Goal: Task Accomplishment & Management: Use online tool/utility

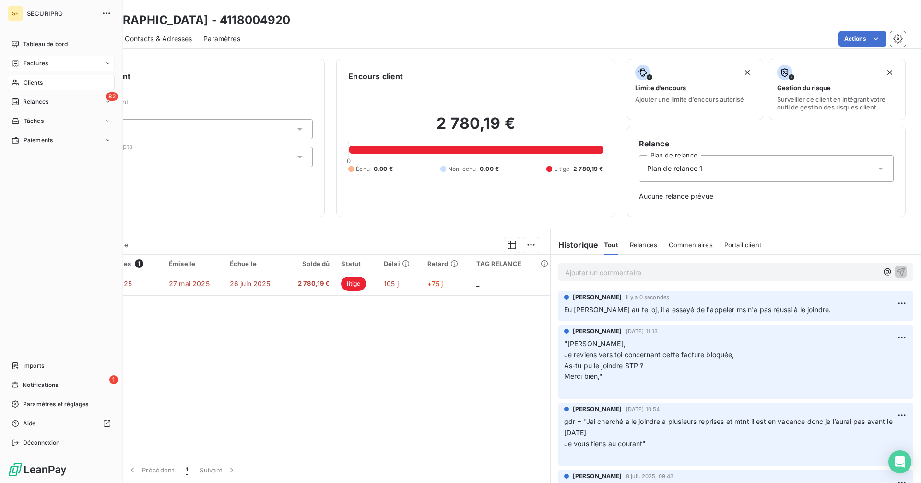
click at [26, 65] on span "Factures" at bounding box center [36, 63] width 24 height 9
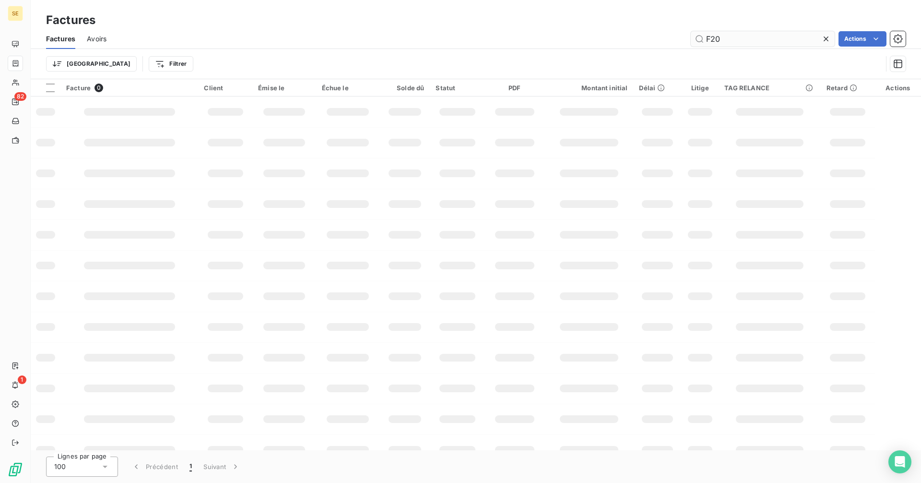
click at [737, 40] on input "F20" at bounding box center [763, 38] width 144 height 15
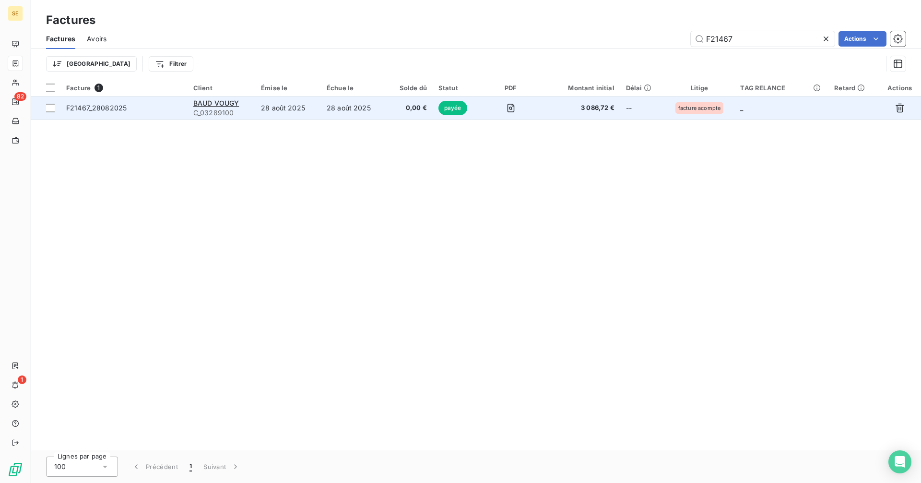
type input "F21467"
click at [241, 105] on div "BAUD VOUGY" at bounding box center [221, 103] width 56 height 10
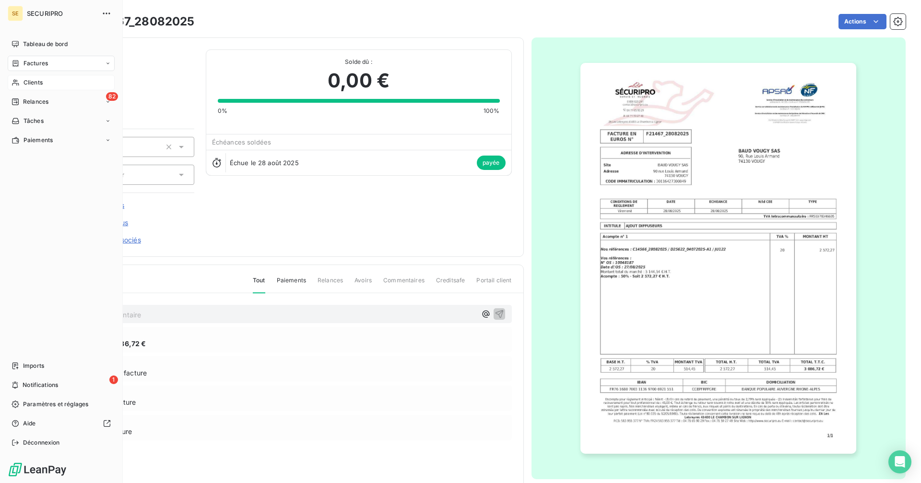
click at [25, 81] on span "Clients" at bounding box center [33, 82] width 19 height 9
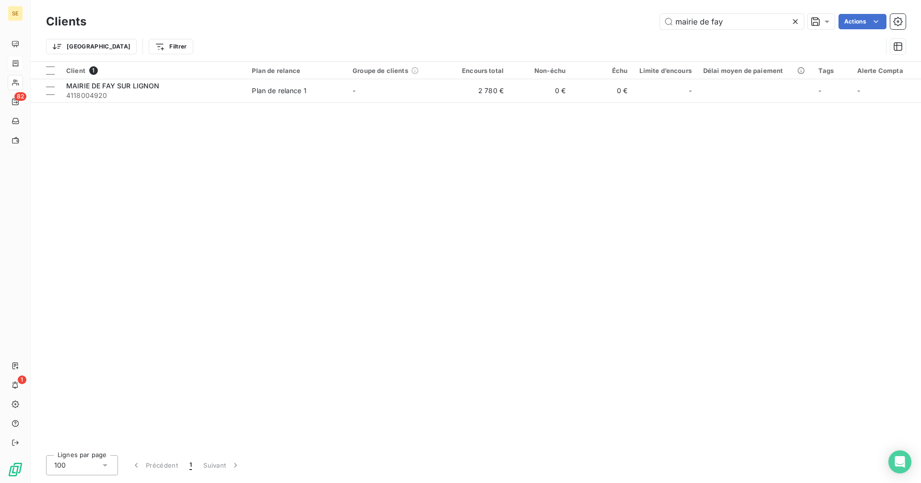
drag, startPoint x: 741, startPoint y: 23, endPoint x: 614, endPoint y: 23, distance: 127.2
click at [614, 23] on div "mairie de fay Actions" at bounding box center [502, 21] width 808 height 15
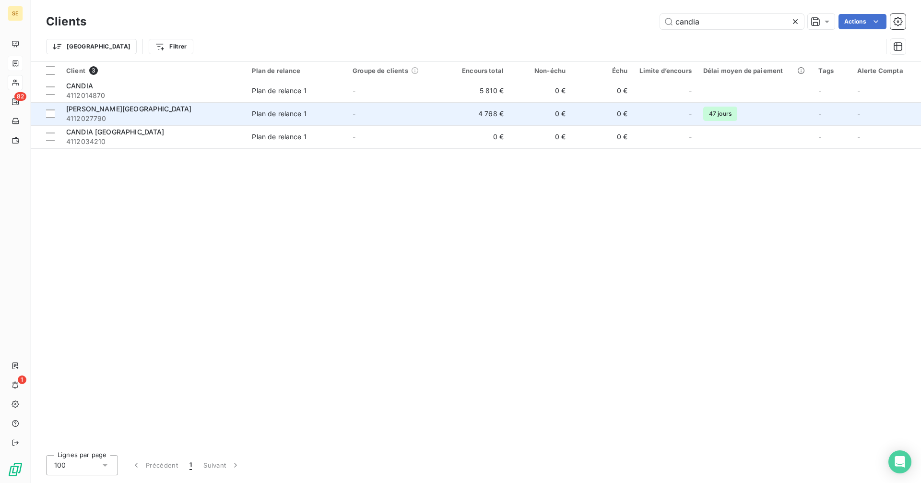
type input "candia"
click at [482, 115] on td "4 768 €" at bounding box center [479, 113] width 62 height 23
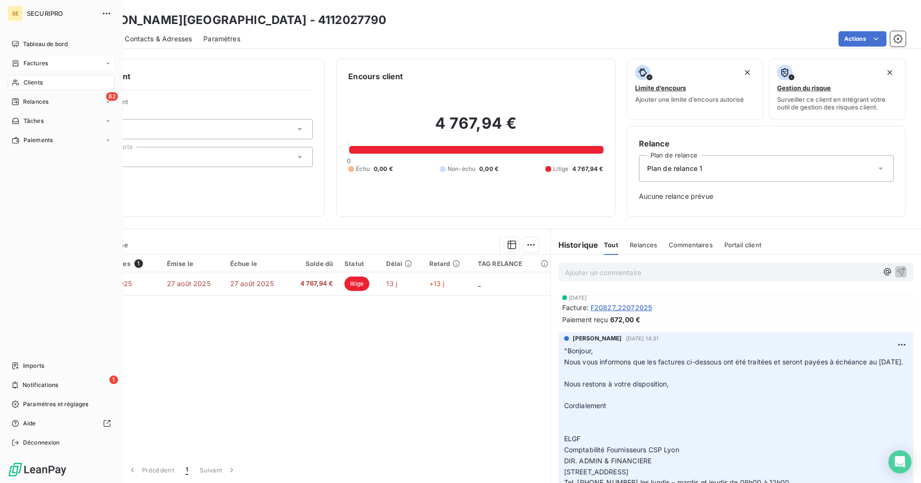
drag, startPoint x: 30, startPoint y: 63, endPoint x: 113, endPoint y: 59, distance: 82.6
click at [30, 63] on span "Factures" at bounding box center [36, 63] width 24 height 9
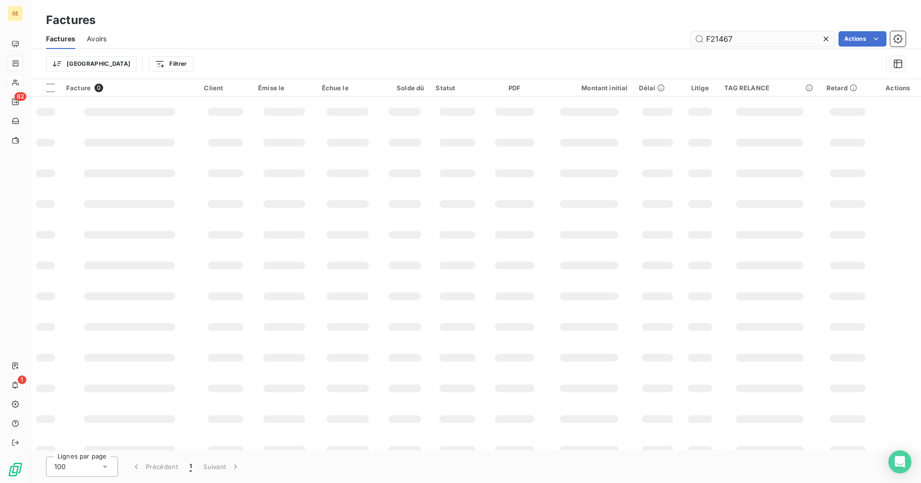
click at [750, 41] on input "F21467" at bounding box center [763, 38] width 144 height 15
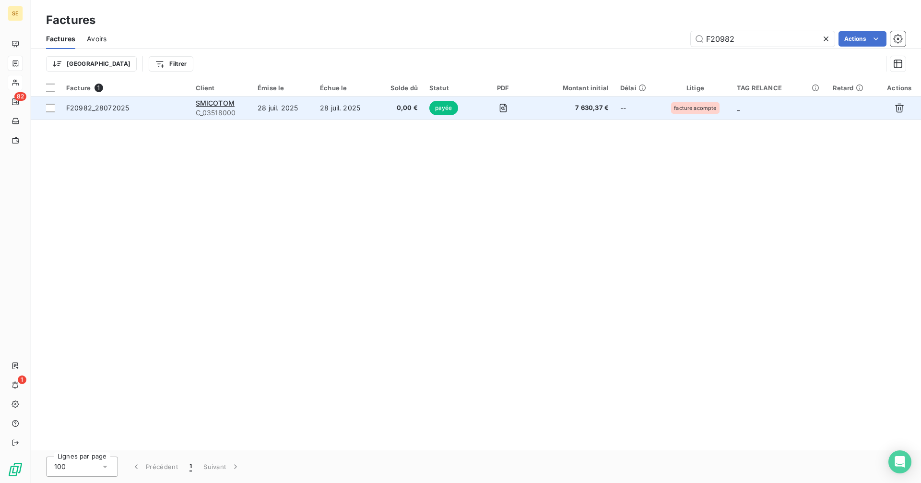
type input "F20982"
click at [261, 105] on td "28 juil. 2025" at bounding box center [283, 107] width 62 height 23
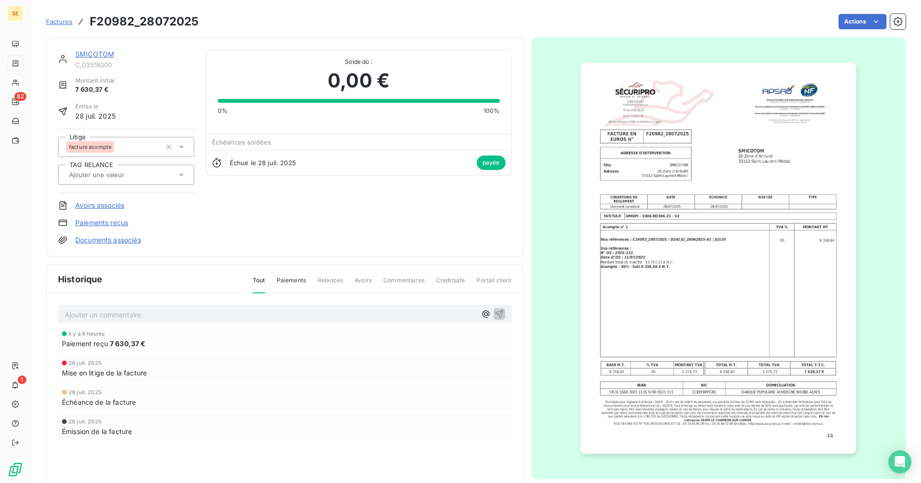
click at [57, 21] on span "Factures" at bounding box center [59, 22] width 26 height 8
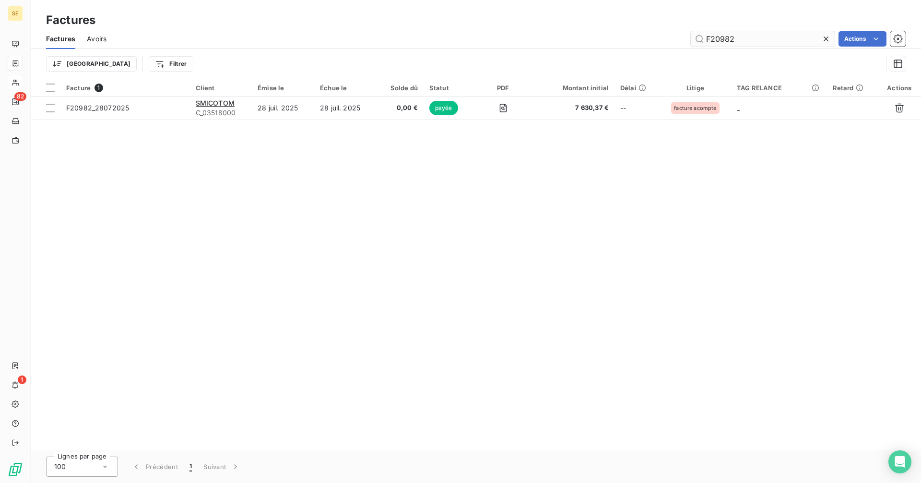
click at [748, 36] on input "F20982" at bounding box center [763, 38] width 144 height 15
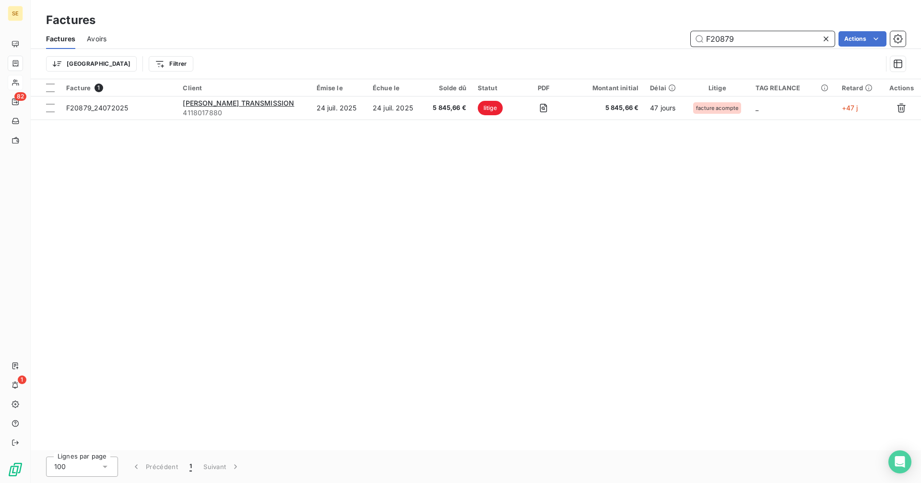
click at [737, 36] on input "F20879" at bounding box center [763, 38] width 144 height 15
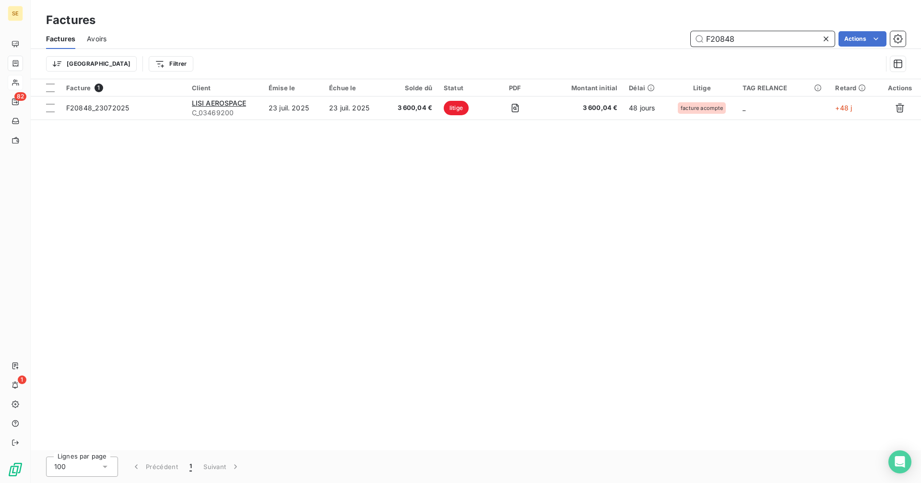
click at [741, 37] on input "F20848" at bounding box center [763, 38] width 144 height 15
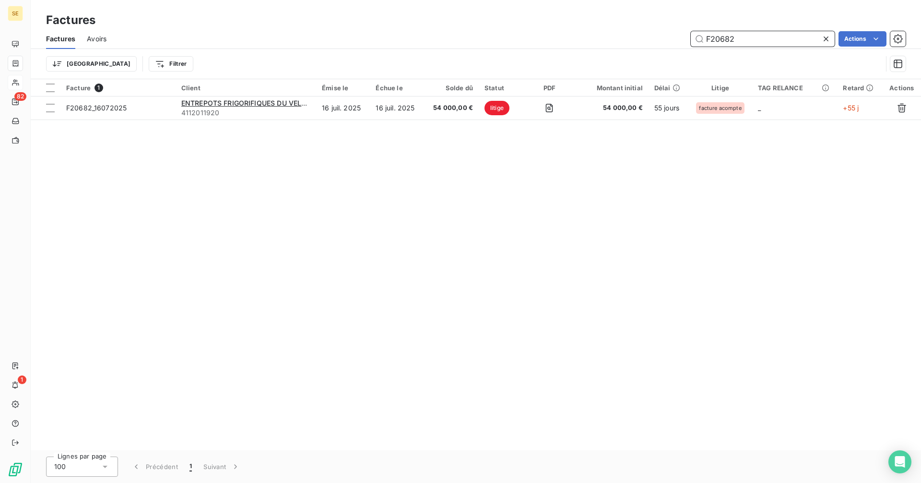
click at [772, 35] on input "F20682" at bounding box center [763, 38] width 144 height 15
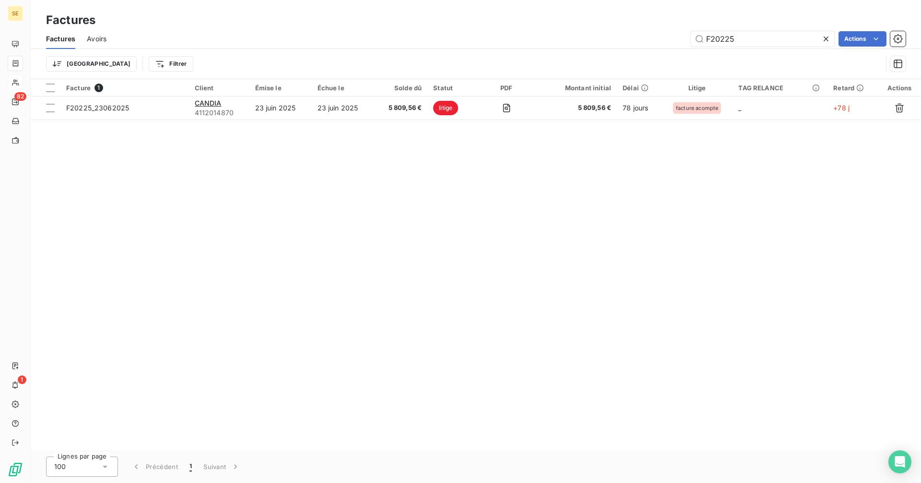
click at [745, 30] on div "Factures Avoirs F20225 Actions" at bounding box center [476, 39] width 891 height 20
click at [740, 46] on input "F20225" at bounding box center [763, 38] width 144 height 15
click at [751, 40] on input "F20225" at bounding box center [763, 38] width 144 height 15
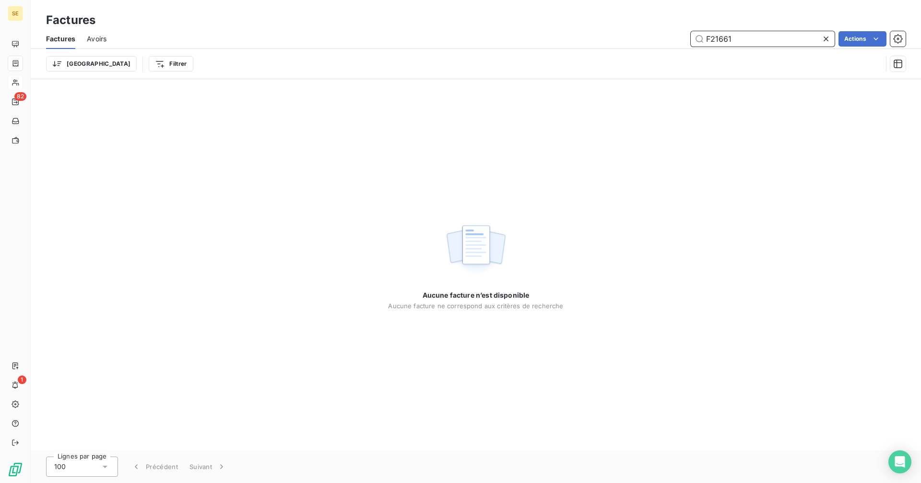
click at [755, 38] on input "F21661" at bounding box center [763, 38] width 144 height 15
type input "F21661"
drag, startPoint x: 751, startPoint y: 39, endPoint x: 659, endPoint y: 39, distance: 91.6
click at [659, 39] on div "F21661 Actions" at bounding box center [512, 38] width 788 height 15
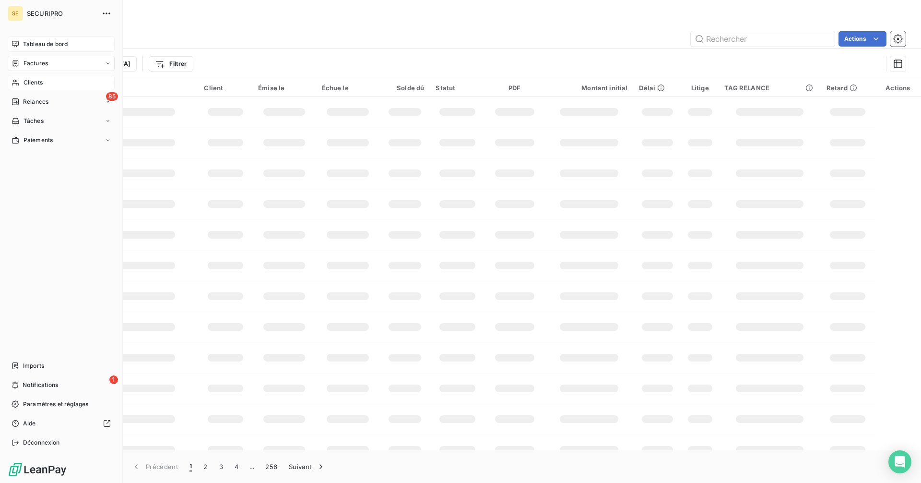
click at [23, 44] on span "Tableau de bord" at bounding box center [45, 44] width 45 height 9
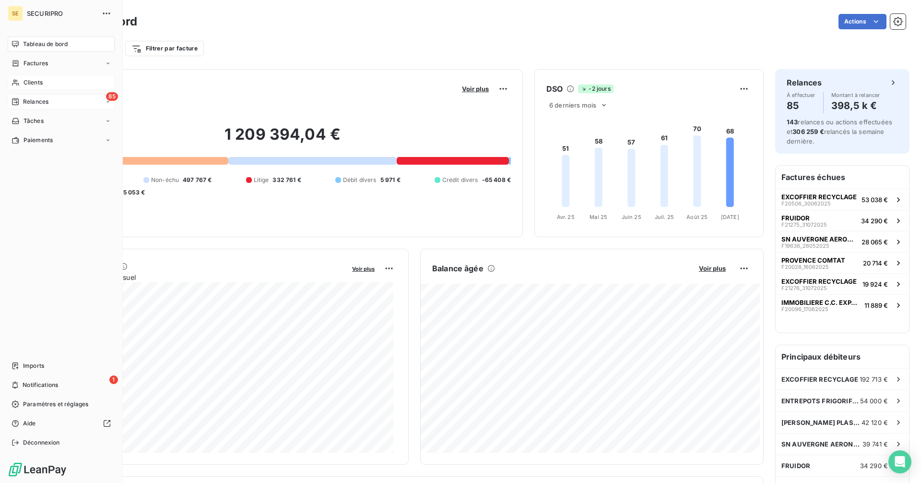
click at [23, 99] on span "Relances" at bounding box center [35, 101] width 25 height 9
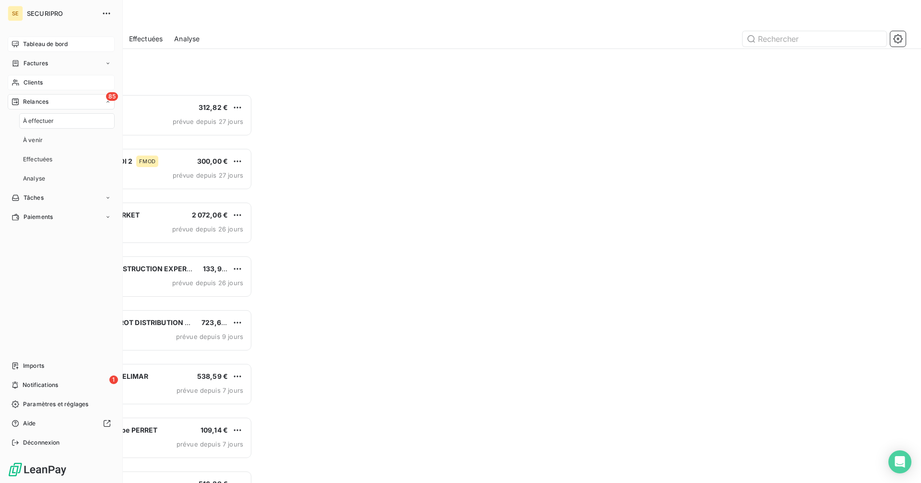
scroll to position [381, 199]
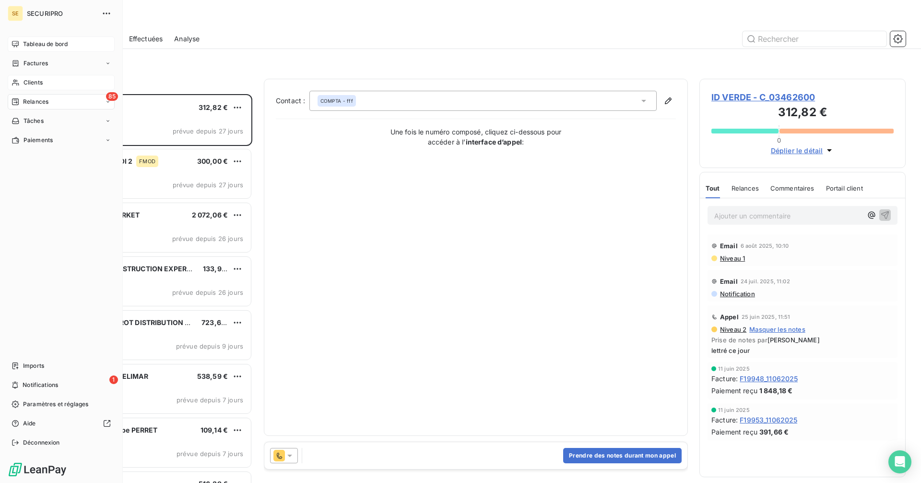
click at [17, 41] on icon at bounding box center [15, 44] width 7 height 6
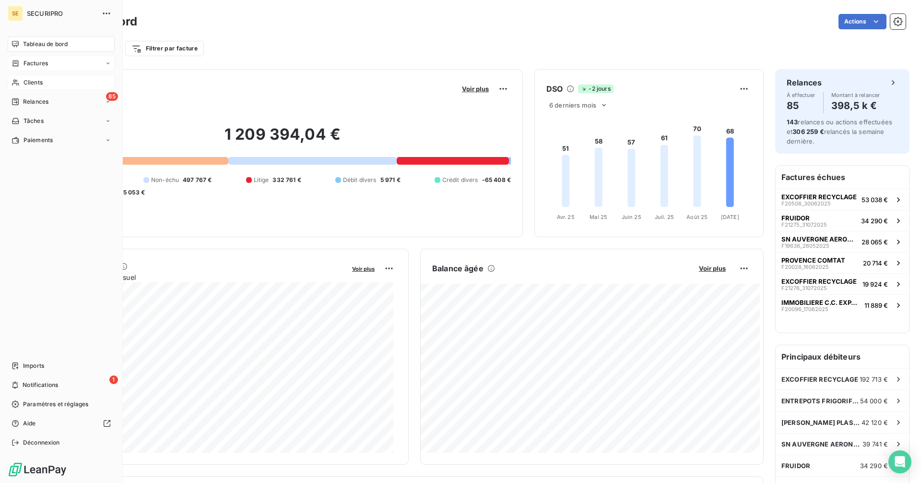
drag, startPoint x: 41, startPoint y: 62, endPoint x: 50, endPoint y: 63, distance: 9.2
click at [41, 62] on span "Factures" at bounding box center [36, 63] width 24 height 9
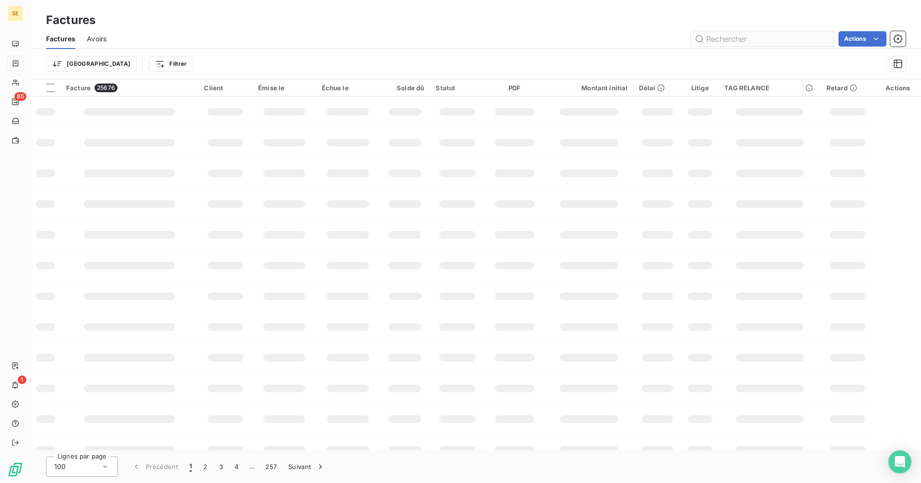
click at [754, 42] on input "text" at bounding box center [763, 38] width 144 height 15
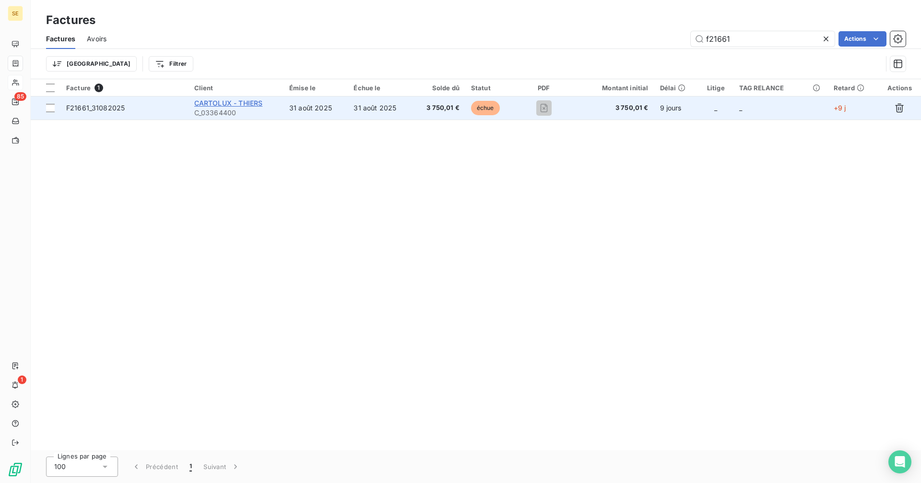
type input "f21661"
click at [227, 102] on span "CARTOLUX - THIERS" at bounding box center [228, 103] width 69 height 8
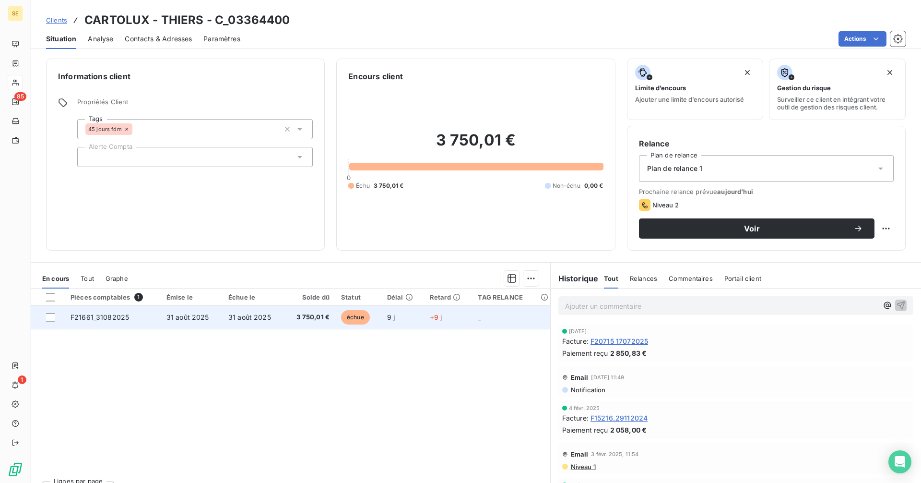
click at [214, 312] on td "31 août 2025" at bounding box center [192, 317] width 62 height 23
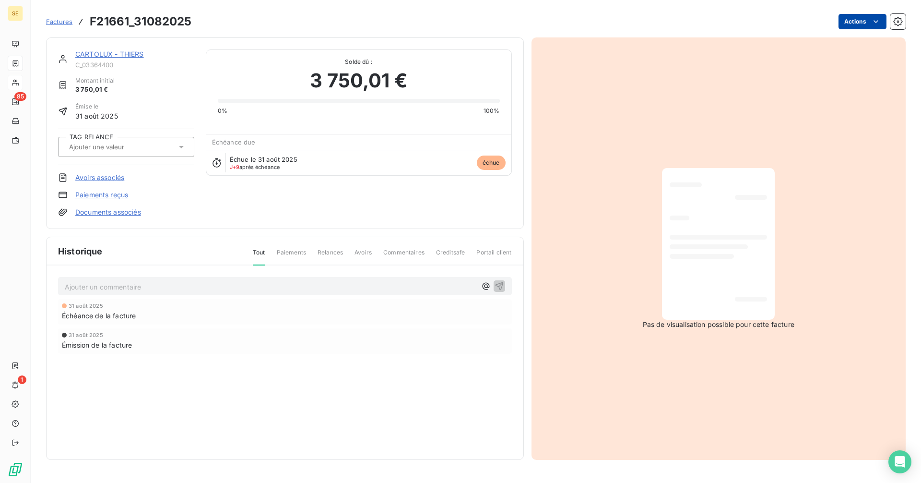
click at [857, 16] on html "SE 85 1 Factures F21661_31082025 Actions CARTOLUX - THIERS C_03364400 Montant i…" at bounding box center [460, 241] width 921 height 483
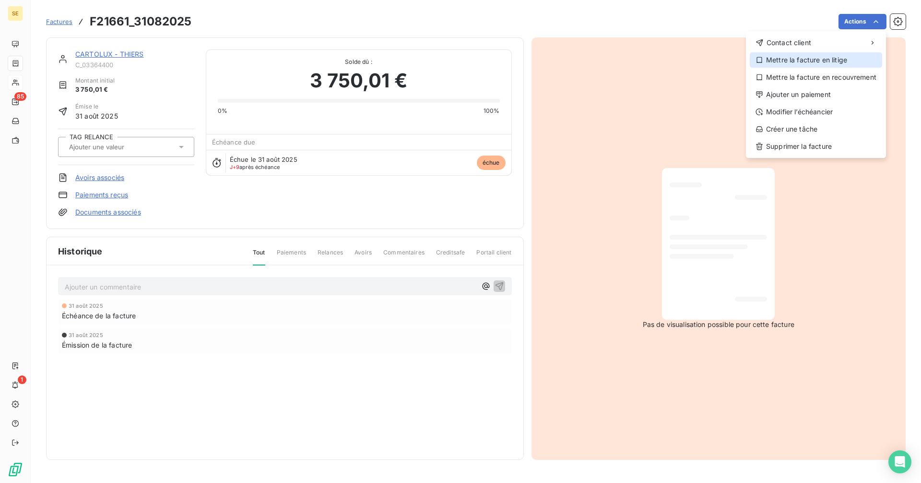
click at [813, 58] on div "Mettre la facture en litige" at bounding box center [816, 59] width 132 height 15
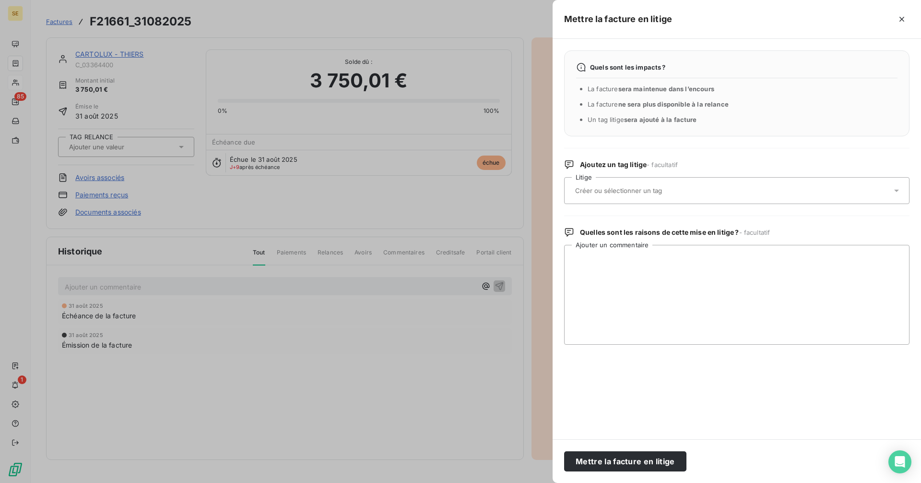
click at [607, 186] on div at bounding box center [732, 190] width 320 height 20
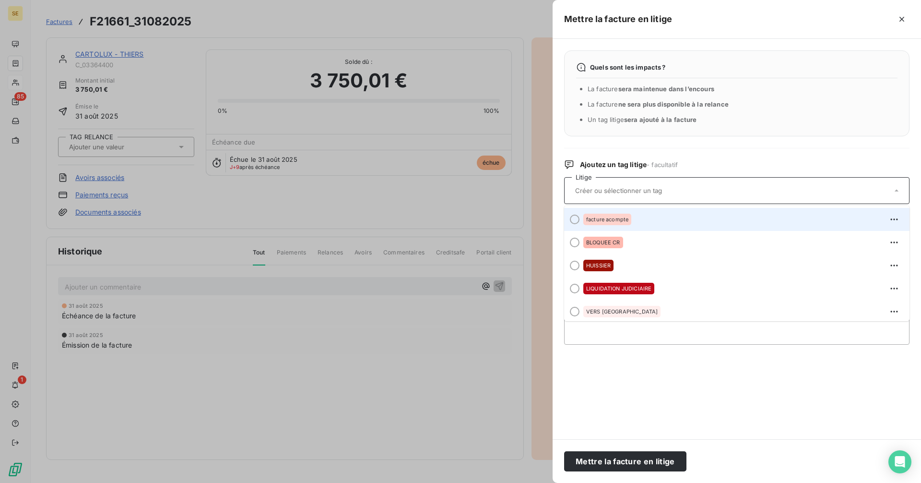
click at [614, 219] on span "facture acompte" at bounding box center [607, 219] width 42 height 6
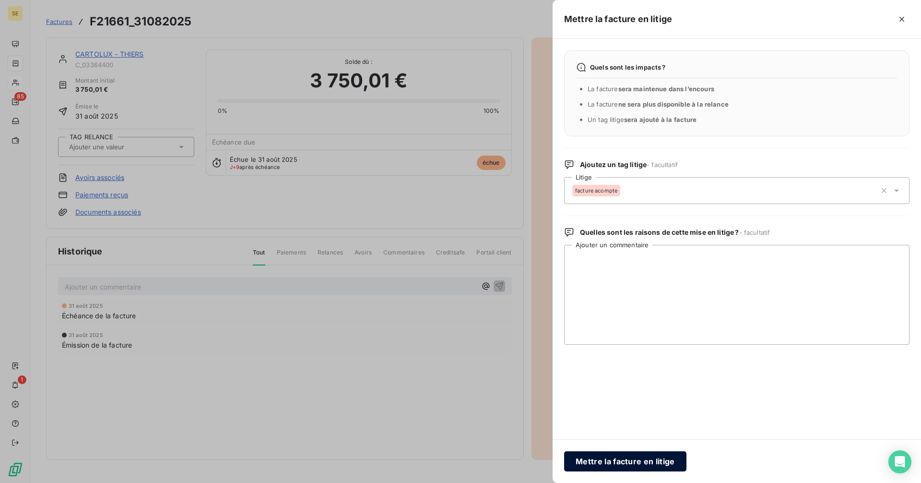
click at [656, 463] on button "Mettre la facture en litige" at bounding box center [625, 461] width 122 height 20
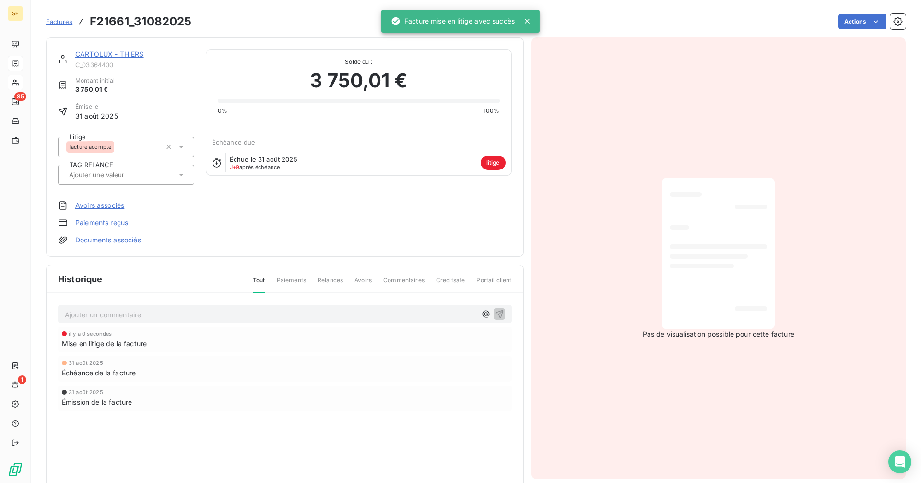
click at [62, 23] on span "Factures" at bounding box center [59, 22] width 26 height 8
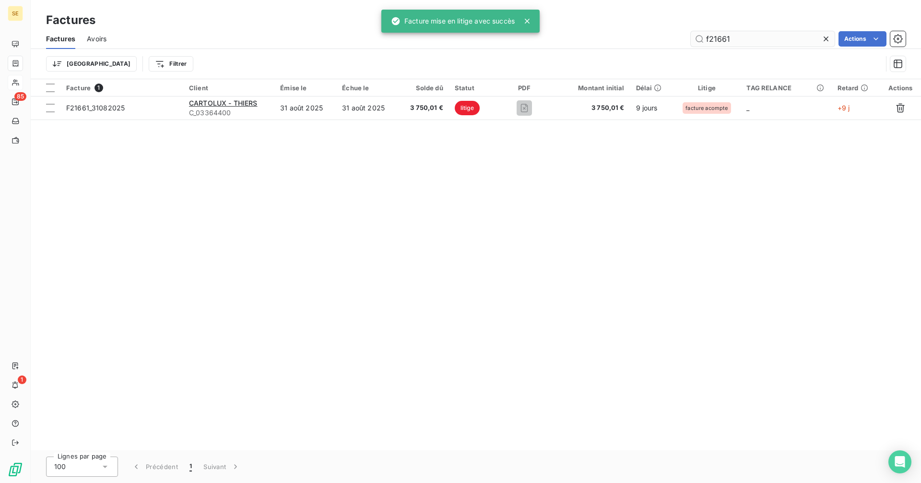
click at [749, 39] on input "f21661" at bounding box center [763, 38] width 144 height 15
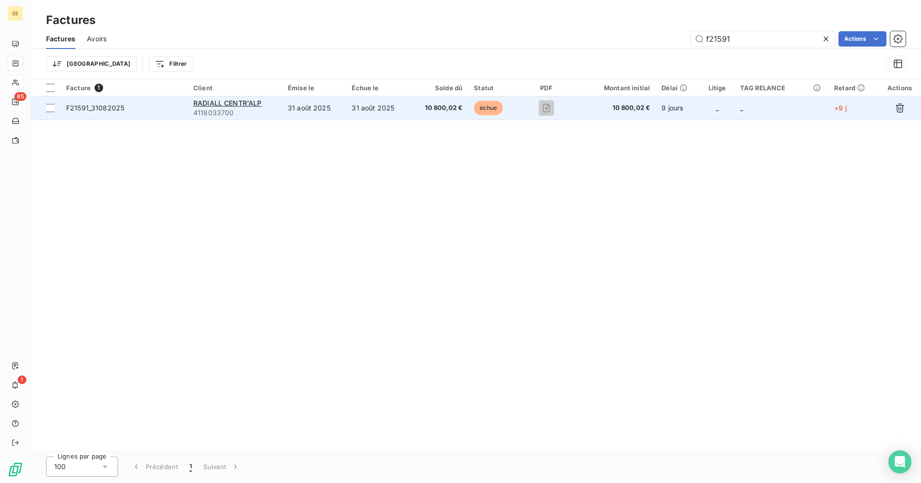
type input "f21591"
click at [350, 113] on td "31 août 2025" at bounding box center [378, 107] width 64 height 23
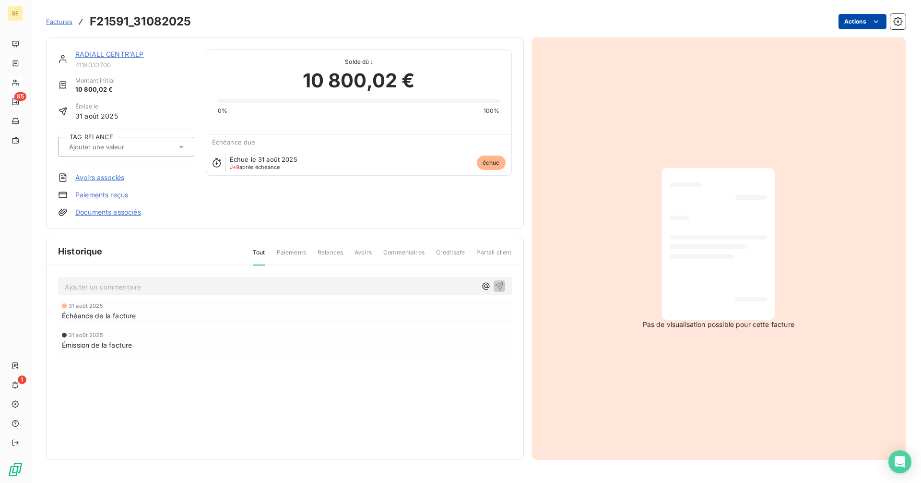
click at [865, 24] on html "SE 85 1 Factures F21591_31082025 Actions RADIALL CENTR'ALP 4118033700 Montant i…" at bounding box center [460, 241] width 921 height 483
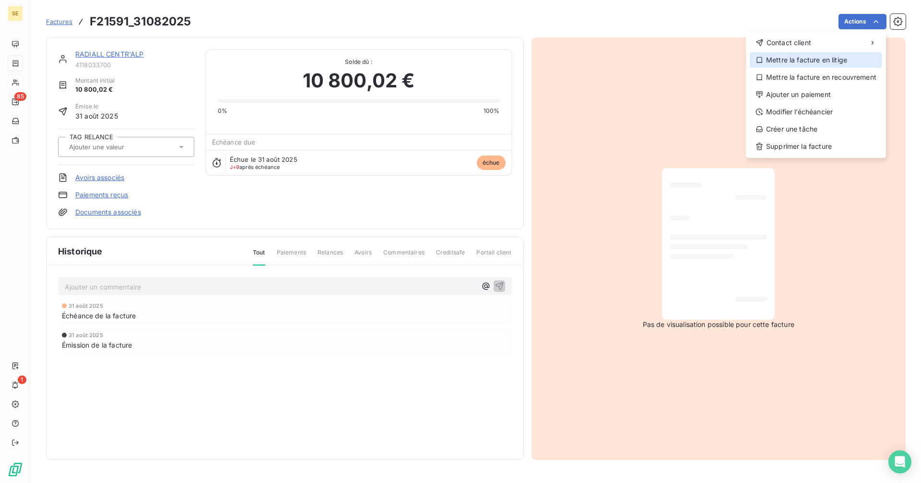
click at [820, 59] on div "Mettre la facture en litige" at bounding box center [816, 59] width 132 height 15
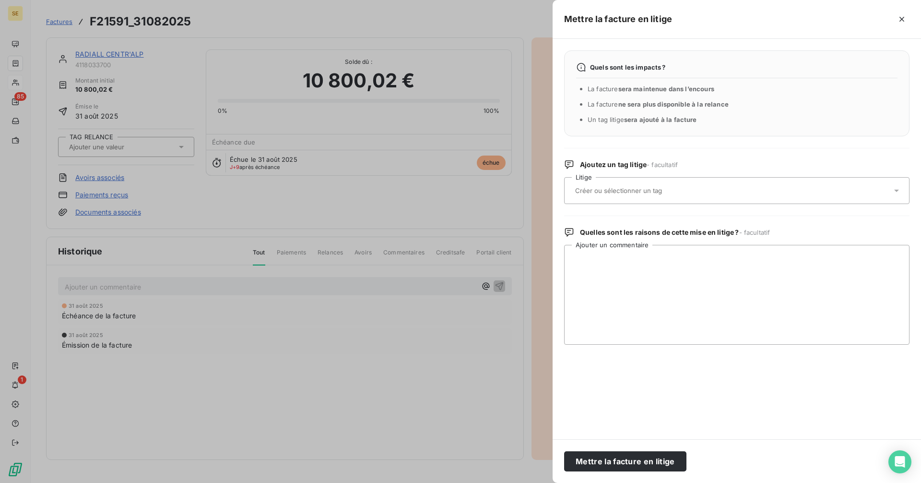
click at [597, 193] on input "text" at bounding box center [644, 190] width 140 height 9
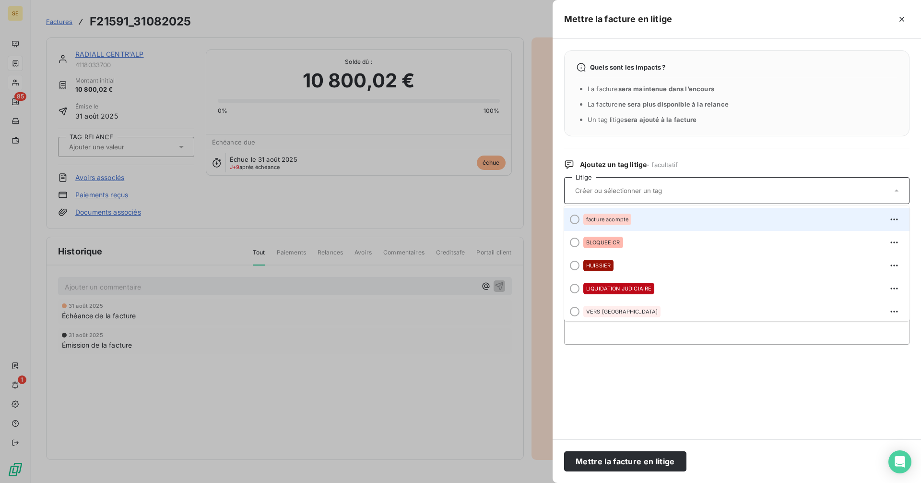
click at [608, 217] on span "facture acompte" at bounding box center [607, 219] width 42 height 6
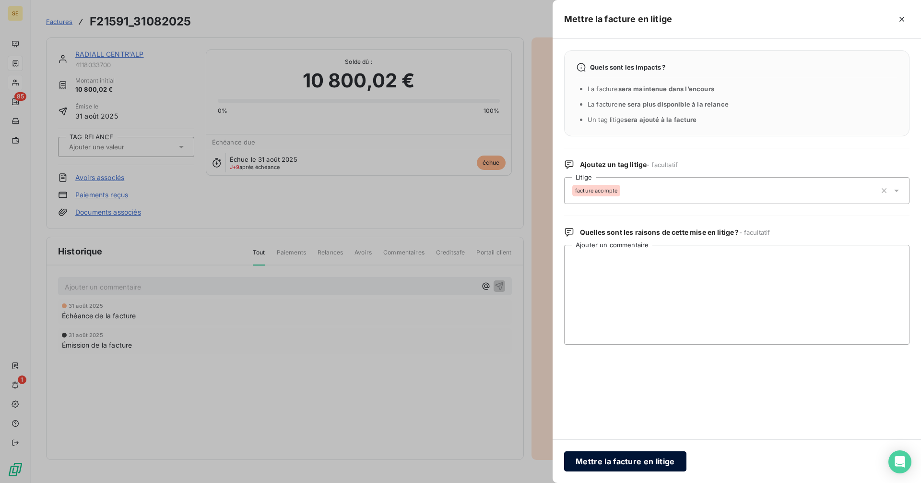
click at [625, 463] on button "Mettre la facture en litige" at bounding box center [625, 461] width 122 height 20
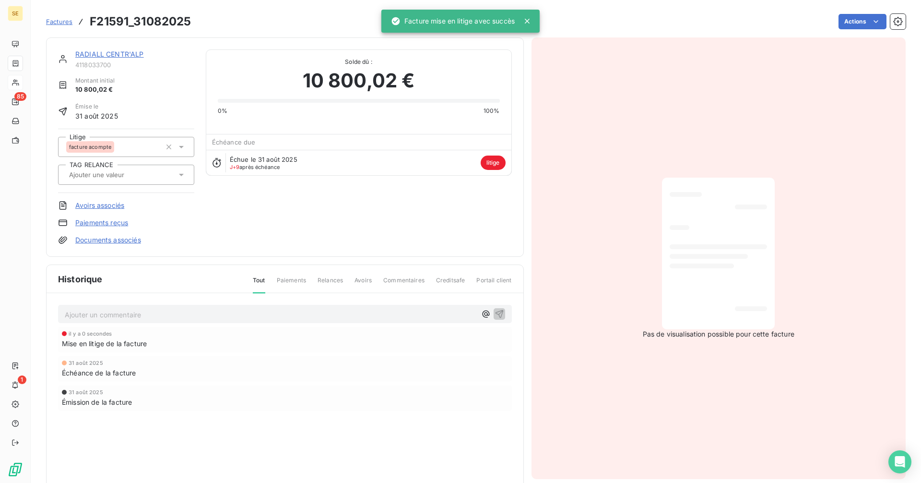
click at [54, 18] on span "Factures" at bounding box center [59, 22] width 26 height 8
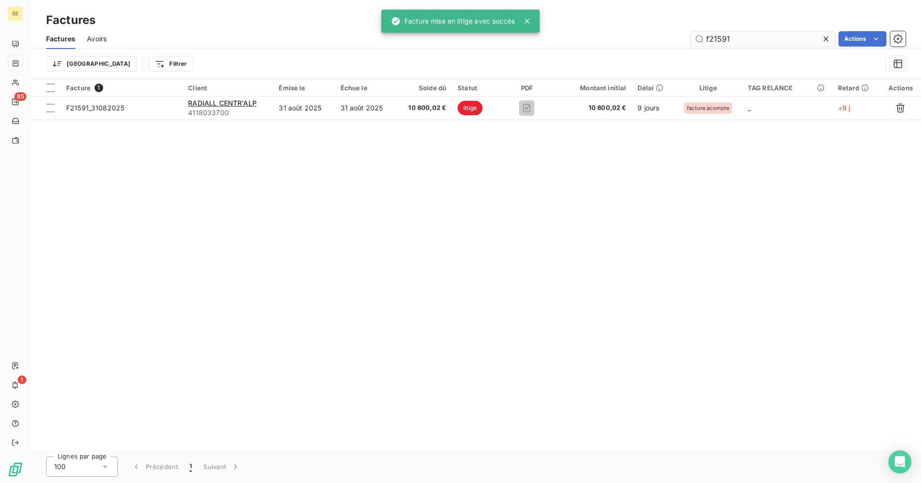
click at [739, 37] on input "f21591" at bounding box center [763, 38] width 144 height 15
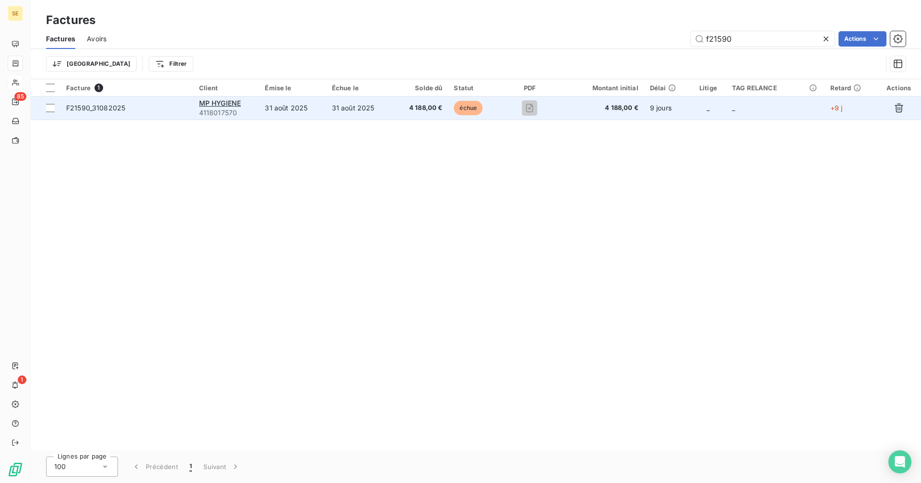
type input "f21590"
click at [368, 104] on td "31 août 2025" at bounding box center [359, 107] width 67 height 23
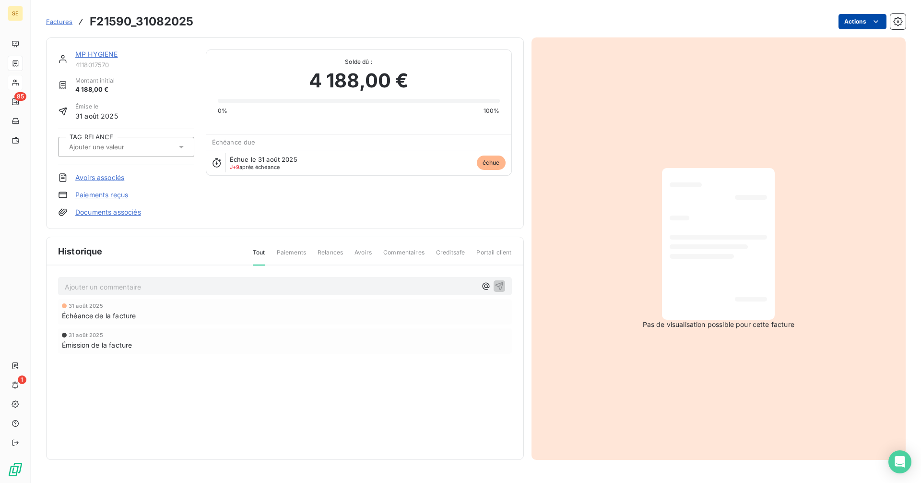
click at [852, 22] on html "SE 85 1 Factures F21590_31082025 Actions MP HYGIENE 4118017570 Montant initial …" at bounding box center [460, 241] width 921 height 483
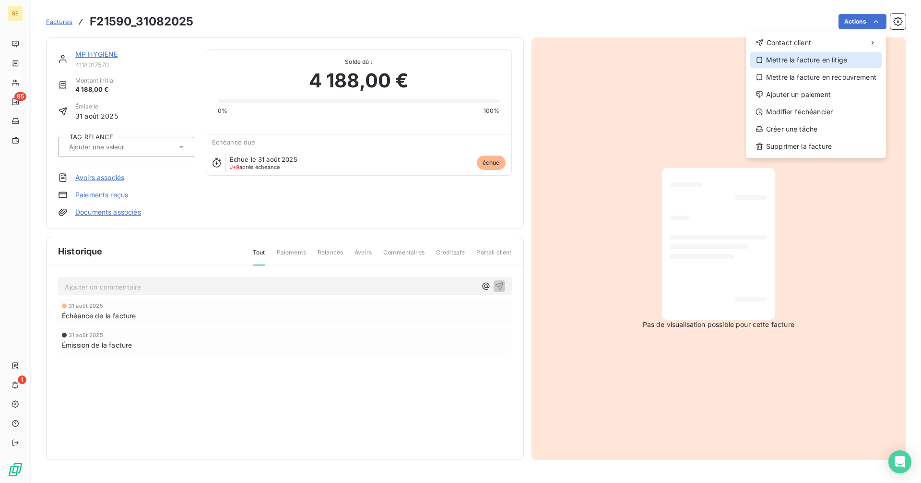
click at [835, 65] on div "Mettre la facture en litige" at bounding box center [816, 59] width 132 height 15
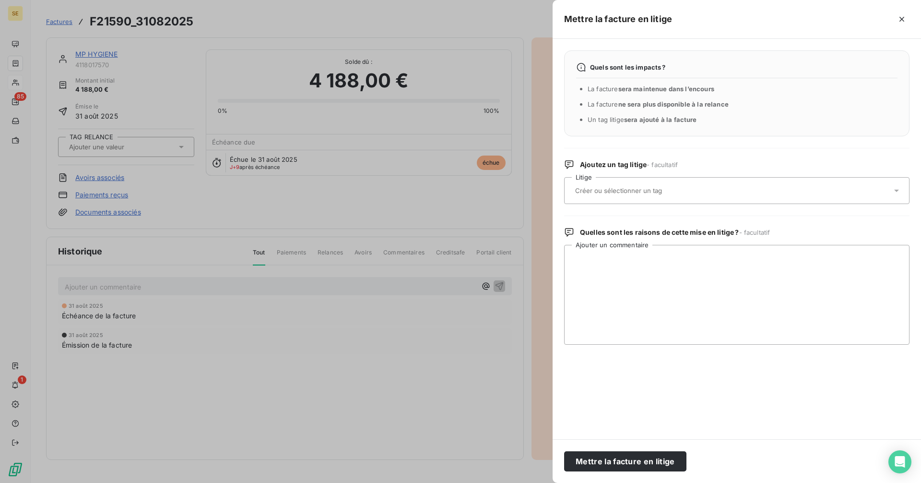
click at [654, 188] on input "text" at bounding box center [644, 190] width 140 height 9
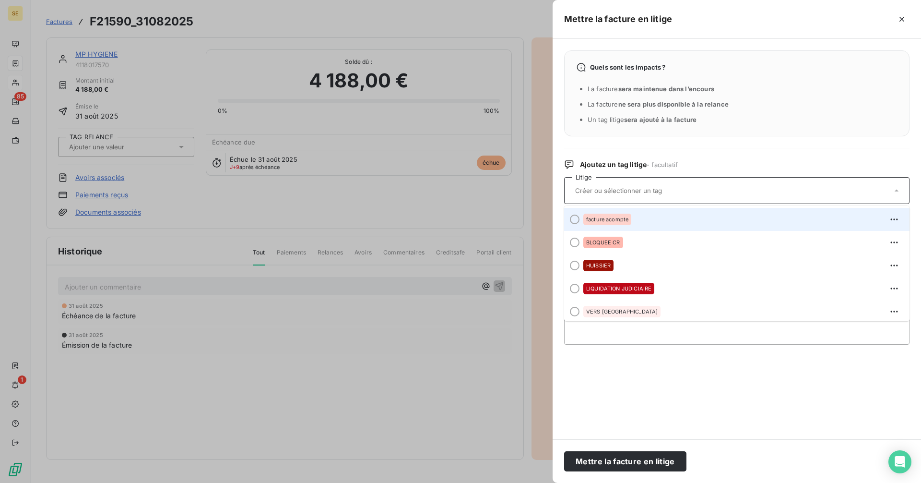
click at [612, 221] on span "facture acompte" at bounding box center [607, 219] width 42 height 6
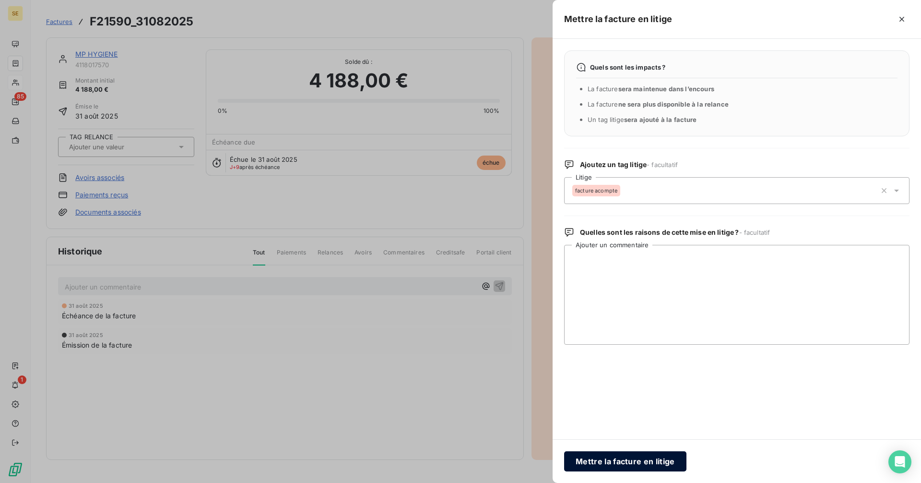
click at [640, 467] on button "Mettre la facture en litige" at bounding box center [625, 461] width 122 height 20
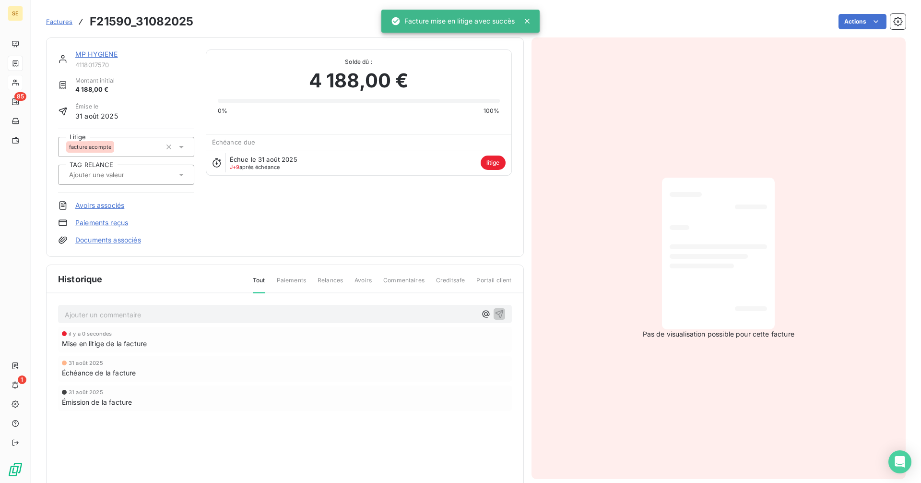
click at [62, 23] on span "Factures" at bounding box center [59, 22] width 26 height 8
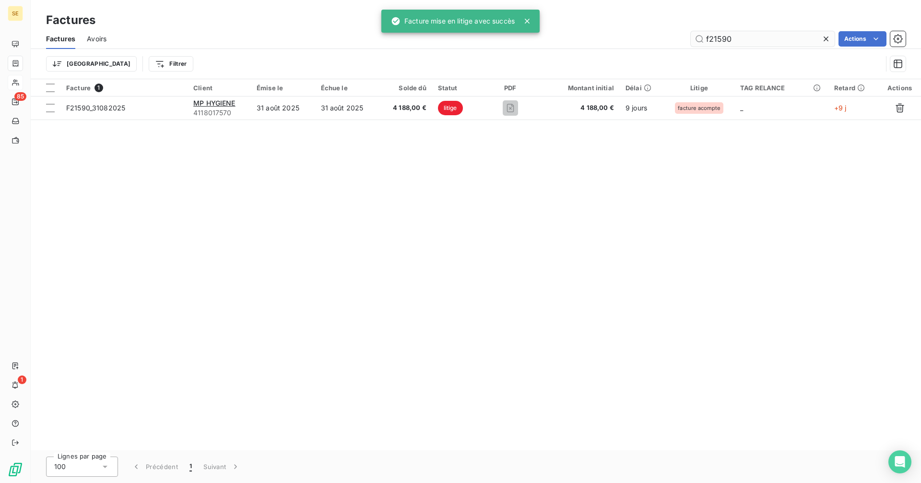
click at [770, 39] on input "f21590" at bounding box center [763, 38] width 144 height 15
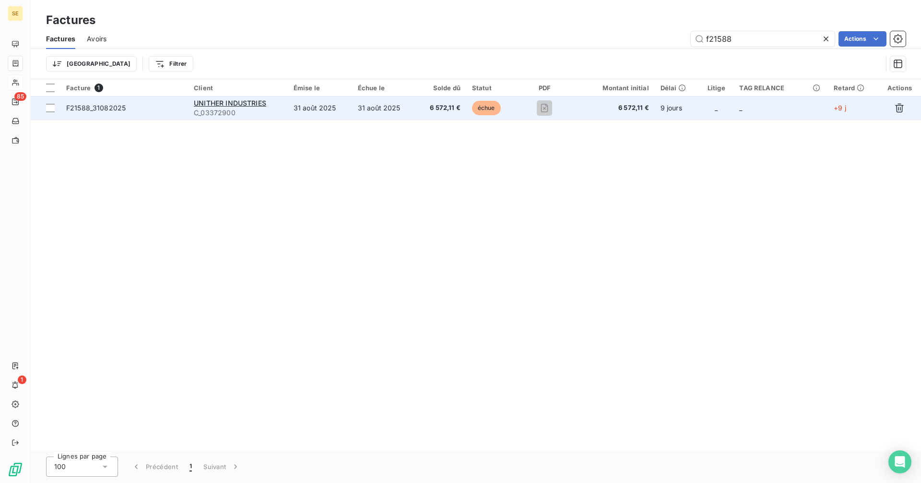
type input "f21588"
click at [452, 112] on span "6 572,11 €" at bounding box center [441, 108] width 38 height 10
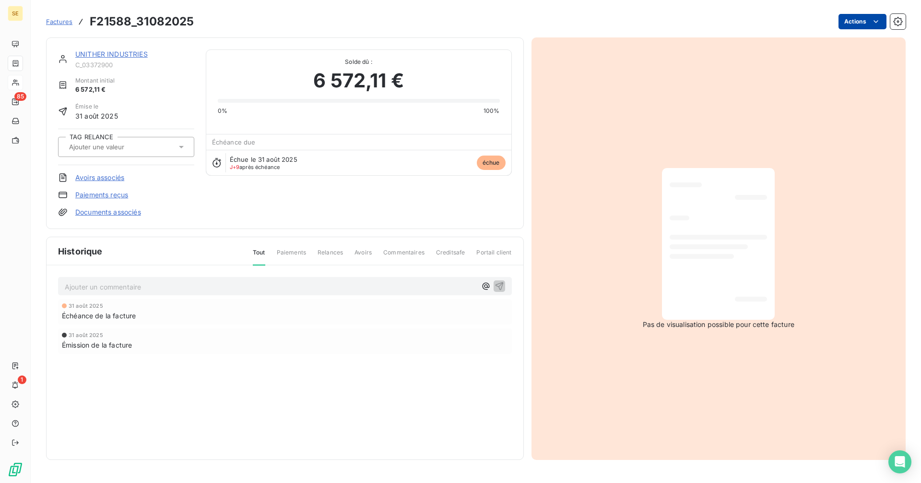
click at [858, 24] on html "SE 85 1 Factures F21588_31082025 Actions UNITHER INDUSTRIES C_03372900 Montant …" at bounding box center [460, 241] width 921 height 483
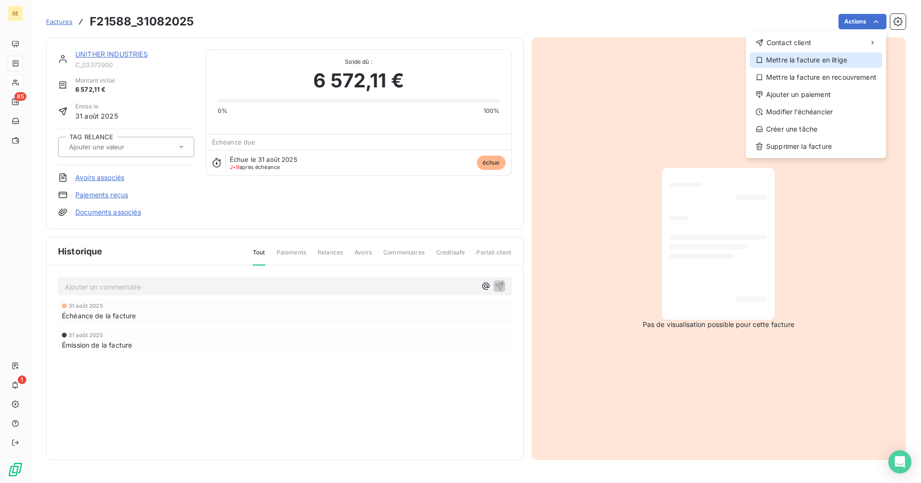
click at [805, 55] on div "Mettre la facture en litige" at bounding box center [816, 59] width 132 height 15
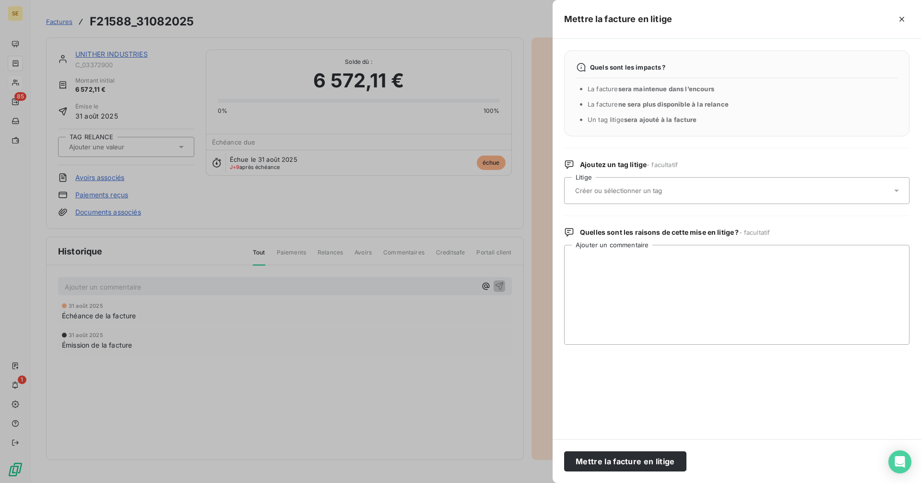
click at [601, 189] on input "text" at bounding box center [644, 190] width 140 height 9
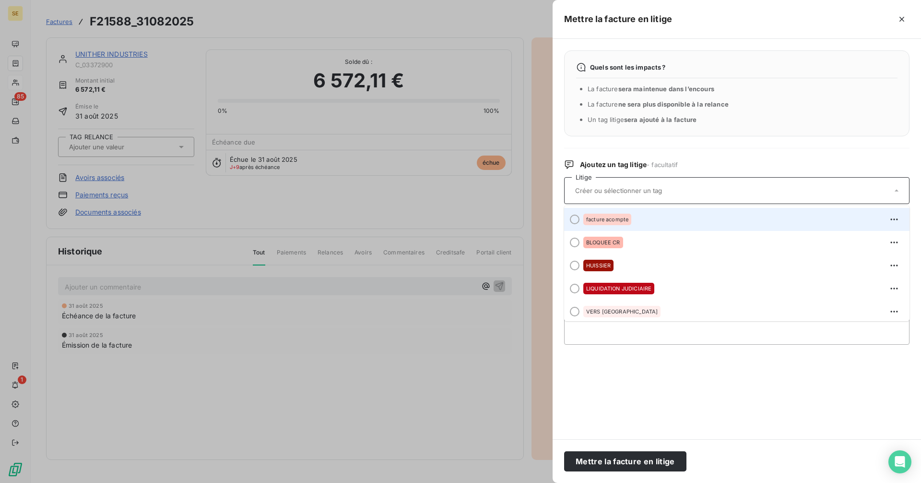
click at [611, 224] on div "facture acompte" at bounding box center [607, 220] width 48 height 12
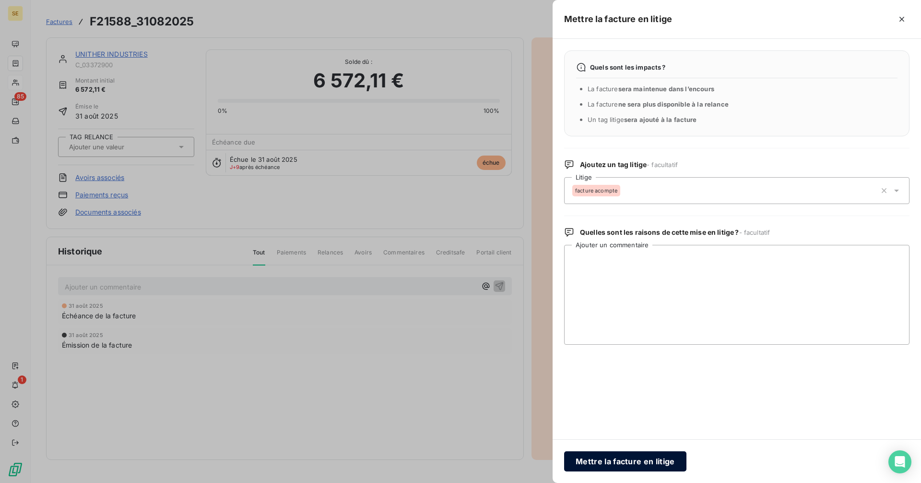
click at [645, 464] on button "Mettre la facture en litige" at bounding box center [625, 461] width 122 height 20
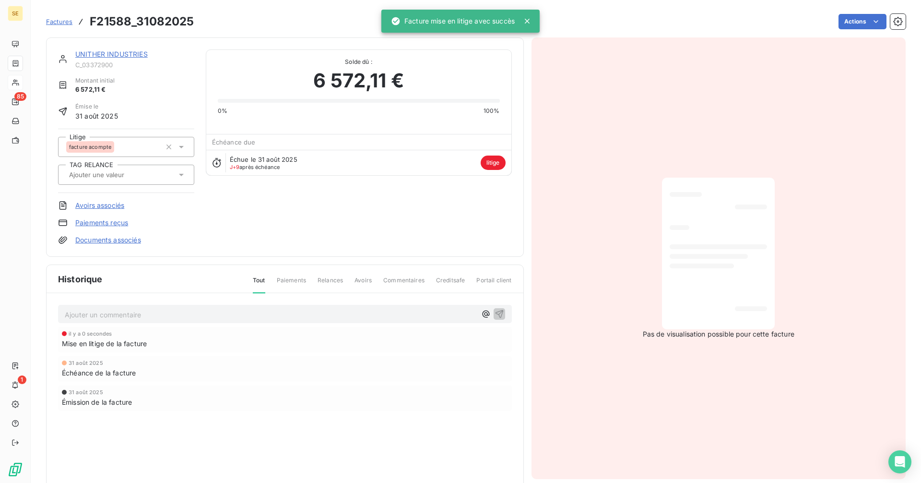
click at [59, 20] on span "Factures" at bounding box center [59, 22] width 26 height 8
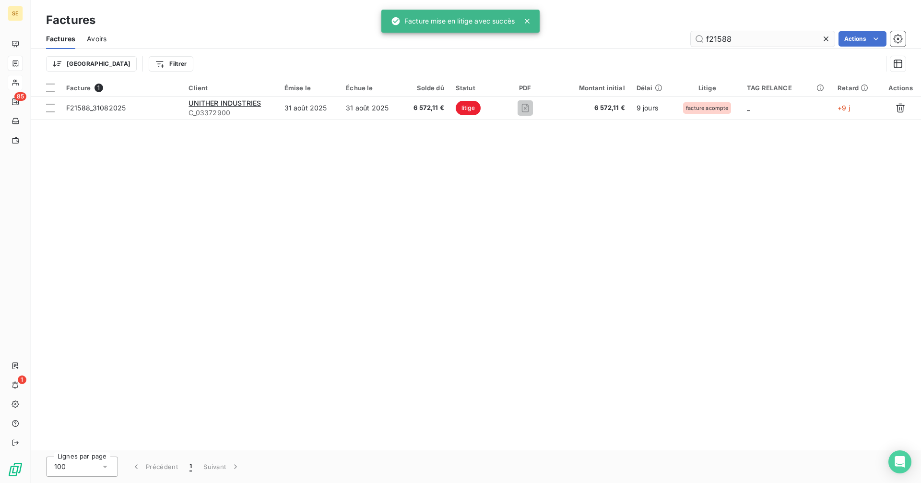
click at [749, 41] on input "f21588" at bounding box center [763, 38] width 144 height 15
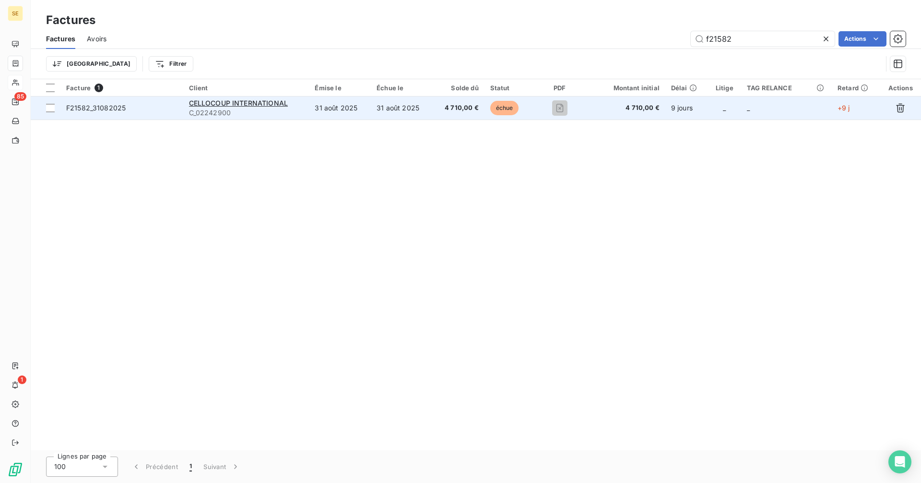
type input "f21582"
click at [383, 106] on td "31 août 2025" at bounding box center [402, 107] width 62 height 23
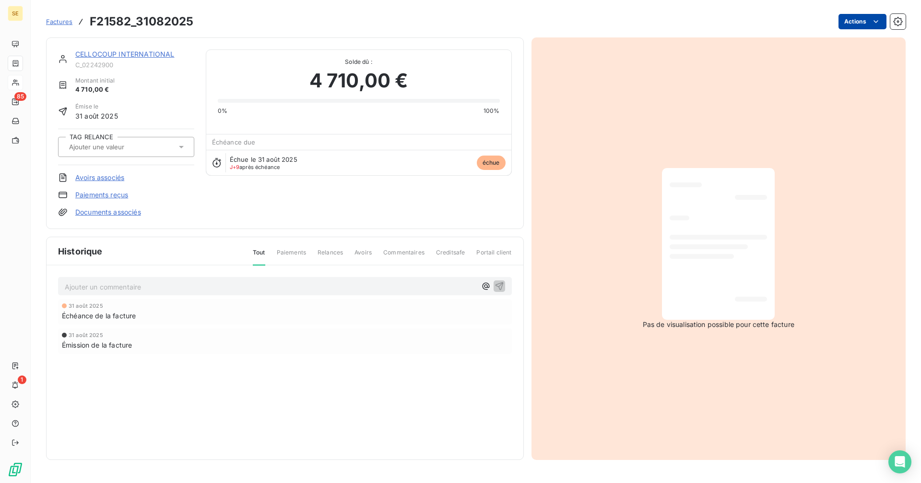
click at [854, 23] on html "SE 85 1 Factures F21582_31082025 Actions CELLOCOUP INTERNATIONAL C_02242900 Mon…" at bounding box center [460, 241] width 921 height 483
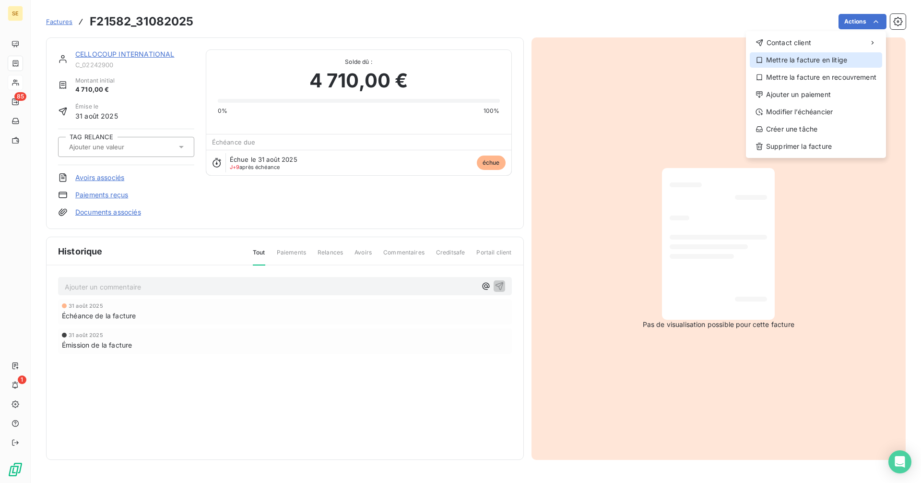
click at [822, 61] on div "Mettre la facture en litige" at bounding box center [816, 59] width 132 height 15
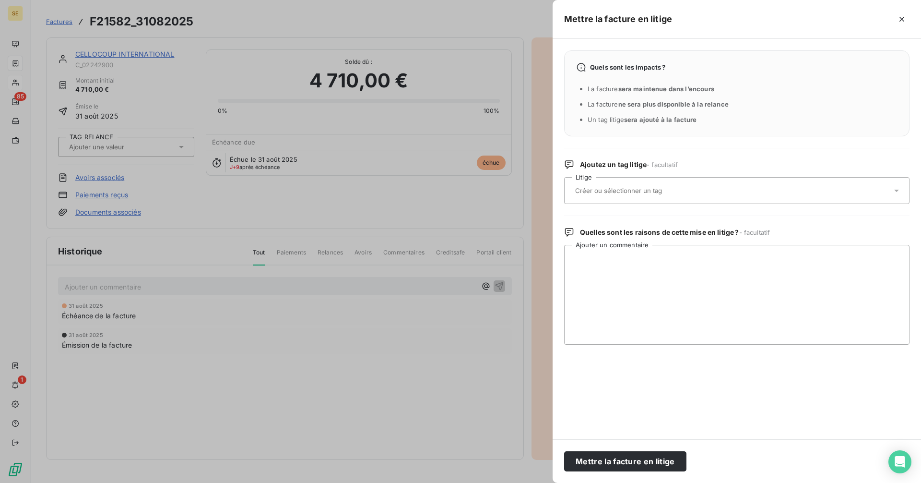
click at [631, 192] on input "text" at bounding box center [644, 190] width 140 height 9
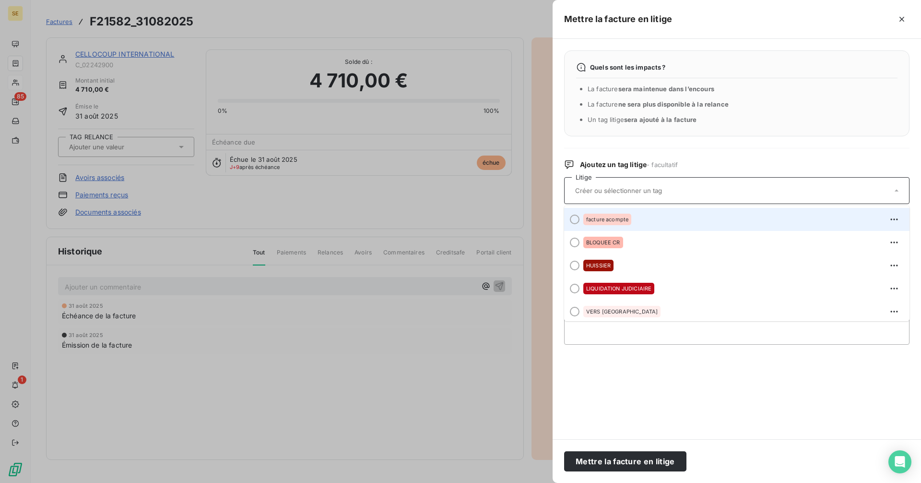
click at [615, 215] on div "facture acompte" at bounding box center [607, 220] width 48 height 12
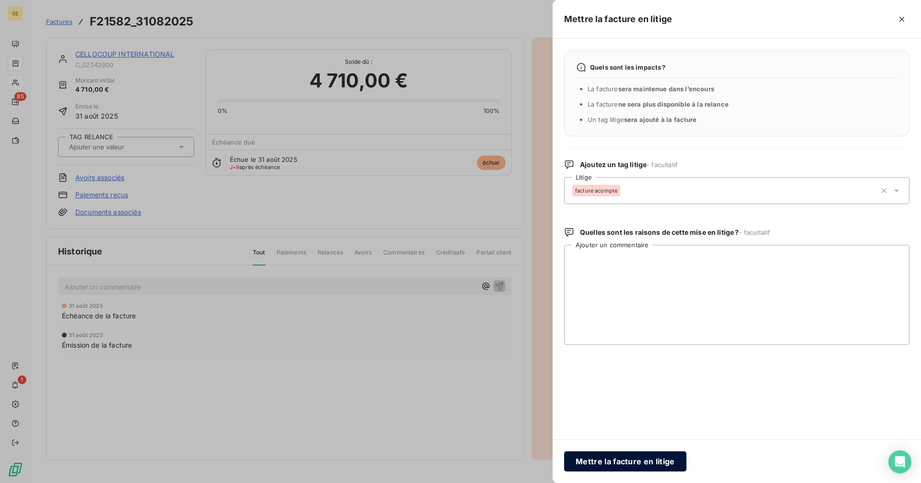
click at [639, 458] on button "Mettre la facture en litige" at bounding box center [625, 461] width 122 height 20
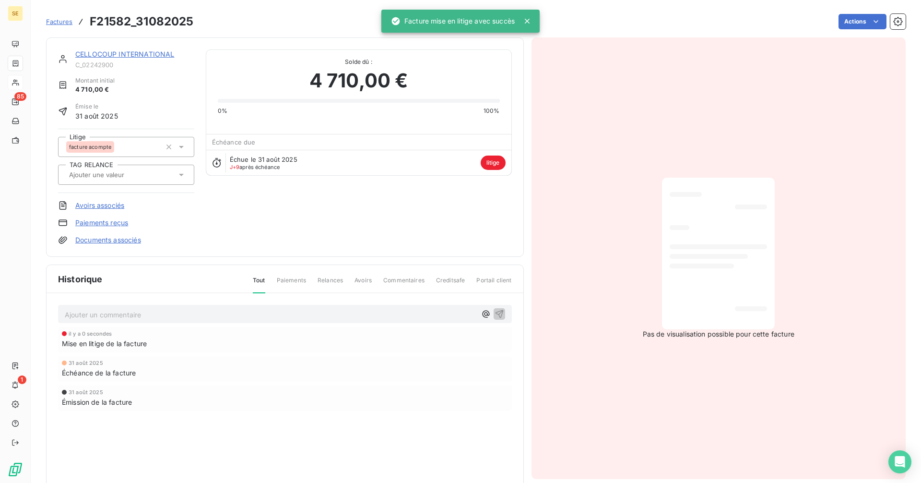
click at [66, 23] on span "Factures" at bounding box center [59, 22] width 26 height 8
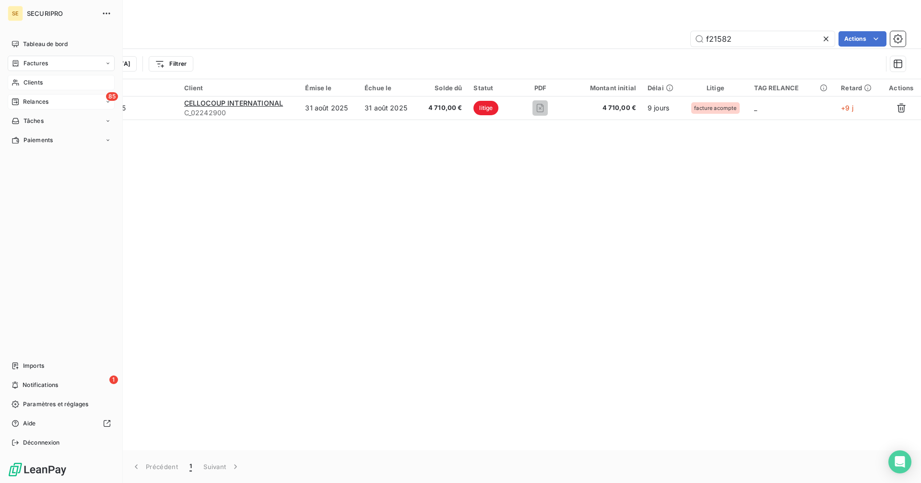
click at [19, 98] on div "Relances" at bounding box center [30, 101] width 37 height 9
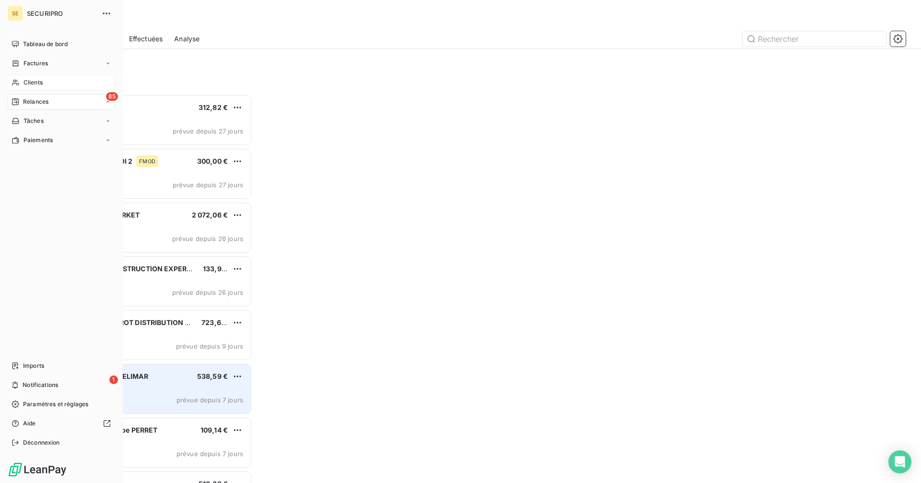
scroll to position [381, 199]
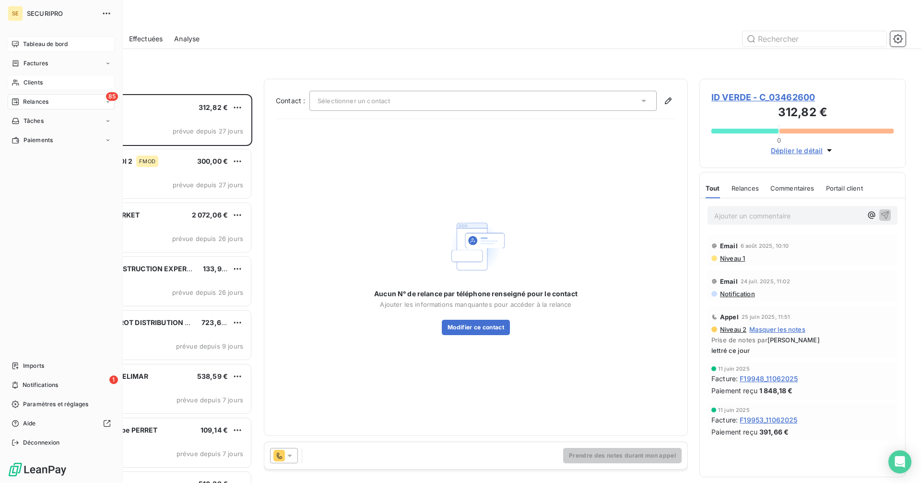
click at [46, 42] on span "Tableau de bord" at bounding box center [45, 44] width 45 height 9
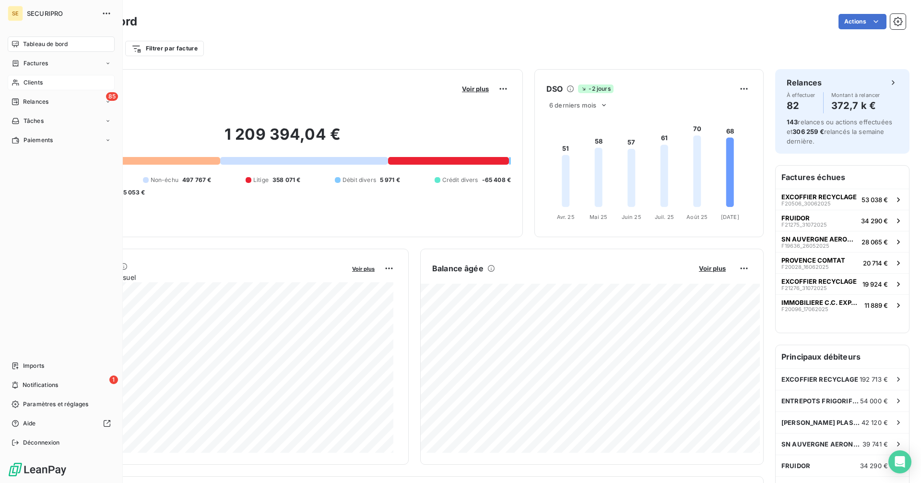
click at [29, 101] on span "Relances" at bounding box center [35, 101] width 25 height 9
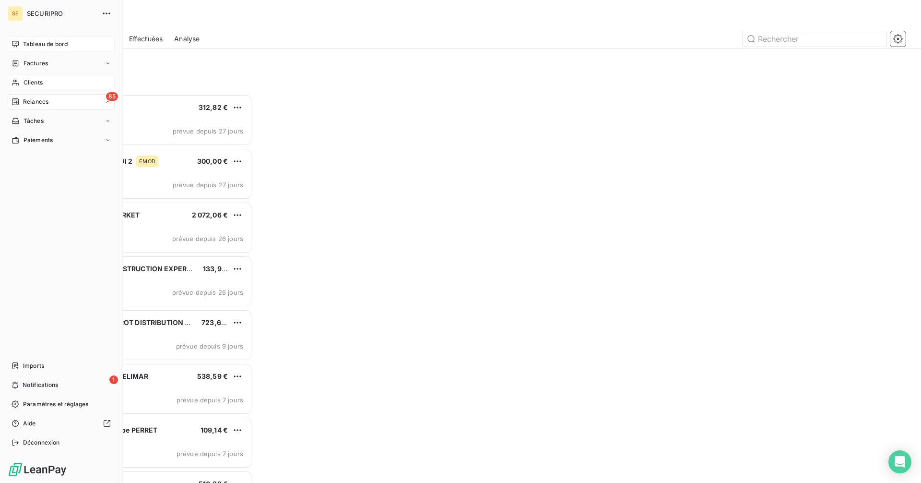
scroll to position [381, 199]
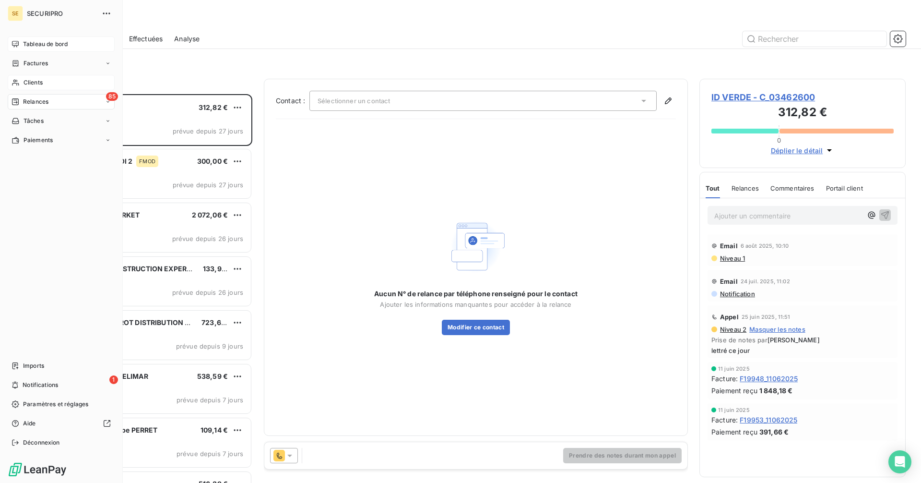
click at [18, 41] on icon at bounding box center [16, 44] width 8 height 8
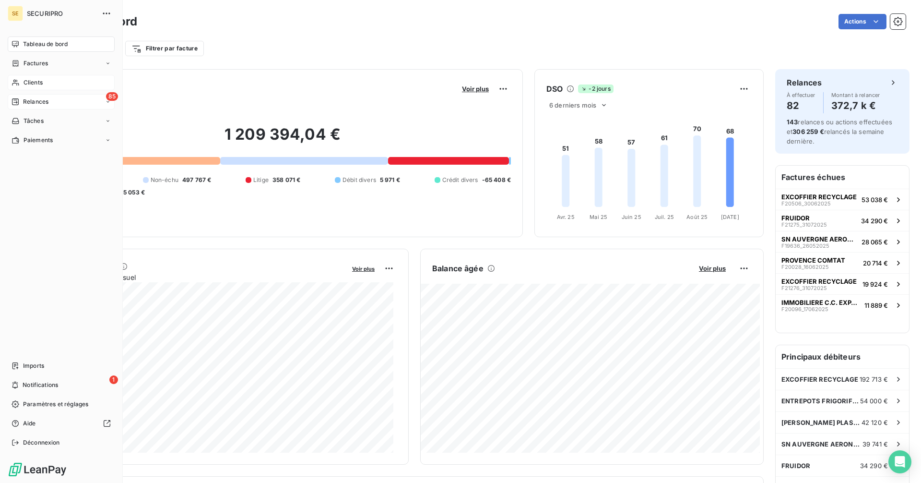
click at [34, 99] on span "Relances" at bounding box center [35, 101] width 25 height 9
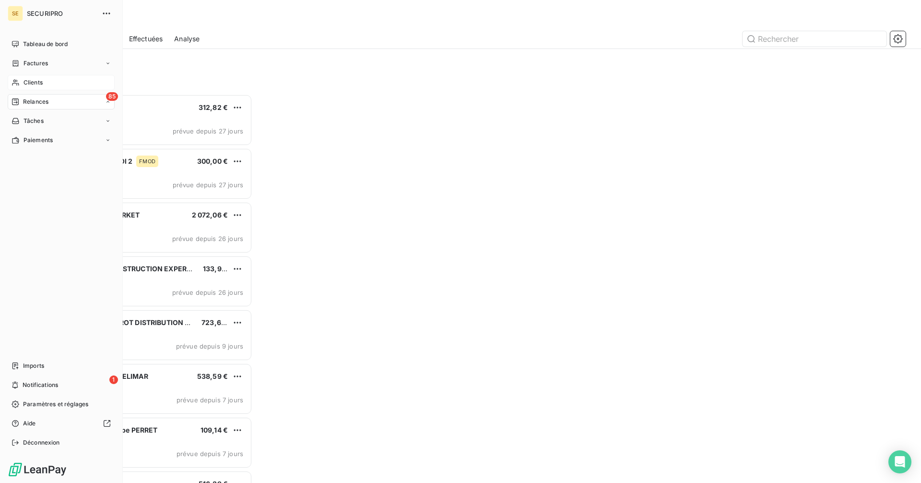
scroll to position [381, 199]
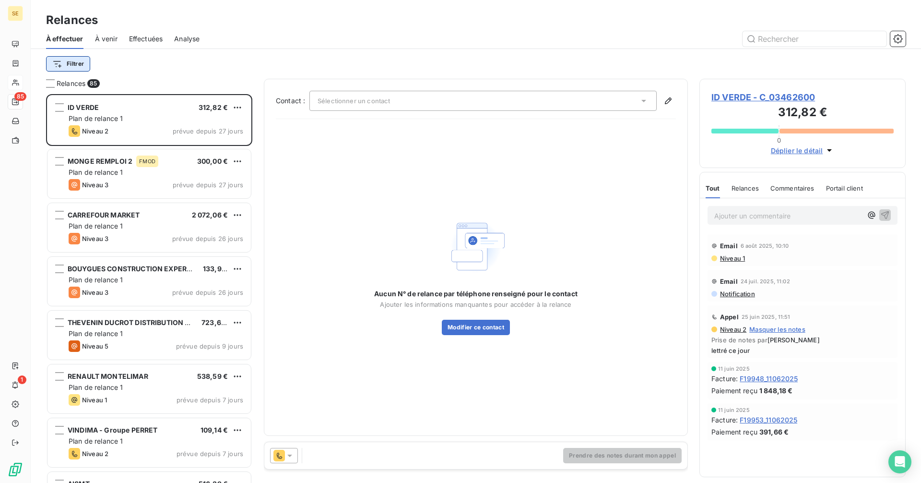
click at [71, 69] on html "SE 85 1 Relances À effectuer À venir Effectuées Analyse Filtrer Relances 85 ID …" at bounding box center [460, 241] width 921 height 483
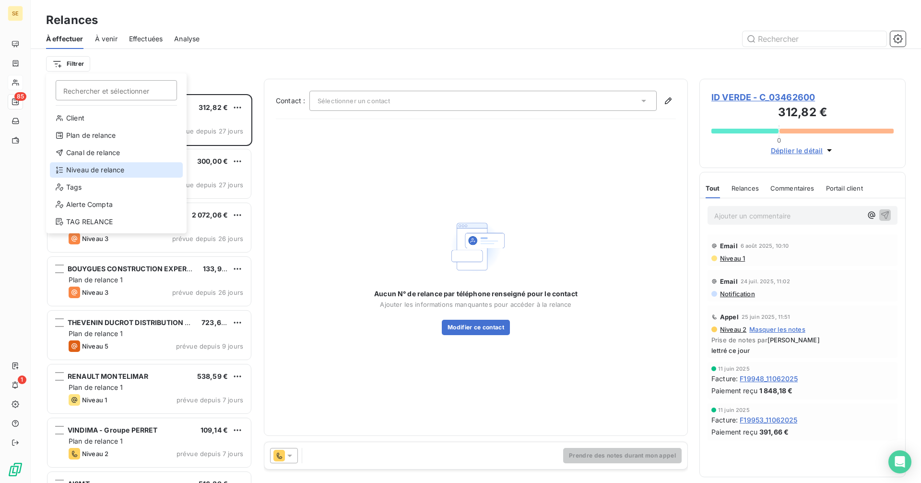
click at [78, 171] on div "Niveau de relance" at bounding box center [116, 169] width 133 height 15
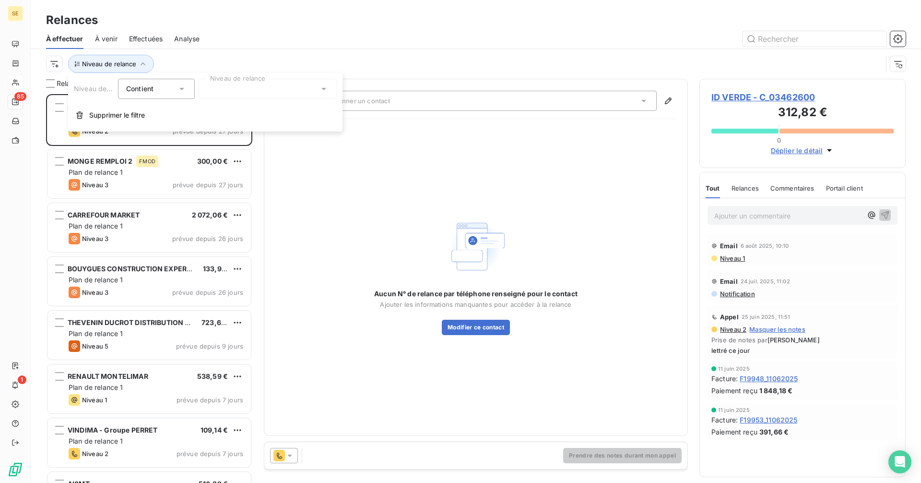
click at [267, 88] on div at bounding box center [268, 89] width 138 height 20
click at [210, 108] on div at bounding box center [208, 109] width 9 height 9
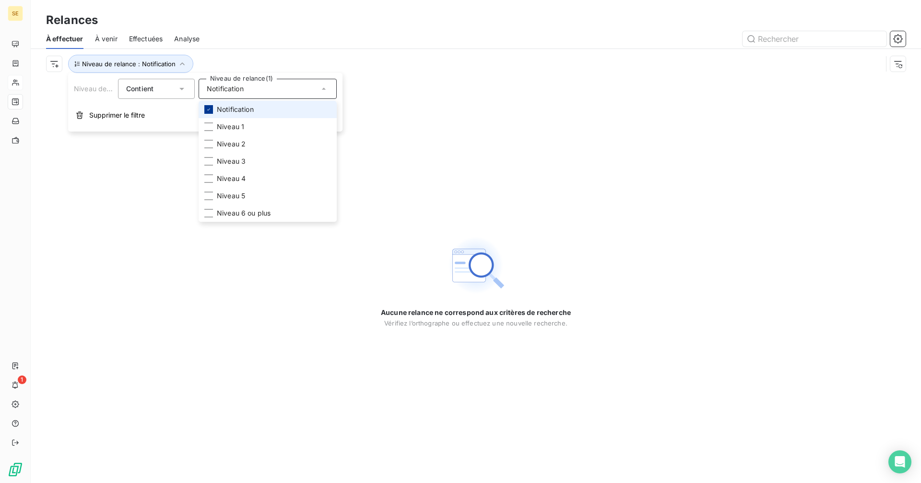
click at [209, 108] on icon at bounding box center [209, 110] width 6 height 6
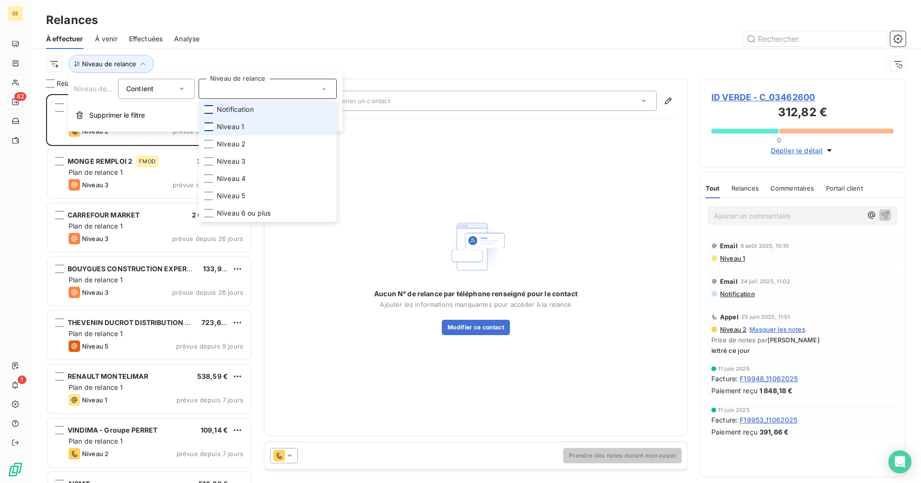
scroll to position [381, 199]
click at [211, 124] on div at bounding box center [208, 126] width 9 height 9
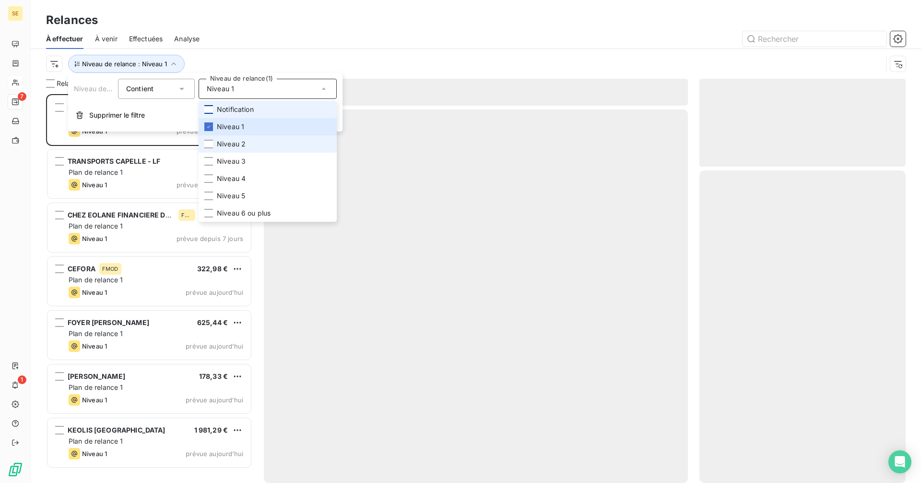
scroll to position [381, 199]
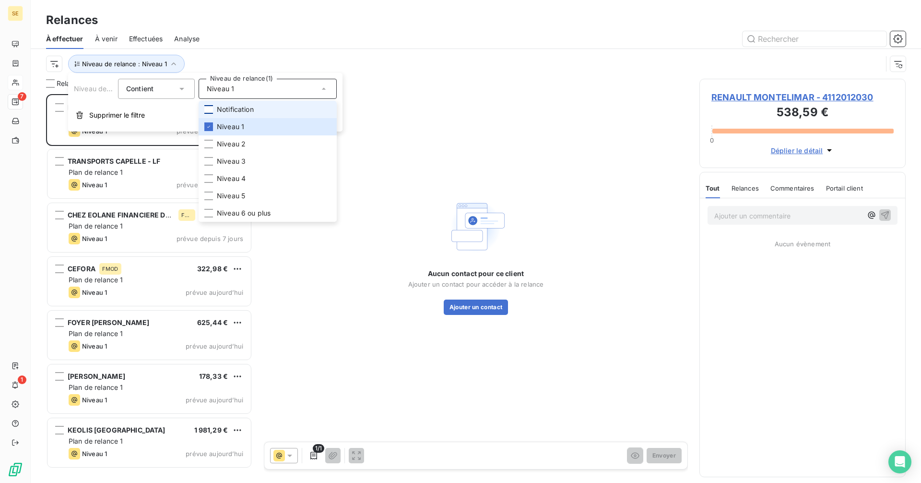
click at [404, 63] on div "Niveau de relance : Niveau 1" at bounding box center [464, 64] width 836 height 18
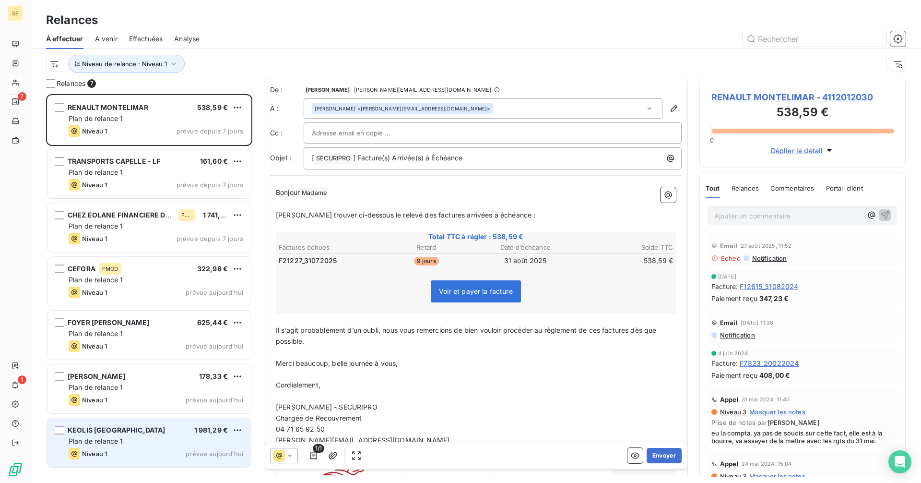
click at [175, 452] on div "Niveau 1 prévue aujourd’hui" at bounding box center [156, 454] width 175 height 12
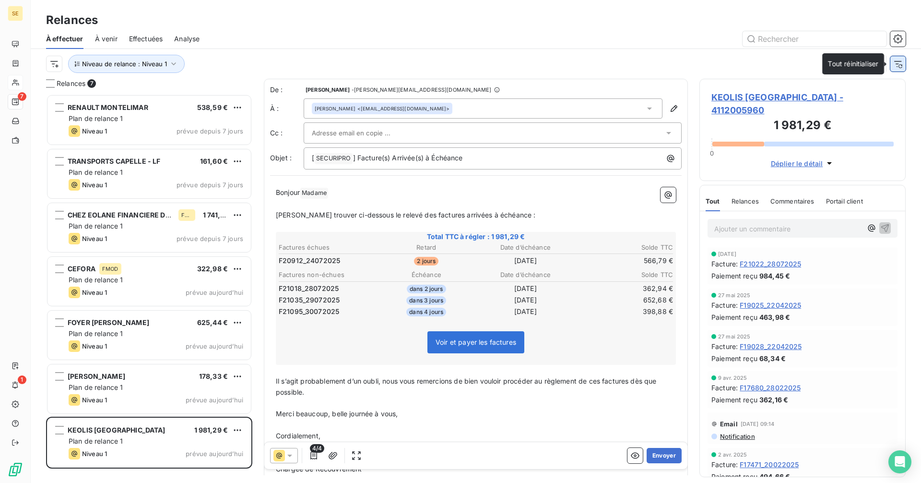
click at [904, 62] on button "button" at bounding box center [898, 63] width 15 height 15
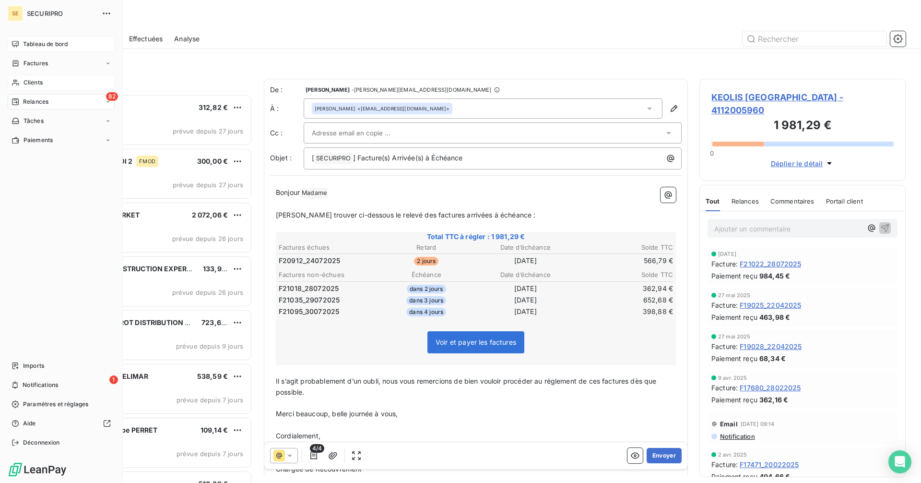
click at [25, 43] on span "Tableau de bord" at bounding box center [45, 44] width 45 height 9
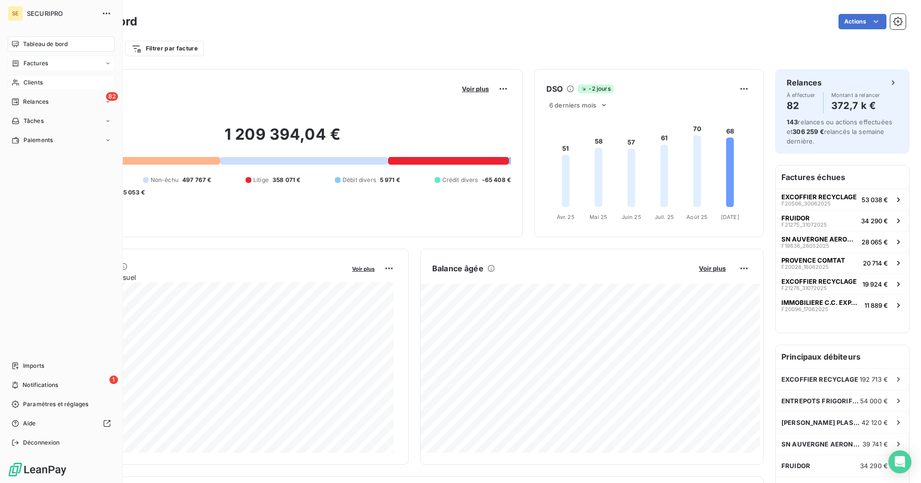
click at [24, 64] on span "Factures" at bounding box center [36, 63] width 24 height 9
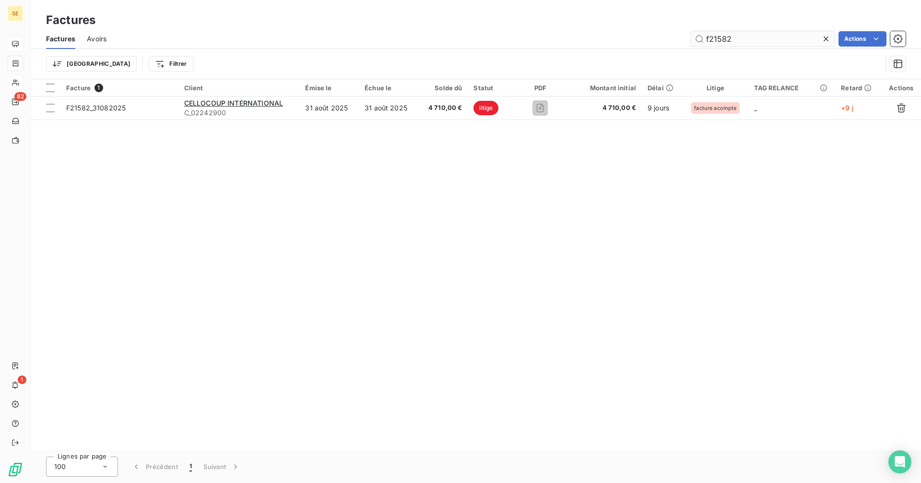
click at [747, 37] on input "f21582" at bounding box center [763, 38] width 144 height 15
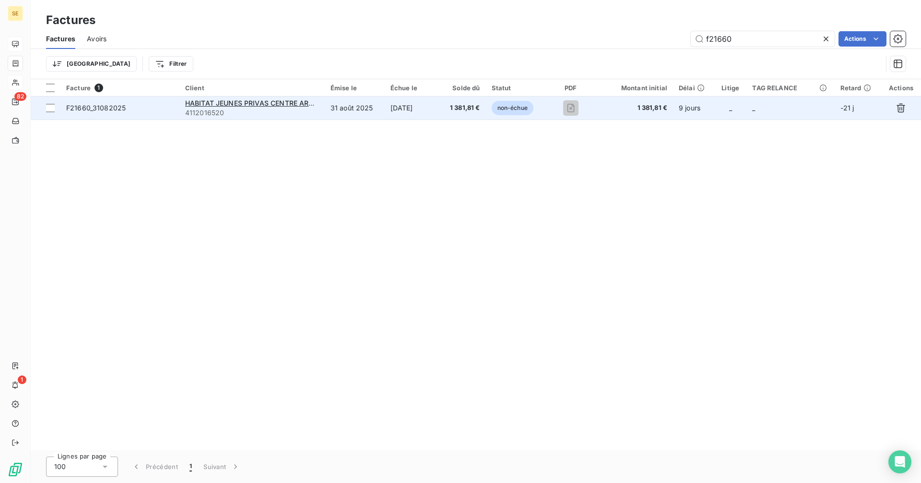
type input "f21660"
click at [404, 106] on td "[DATE]" at bounding box center [412, 107] width 55 height 23
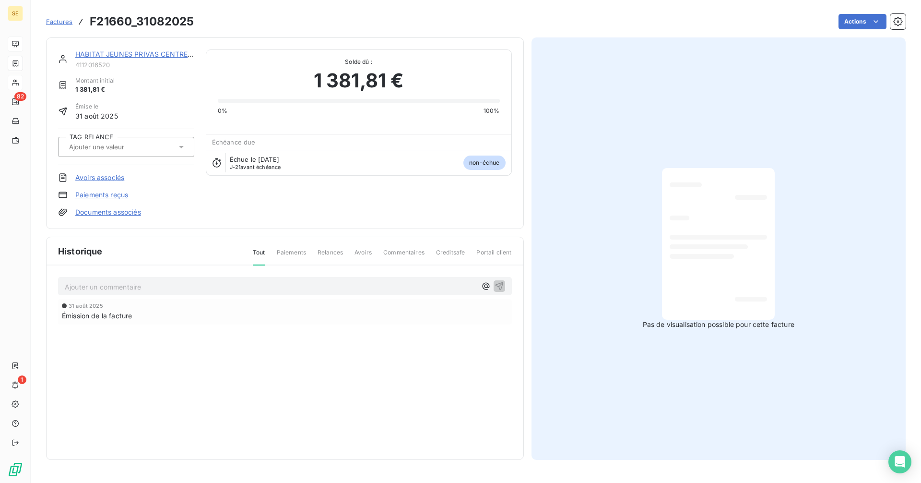
click at [147, 146] on input "text" at bounding box center [116, 147] width 96 height 9
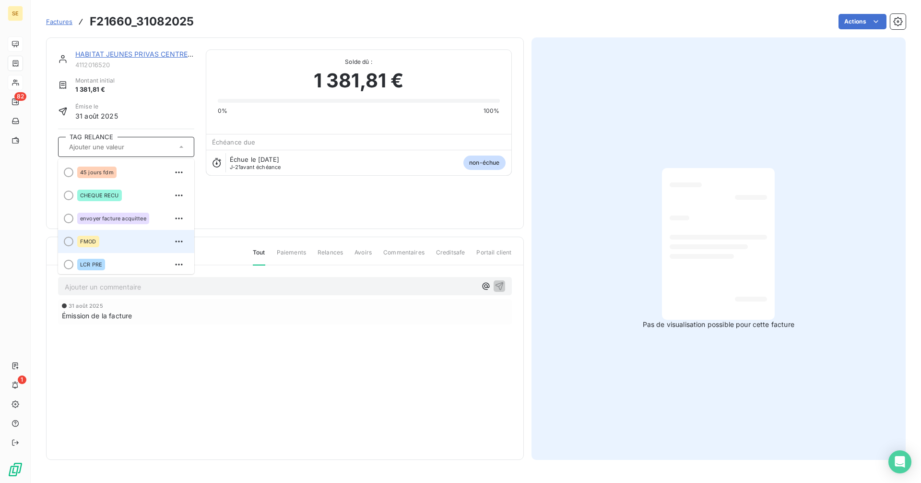
click at [83, 242] on span "FMOD" at bounding box center [88, 241] width 16 height 6
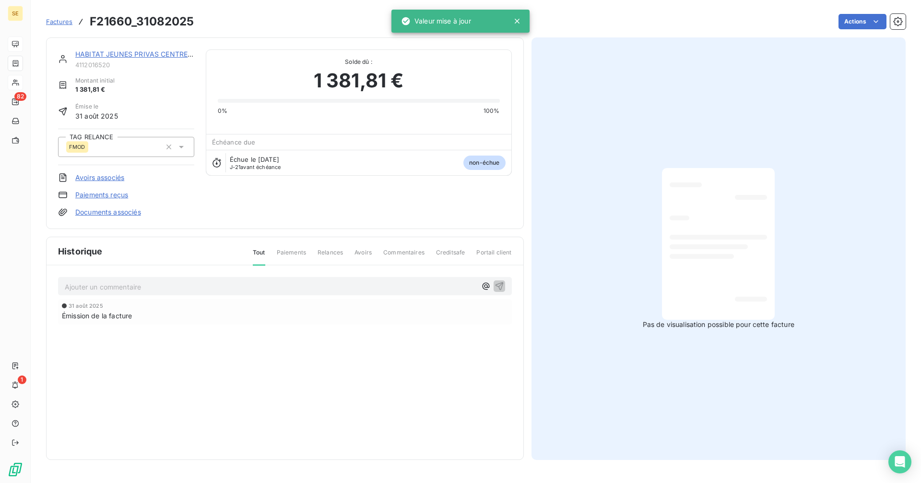
click at [115, 287] on p "Ajouter un commentaire ﻿" at bounding box center [271, 287] width 412 height 12
click at [499, 284] on icon "button" at bounding box center [500, 286] width 10 height 10
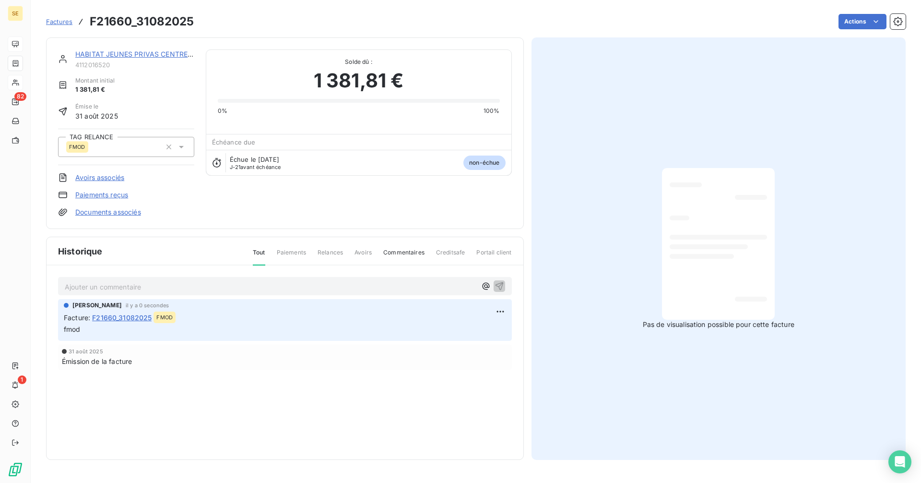
click at [60, 23] on span "Factures" at bounding box center [59, 22] width 26 height 8
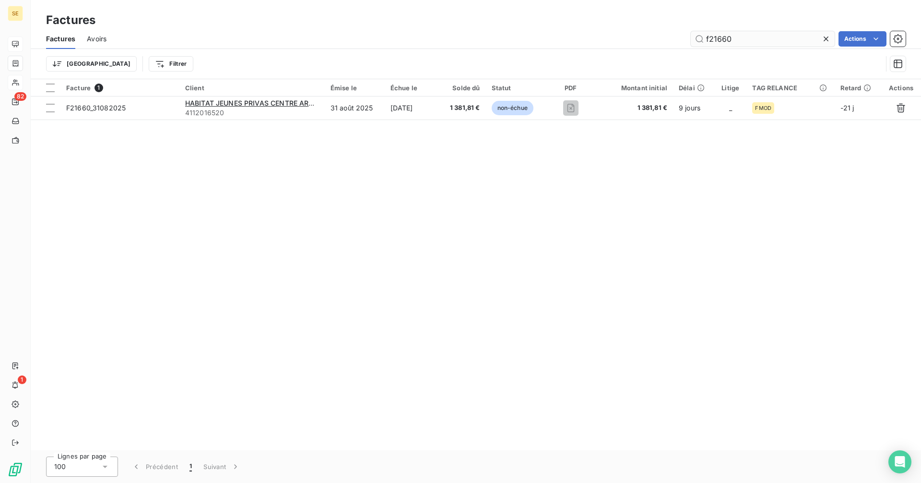
click at [754, 39] on input "f21660" at bounding box center [763, 38] width 144 height 15
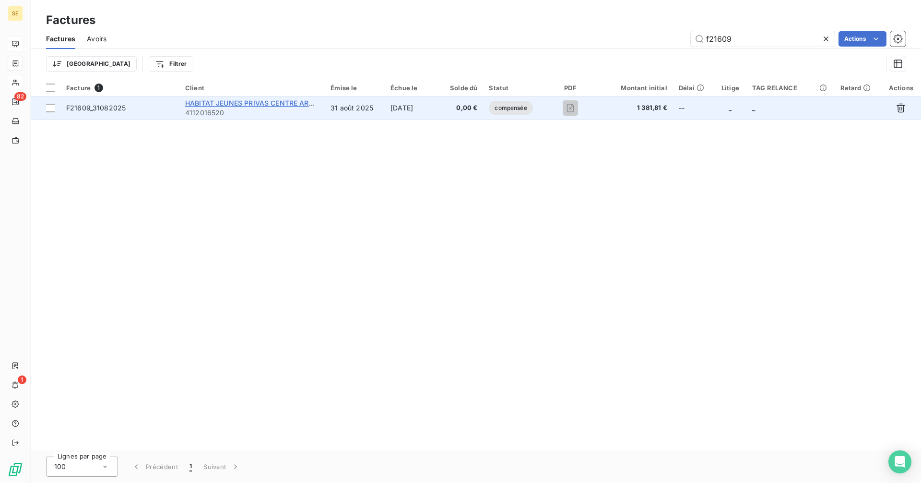
type input "f21609"
click at [265, 101] on span "HABITAT JEUNES PRIVAS CENTRE ARDECH" at bounding box center [256, 103] width 142 height 8
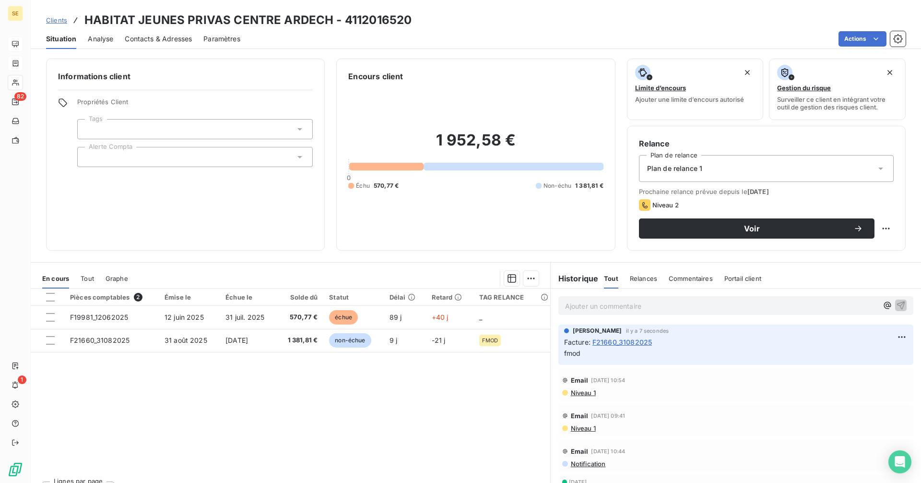
click at [132, 157] on div at bounding box center [195, 157] width 236 height 20
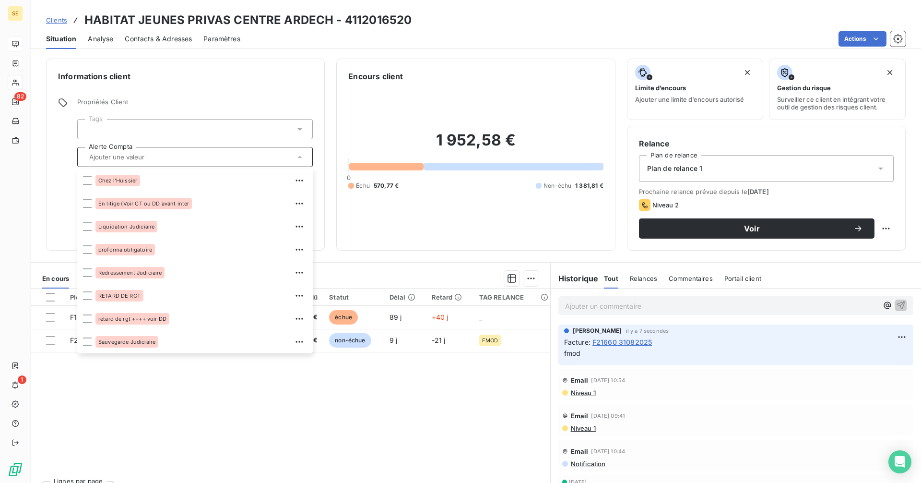
click at [60, 195] on div "Informations client Propriétés Client Tags Alerte Compta Chez l'Huissier En lit…" at bounding box center [185, 155] width 279 height 192
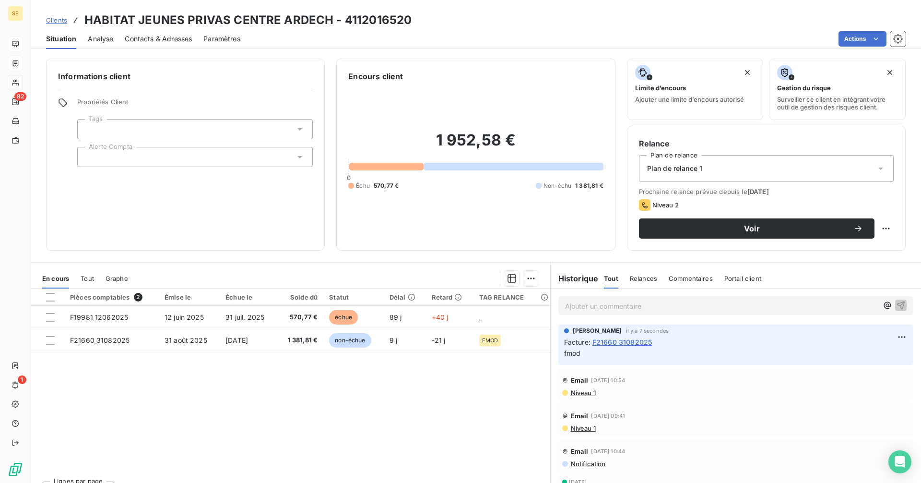
click at [81, 273] on div "Tout" at bounding box center [87, 278] width 13 height 20
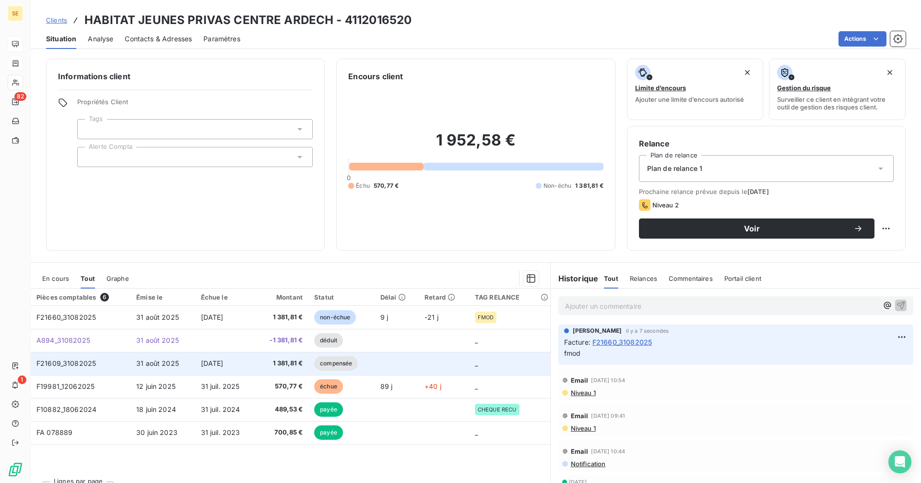
click at [109, 363] on td "F21609_31082025" at bounding box center [81, 363] width 100 height 23
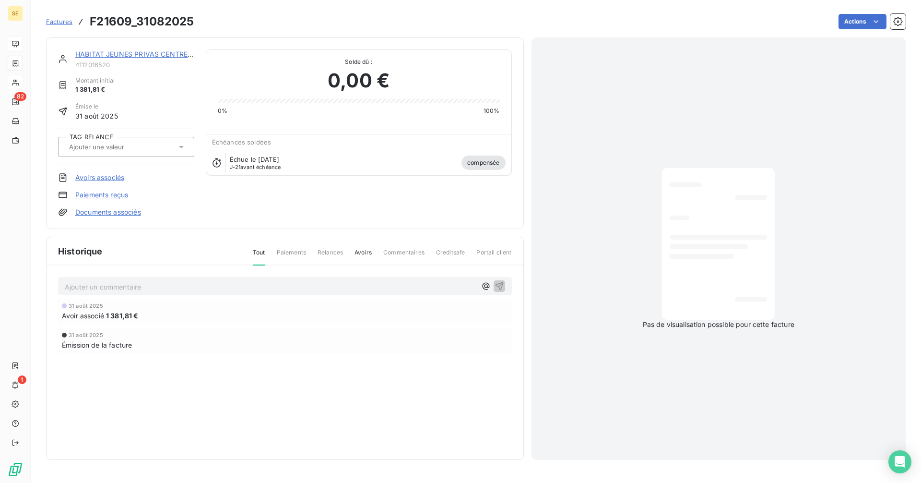
click at [133, 141] on div at bounding box center [121, 147] width 110 height 12
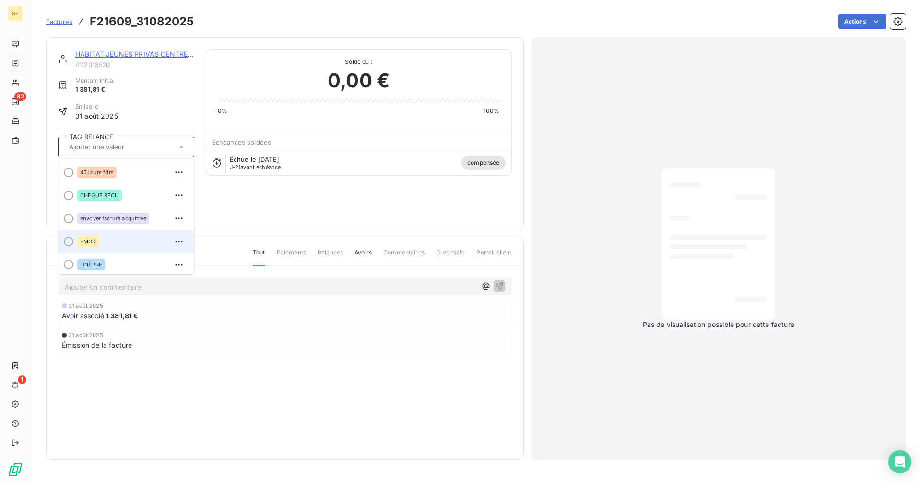
click at [87, 242] on span "FMOD" at bounding box center [88, 241] width 16 height 6
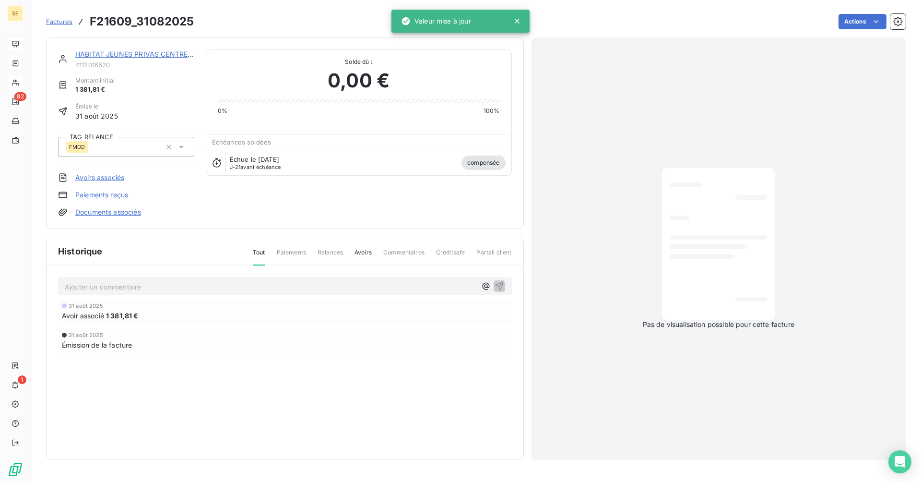
click at [120, 291] on p "Ajouter un commentaire ﻿" at bounding box center [271, 287] width 412 height 12
click at [500, 282] on icon "button" at bounding box center [500, 286] width 10 height 10
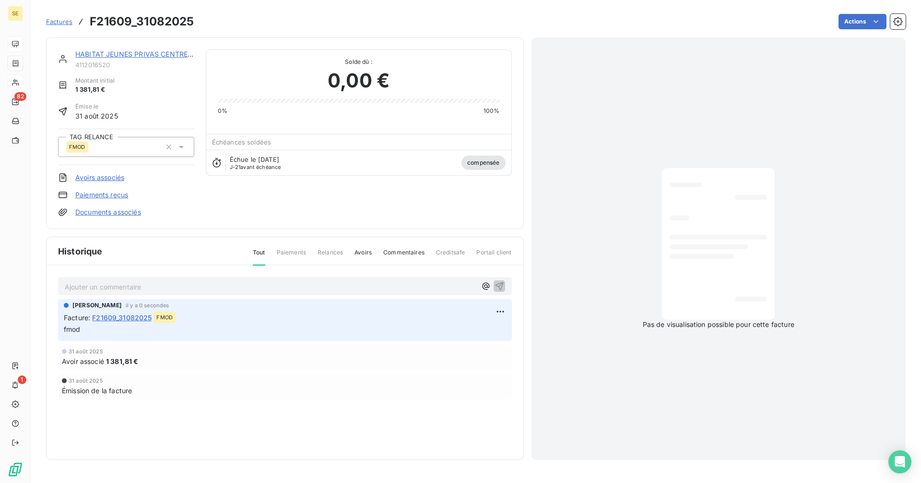
click at [64, 24] on span "Factures" at bounding box center [59, 22] width 26 height 8
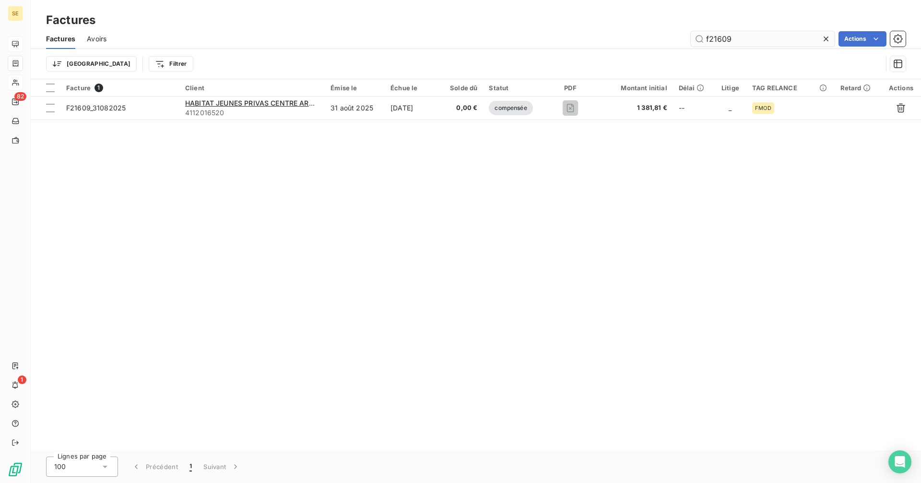
click at [757, 40] on input "f21609" at bounding box center [763, 38] width 144 height 15
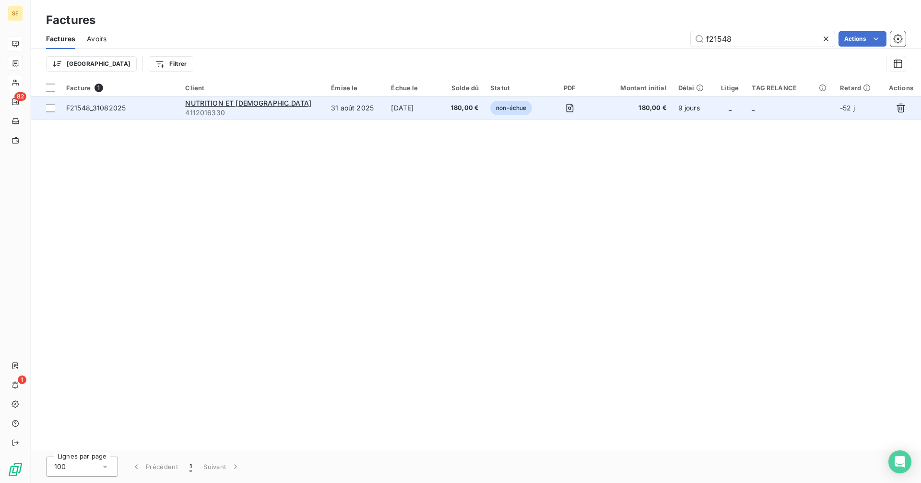
type input "f21548"
click at [385, 107] on td "[DATE]" at bounding box center [413, 107] width 56 height 23
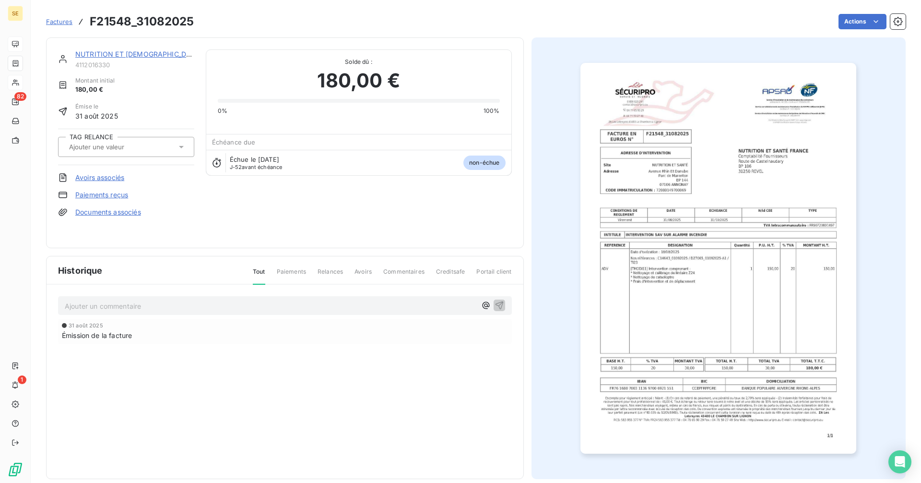
click at [126, 148] on input "text" at bounding box center [116, 147] width 96 height 9
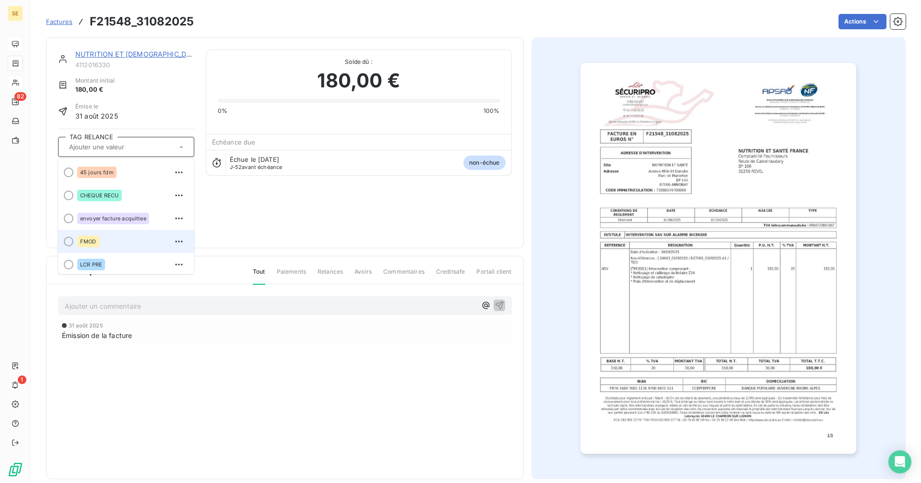
click at [92, 241] on span "FMOD" at bounding box center [88, 241] width 16 height 6
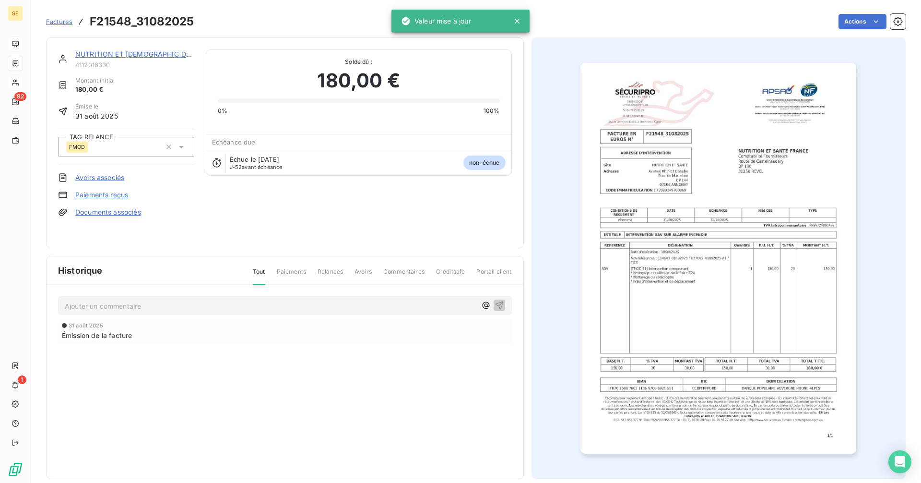
click at [144, 305] on p "Ajouter un commentaire ﻿" at bounding box center [271, 306] width 412 height 12
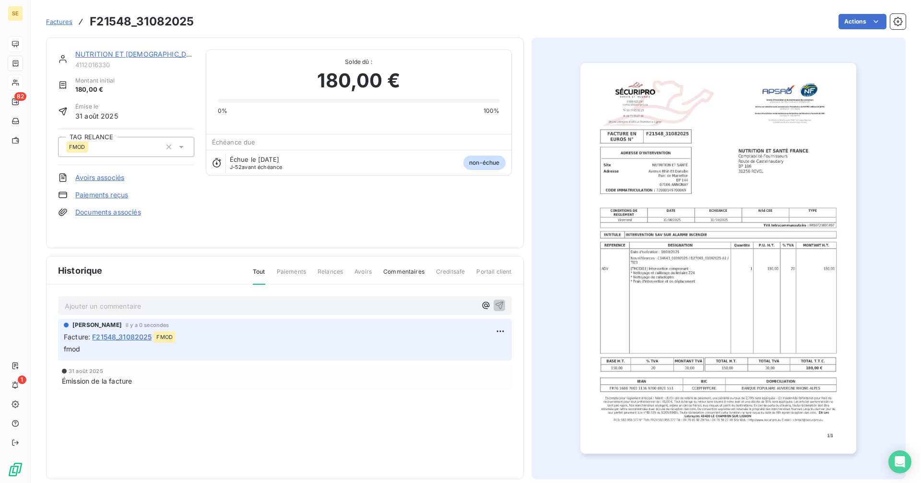
click at [64, 23] on span "Factures" at bounding box center [59, 22] width 26 height 8
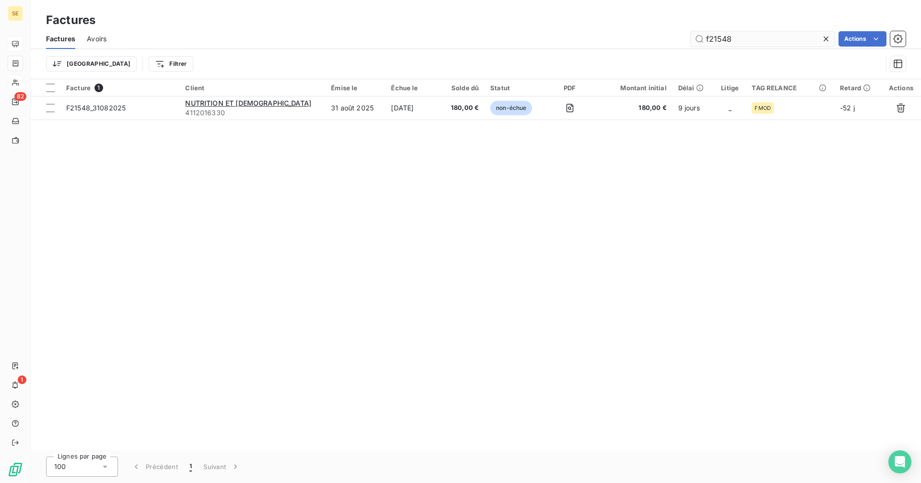
click at [780, 40] on input "f21548" at bounding box center [763, 38] width 144 height 15
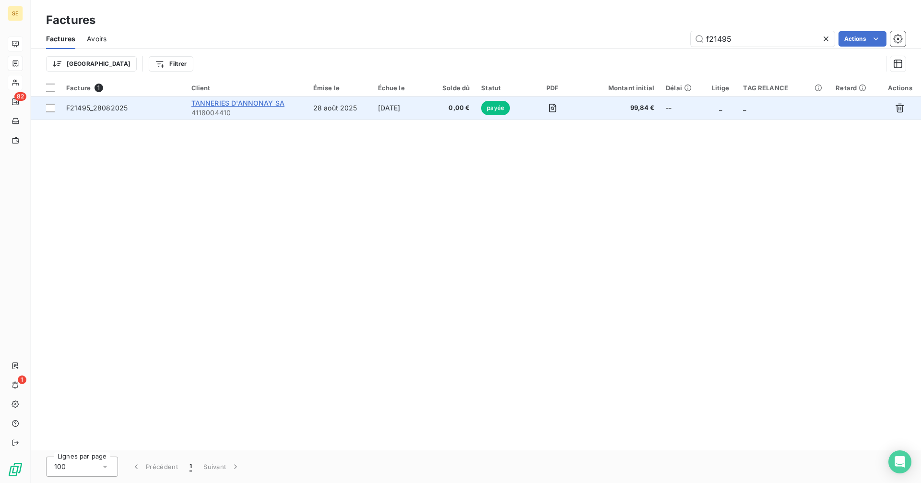
type input "f21495"
click at [250, 106] on span "TANNERIES D'ANNONAY SA" at bounding box center [237, 103] width 93 height 8
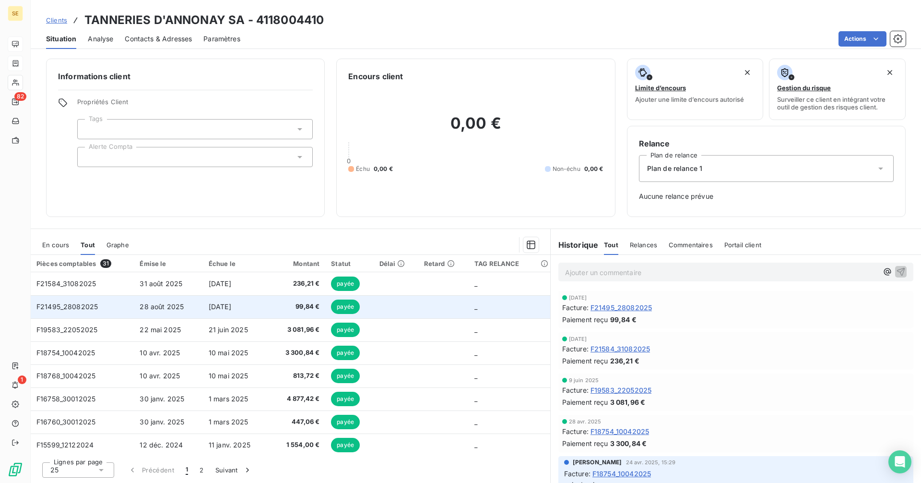
click at [97, 308] on td "F21495_28082025" at bounding box center [82, 306] width 103 height 23
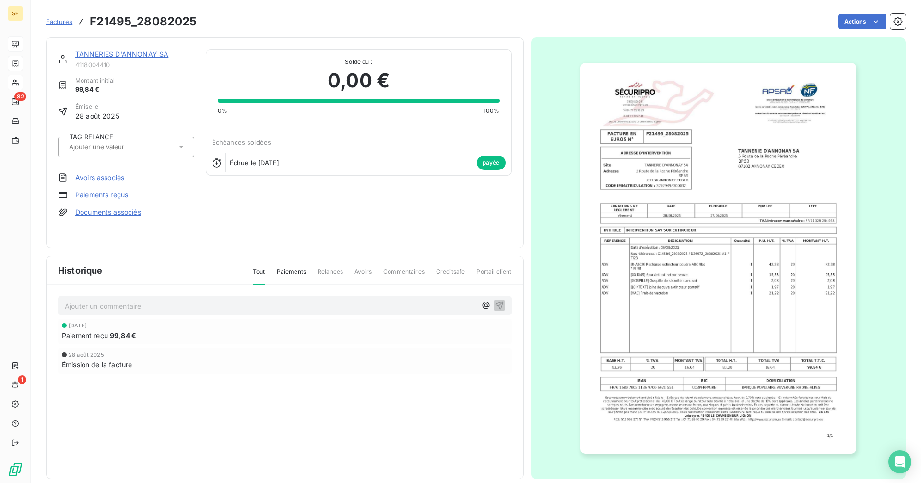
click at [114, 146] on input "text" at bounding box center [116, 147] width 96 height 9
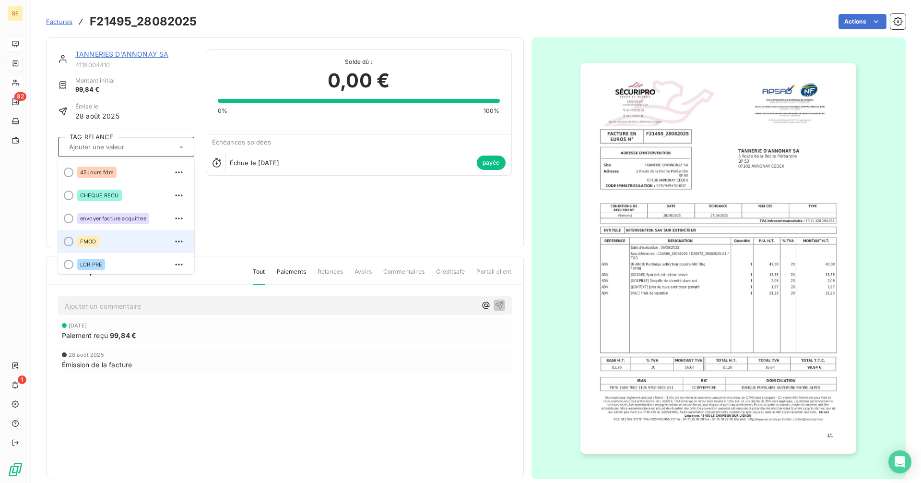
click at [83, 244] on span "FMOD" at bounding box center [88, 241] width 16 height 6
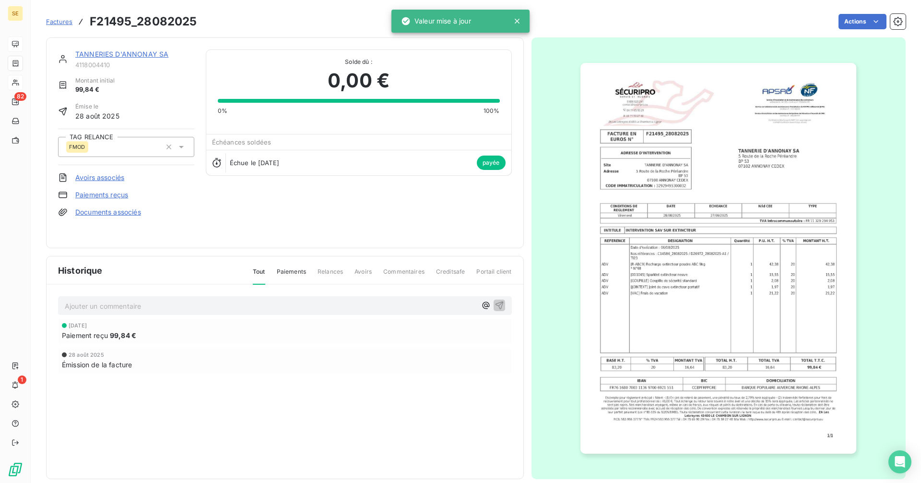
click at [115, 308] on p "Ajouter un commentaire ﻿" at bounding box center [271, 306] width 412 height 12
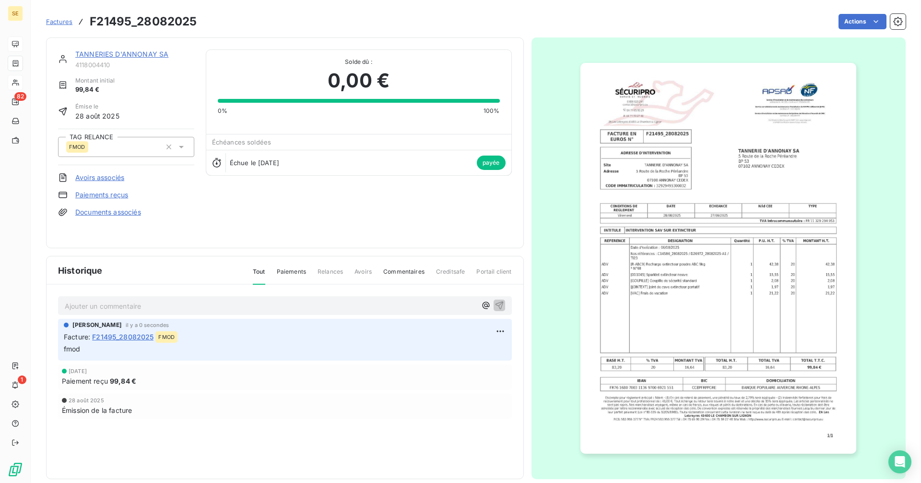
click at [60, 23] on span "Factures" at bounding box center [59, 22] width 26 height 8
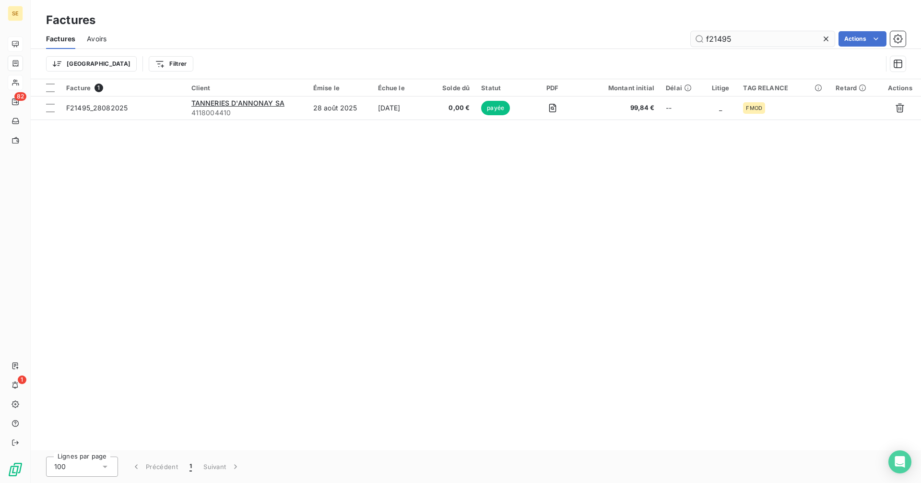
click at [764, 38] on input "f21495" at bounding box center [763, 38] width 144 height 15
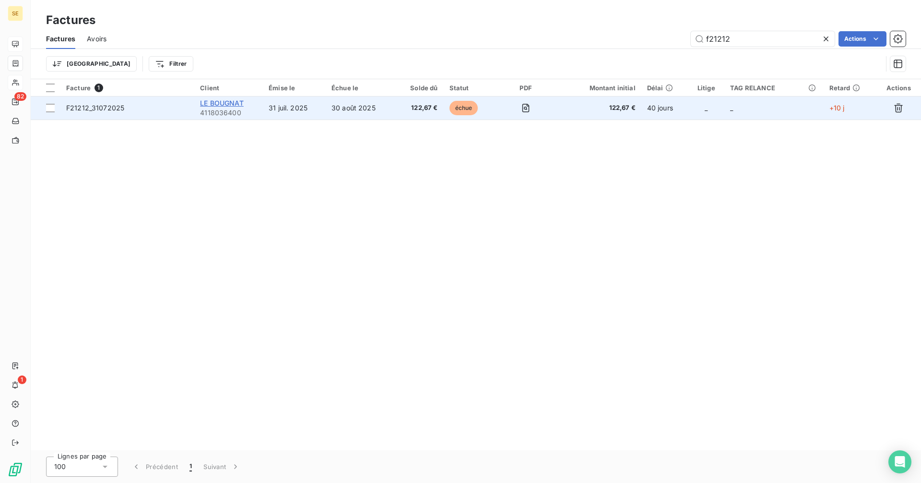
type input "f21212"
click at [214, 100] on span "LE BOUGNAT" at bounding box center [222, 103] width 44 height 8
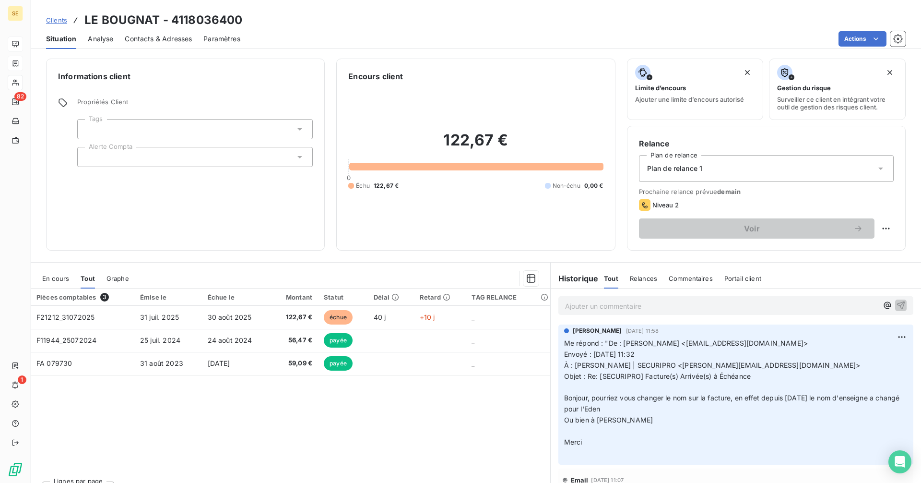
click at [127, 156] on div at bounding box center [195, 157] width 236 height 20
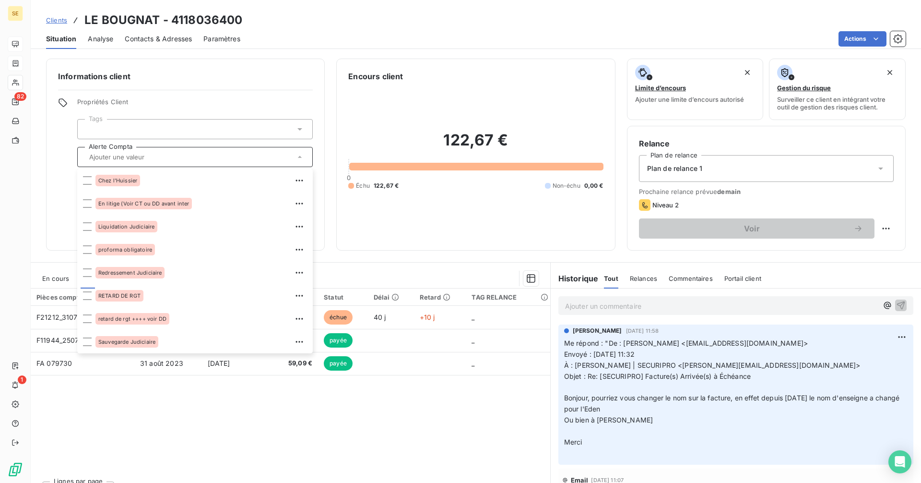
click at [62, 168] on div "Informations client Propriétés Client Tags Alerte Compta Chez l'Huissier En lit…" at bounding box center [185, 155] width 279 height 192
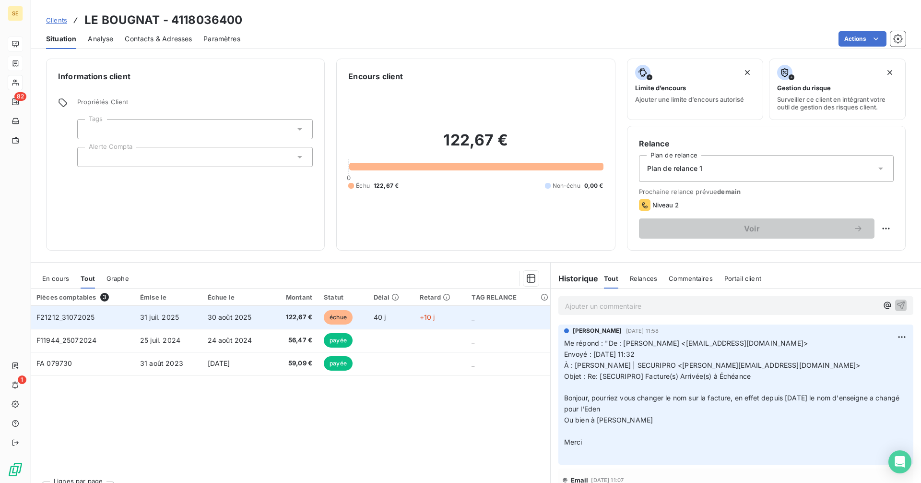
click at [83, 315] on span "F21212_31072025" at bounding box center [65, 317] width 58 height 8
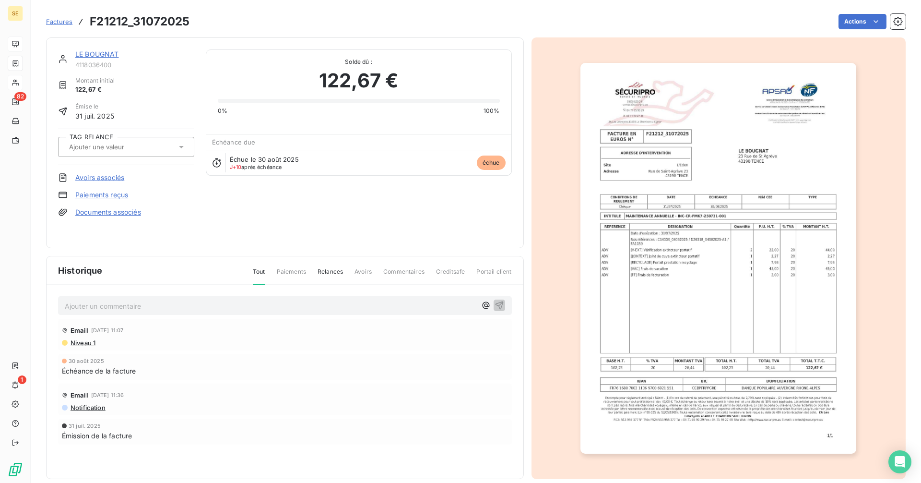
click at [115, 144] on input "text" at bounding box center [116, 147] width 96 height 9
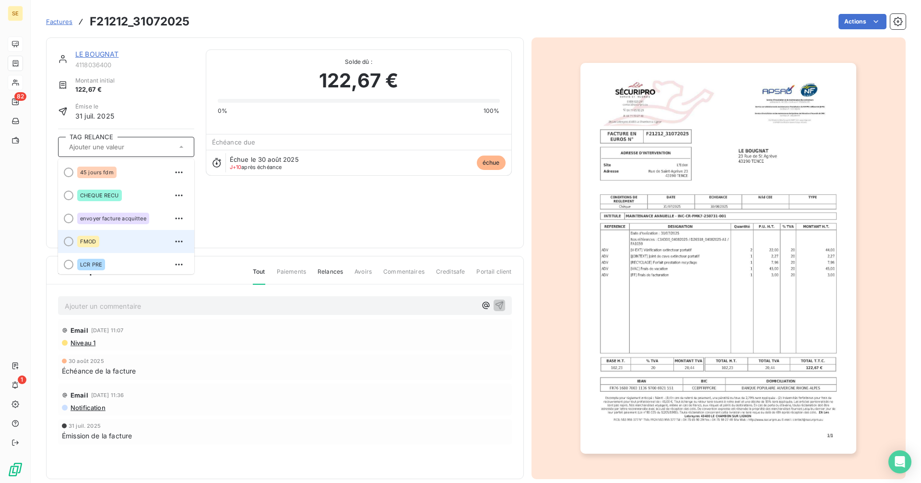
click at [85, 242] on span "FMOD" at bounding box center [88, 241] width 16 height 6
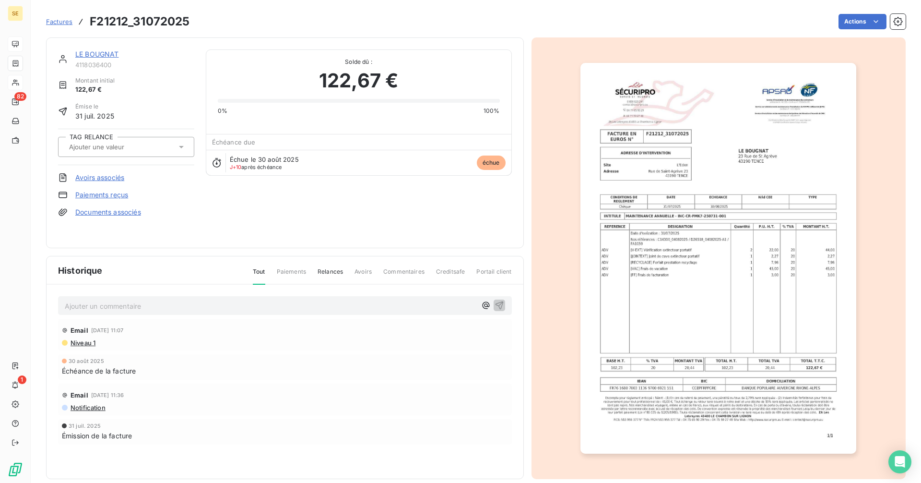
click at [101, 303] on p "Ajouter un commentaire ﻿" at bounding box center [271, 306] width 412 height 12
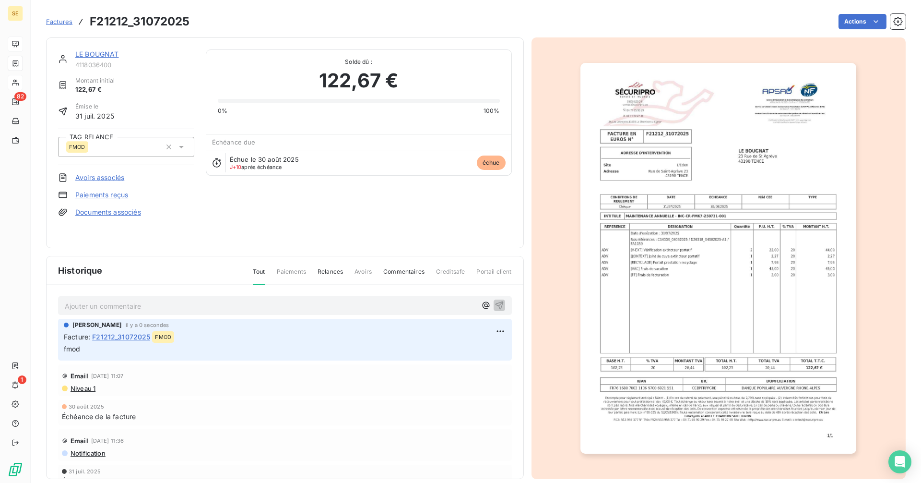
click at [55, 21] on span "Factures" at bounding box center [59, 22] width 26 height 8
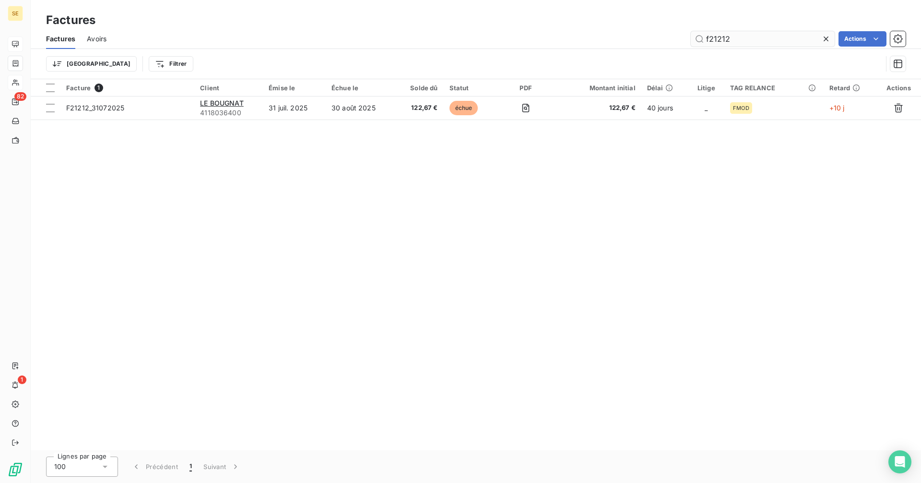
click at [745, 40] on input "f21212" at bounding box center [763, 38] width 144 height 15
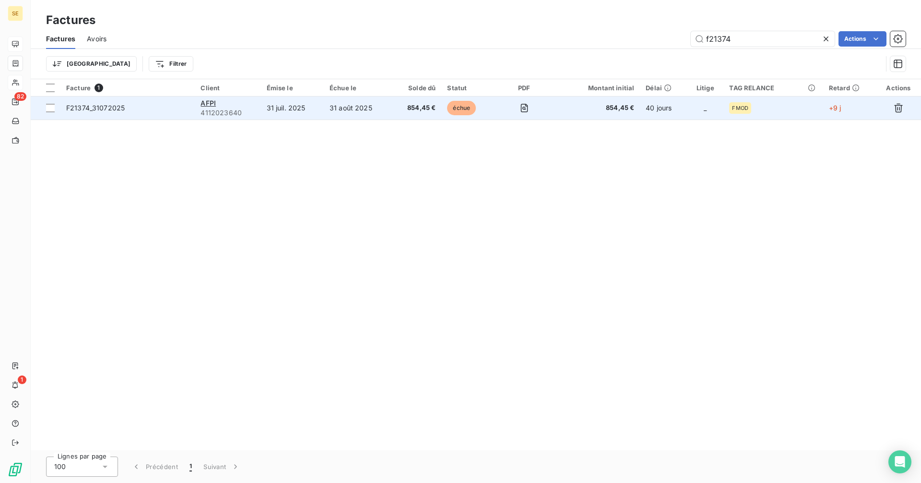
type input "f21374"
click at [260, 111] on td "AFPI 4112023640" at bounding box center [228, 107] width 66 height 23
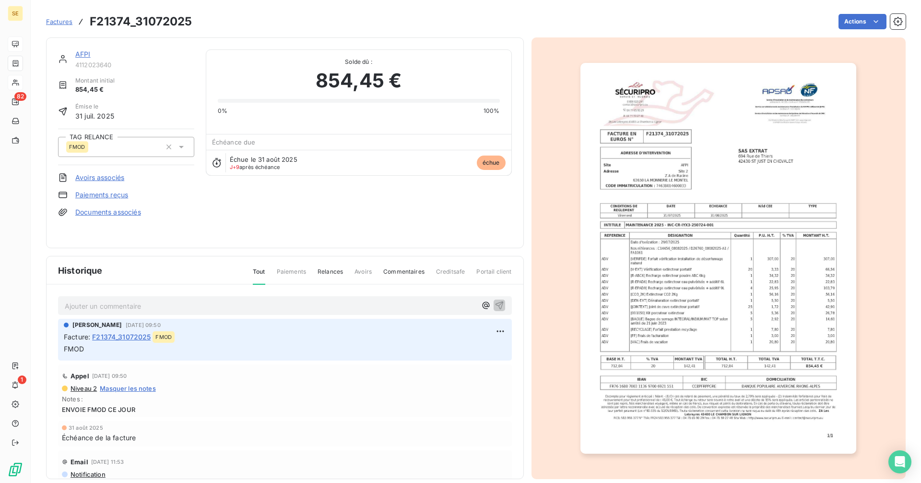
click at [58, 25] on span "Factures" at bounding box center [59, 22] width 26 height 8
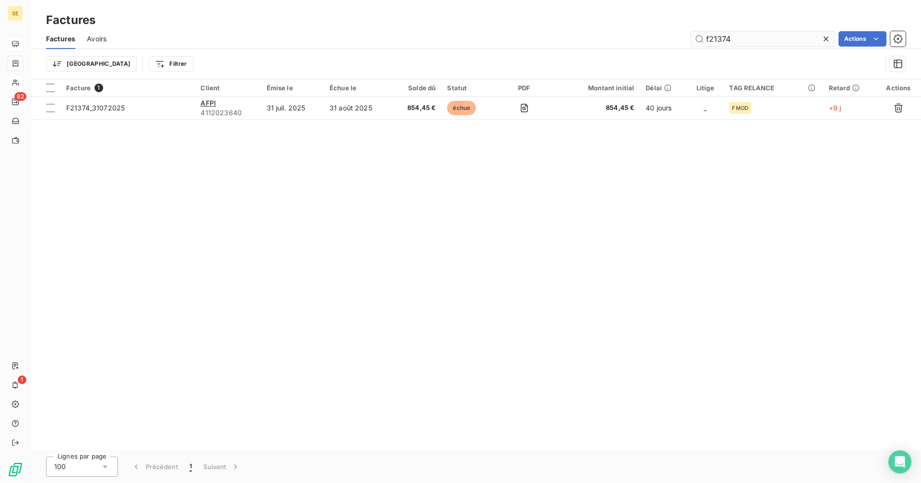
click at [738, 38] on input "f21374" at bounding box center [763, 38] width 144 height 15
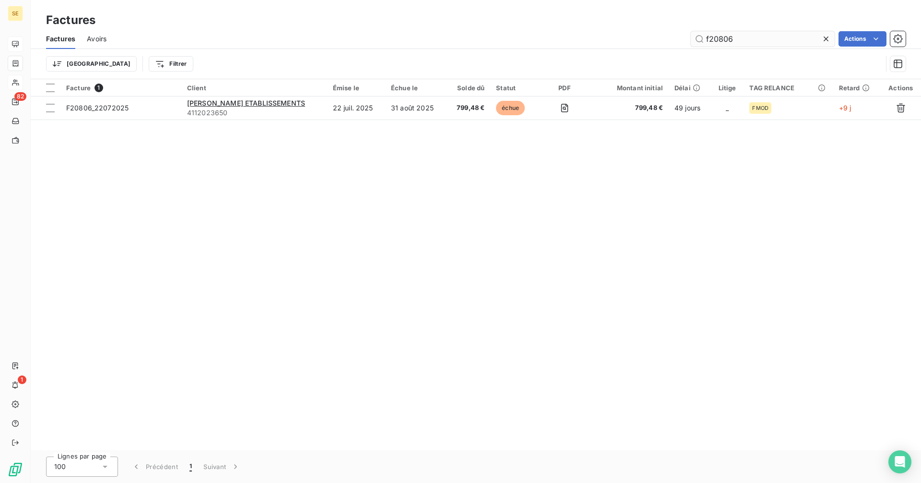
click at [762, 36] on input "f20806" at bounding box center [763, 38] width 144 height 15
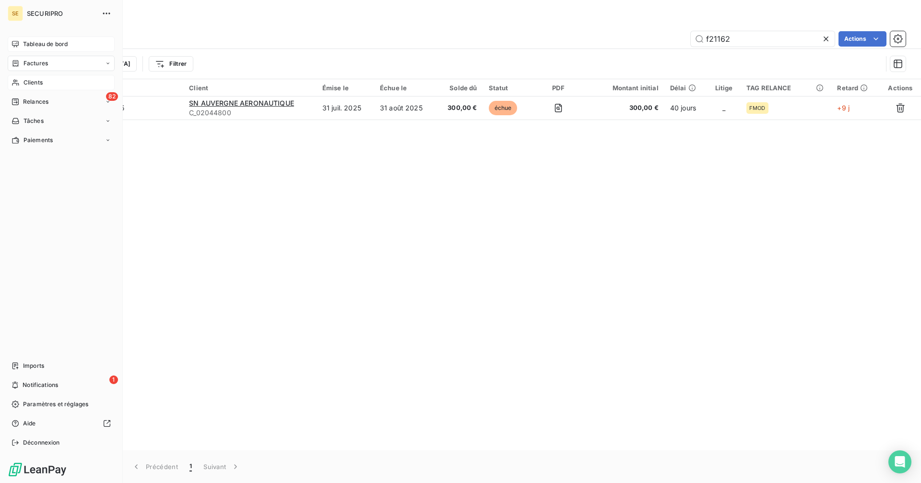
type input "f21162"
click at [27, 40] on span "Tableau de bord" at bounding box center [45, 44] width 45 height 9
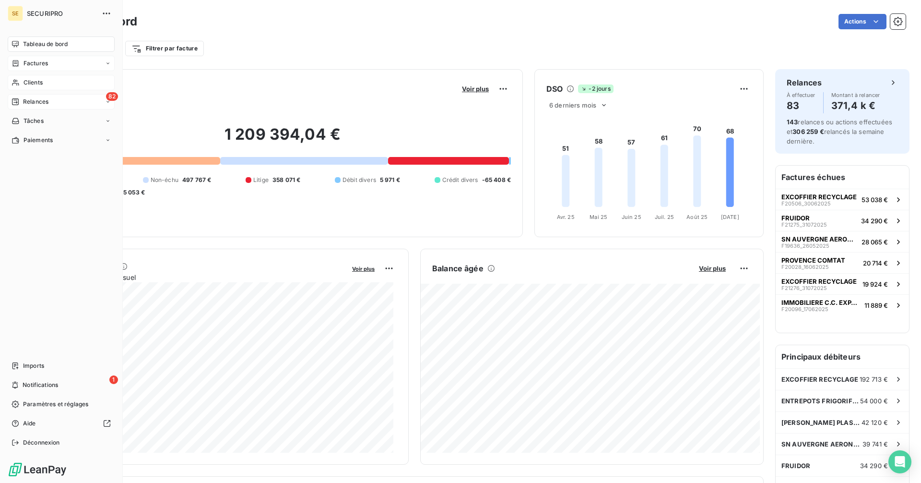
click at [38, 96] on div "82 Relances" at bounding box center [61, 101] width 107 height 15
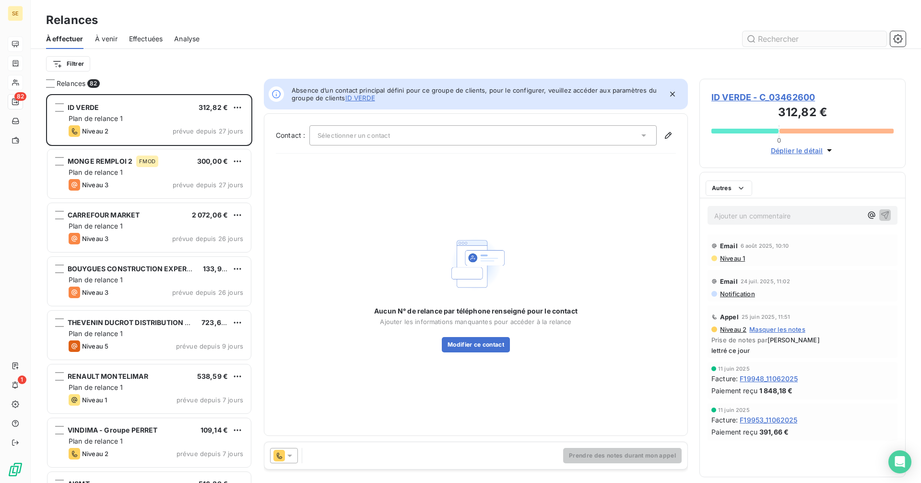
scroll to position [381, 199]
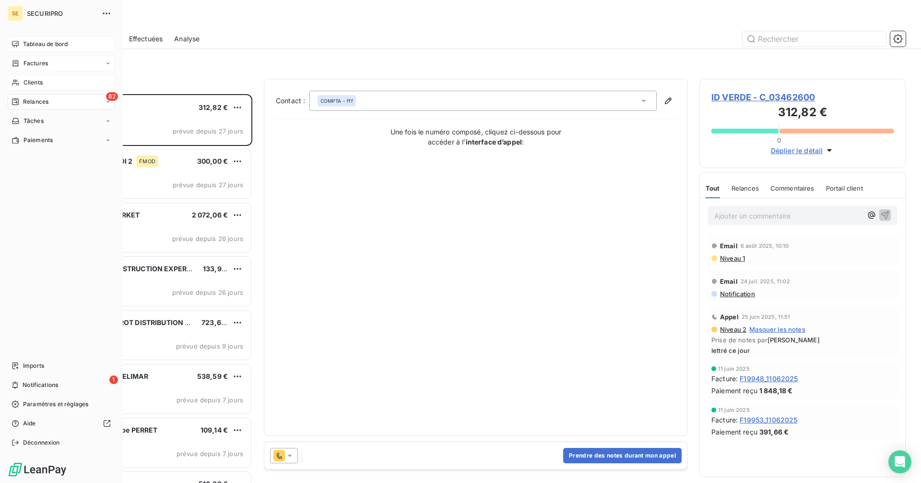
click at [25, 41] on span "Tableau de bord" at bounding box center [45, 44] width 45 height 9
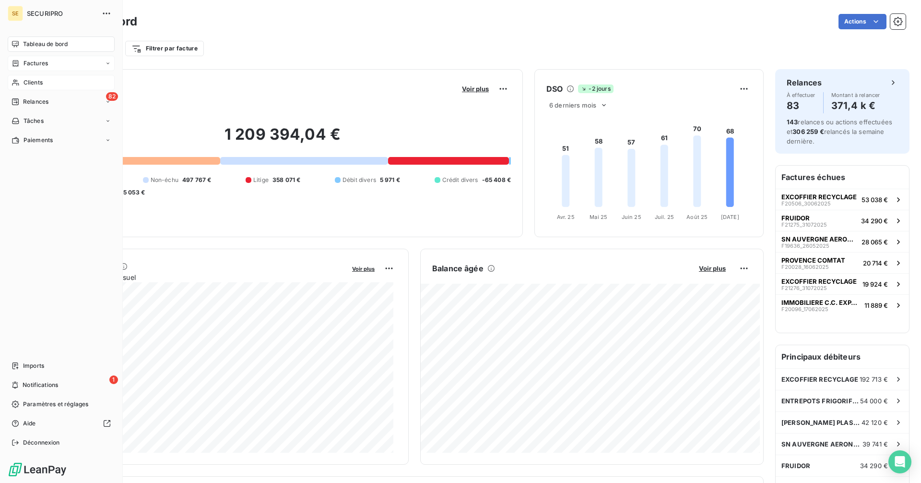
click at [18, 61] on icon at bounding box center [16, 63] width 6 height 6
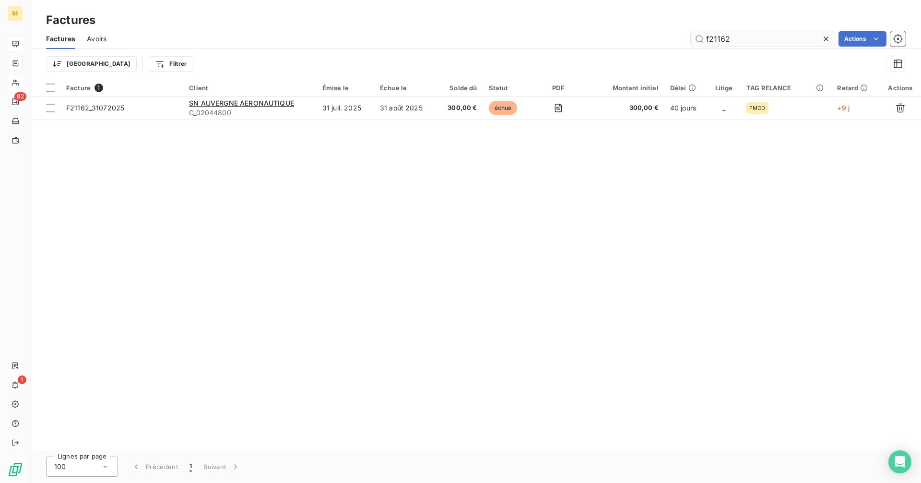
click at [738, 38] on input "f21162" at bounding box center [763, 38] width 144 height 15
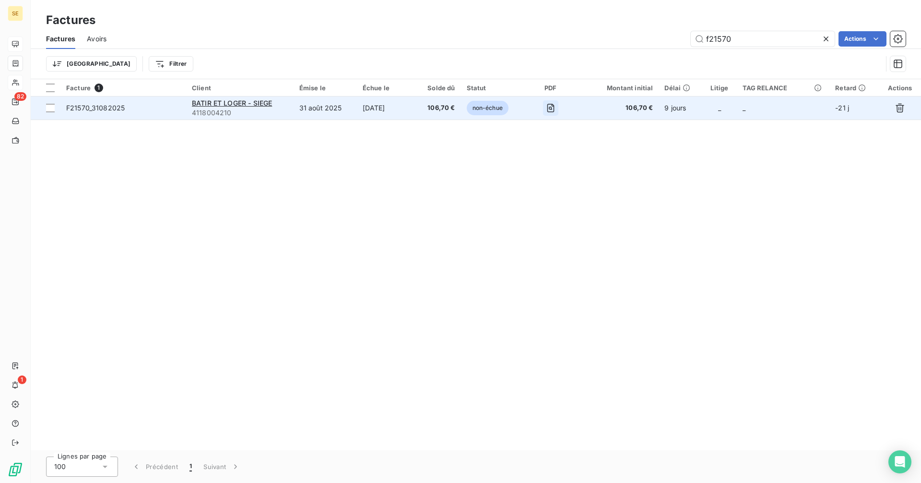
click at [556, 105] on icon "button" at bounding box center [551, 108] width 10 height 10
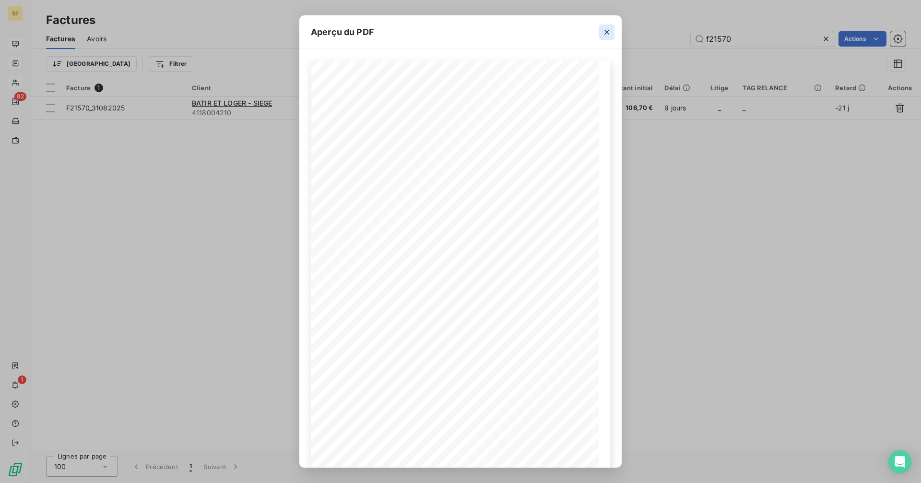
click at [607, 32] on icon "button" at bounding box center [607, 32] width 5 height 5
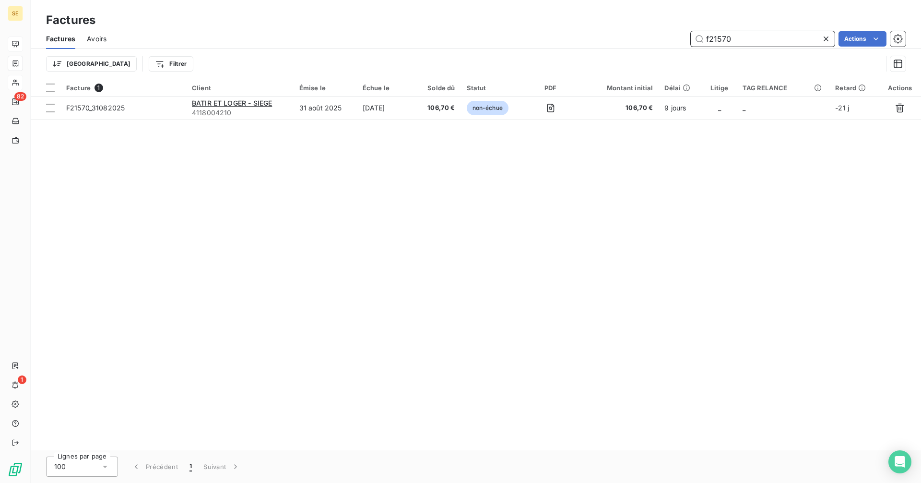
click at [741, 44] on input "f21570" at bounding box center [763, 38] width 144 height 15
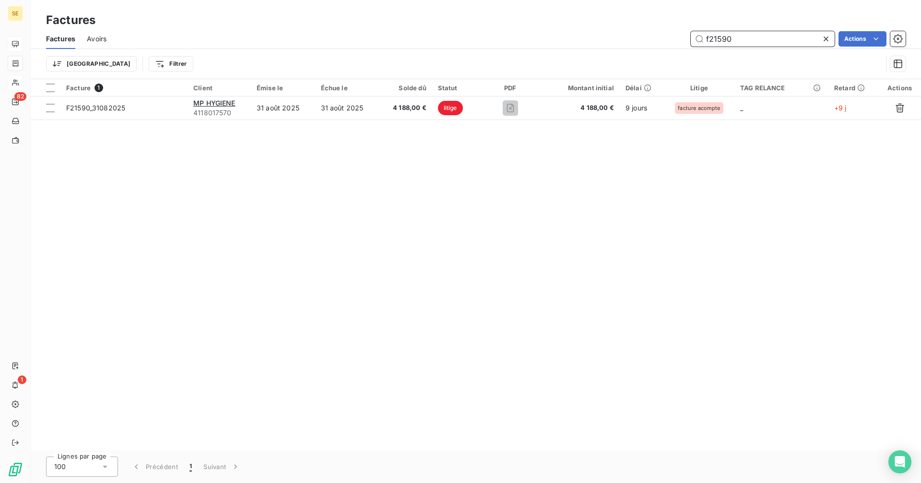
type input "f21590"
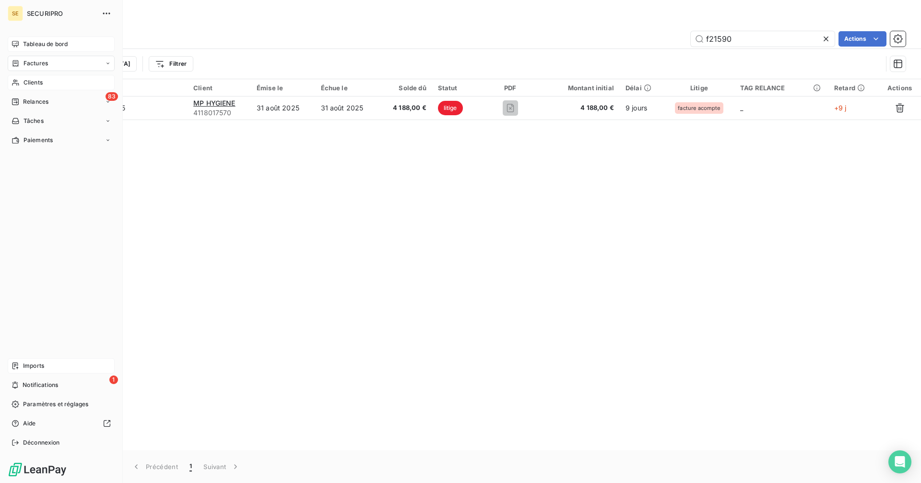
click at [37, 365] on span "Imports" at bounding box center [33, 365] width 21 height 9
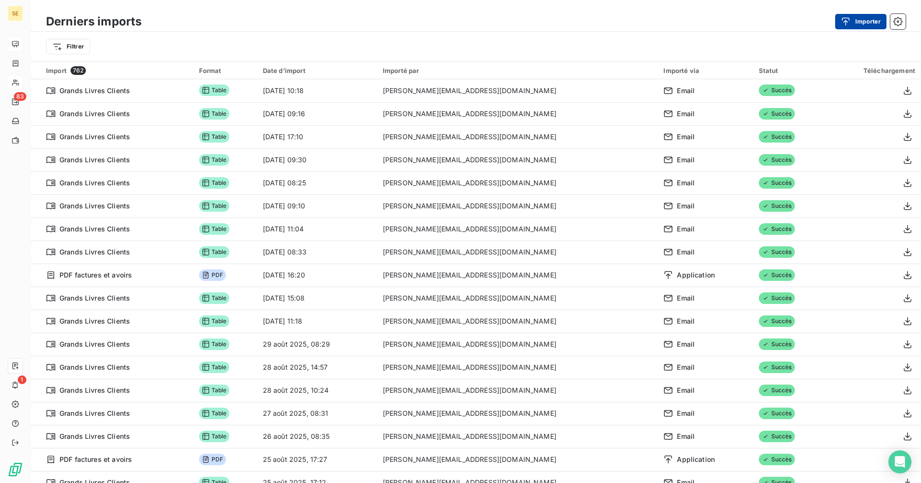
click at [849, 18] on icon "button" at bounding box center [847, 21] width 8 height 8
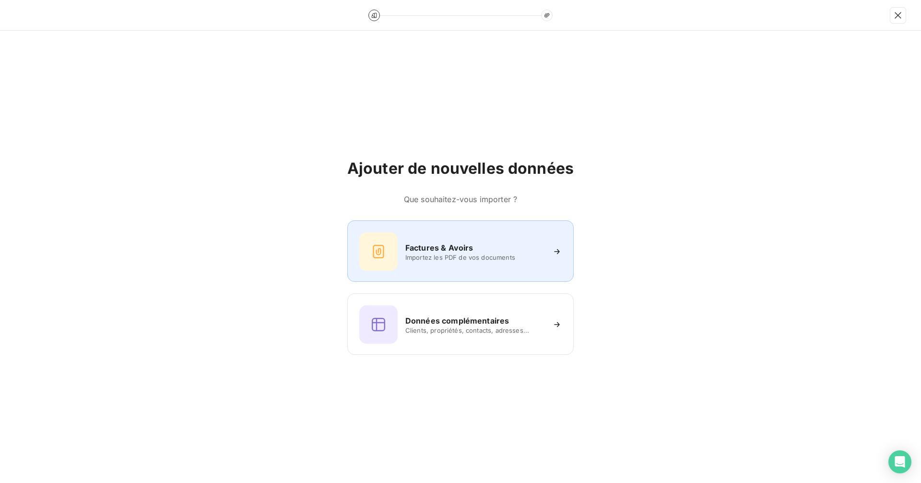
click at [454, 249] on h6 "Factures & Avoirs" at bounding box center [439, 248] width 68 height 12
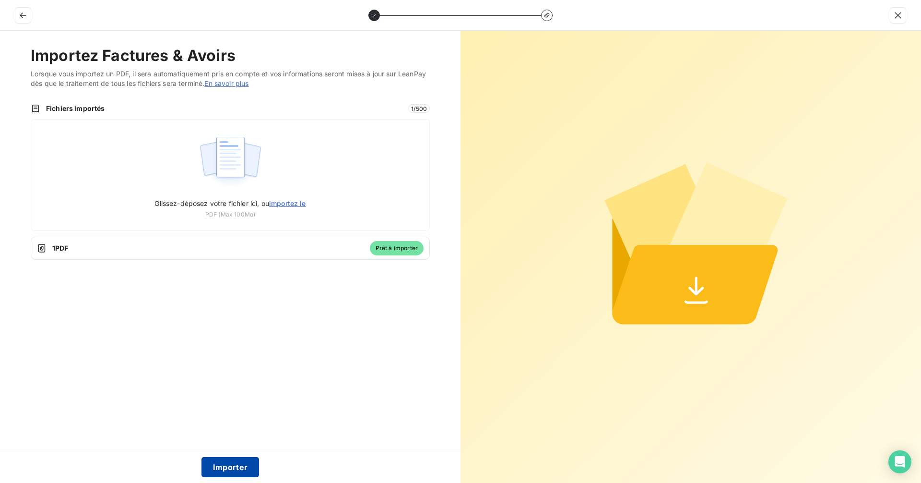
click at [242, 470] on button "Importer" at bounding box center [231, 467] width 58 height 20
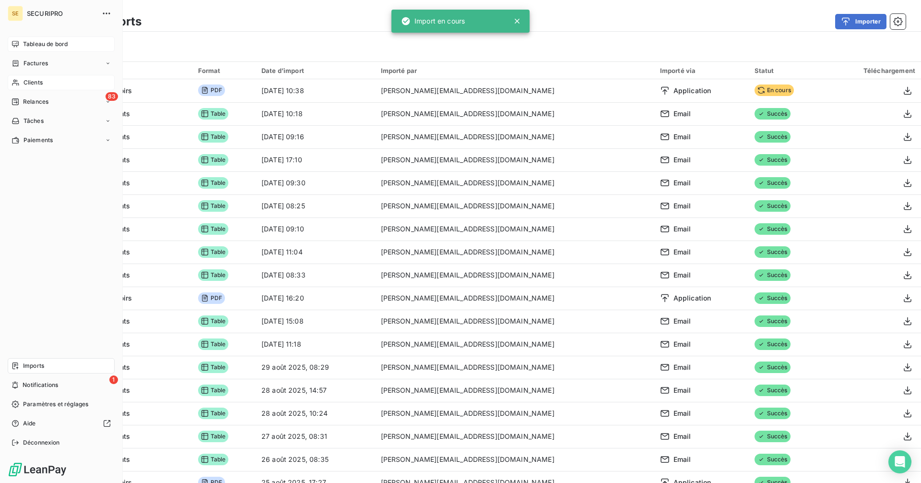
click at [38, 45] on span "Tableau de bord" at bounding box center [45, 44] width 45 height 9
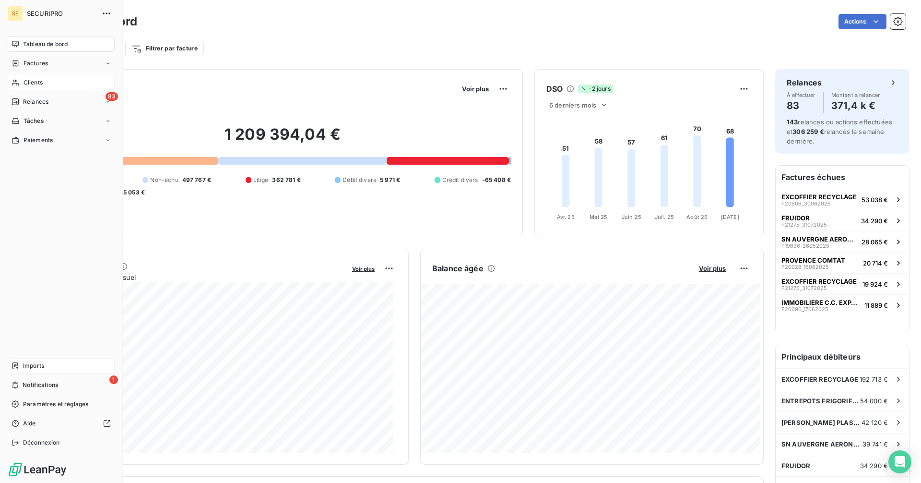
click at [15, 83] on icon at bounding box center [16, 83] width 8 height 8
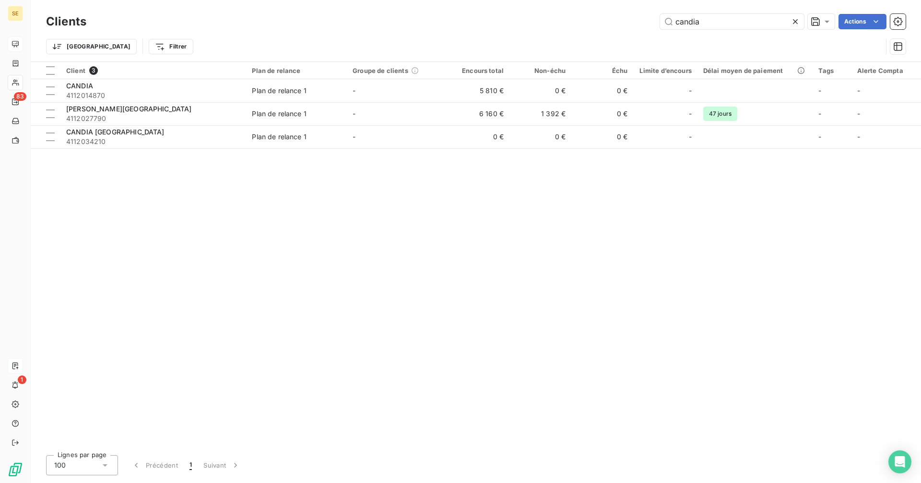
drag, startPoint x: 690, startPoint y: 15, endPoint x: 600, endPoint y: 14, distance: 90.2
click at [600, 14] on div "candia Actions" at bounding box center [502, 21] width 808 height 15
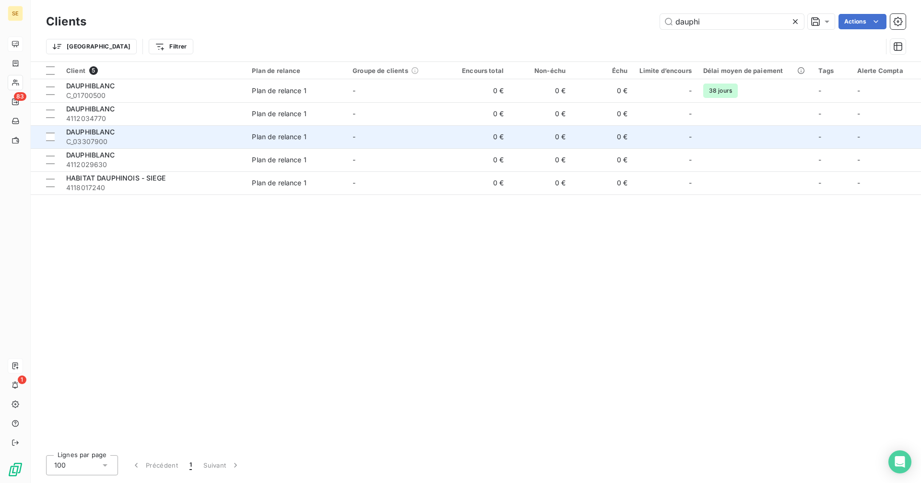
type input "dauphi"
click at [148, 139] on span "C_03307900" at bounding box center [153, 142] width 174 height 10
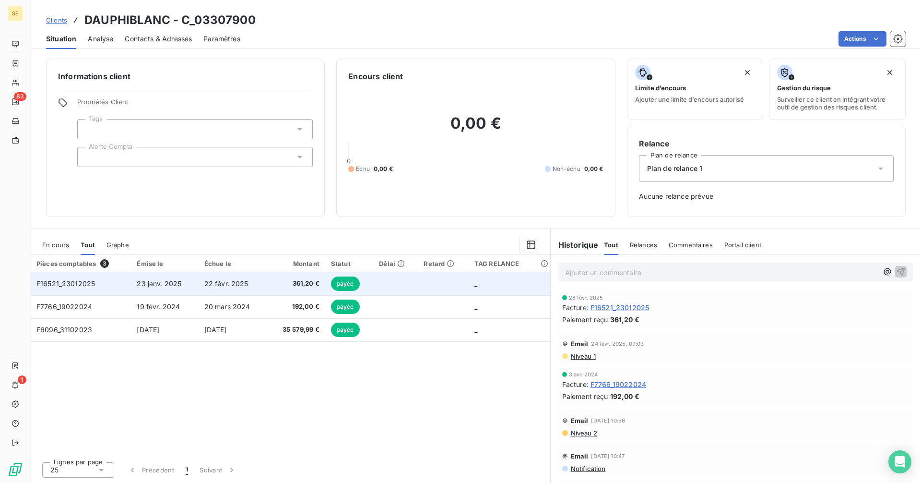
click at [174, 283] on span "23 janv. 2025" at bounding box center [159, 283] width 45 height 8
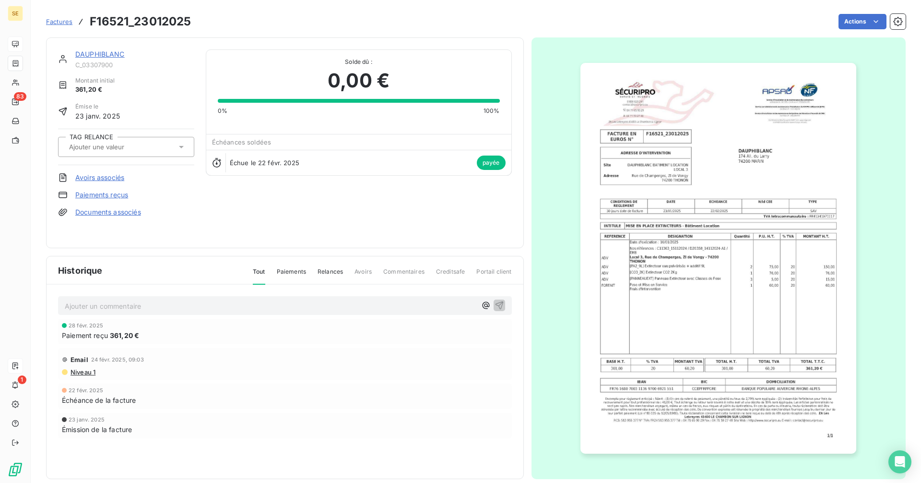
click at [109, 59] on div "DAUPHIBLANC" at bounding box center [134, 54] width 119 height 10
click at [109, 54] on link "DAUPHIBLANC" at bounding box center [99, 54] width 49 height 8
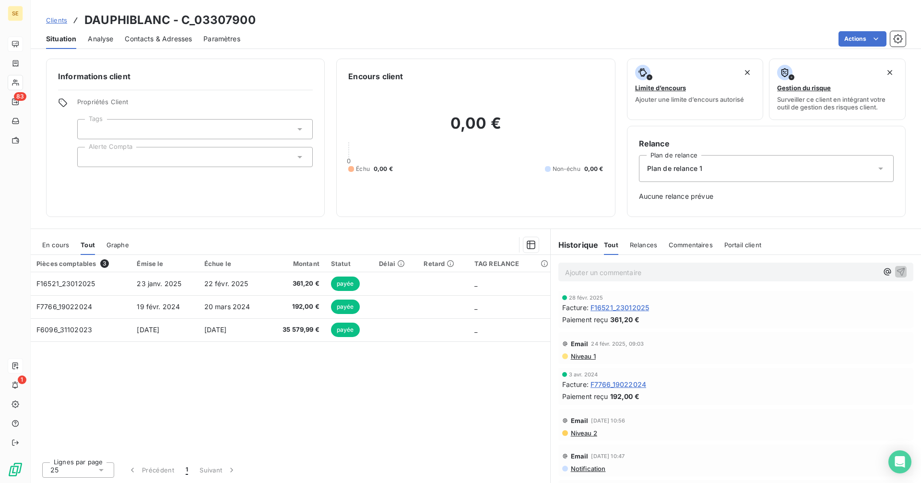
click at [61, 20] on span "Clients" at bounding box center [56, 20] width 21 height 8
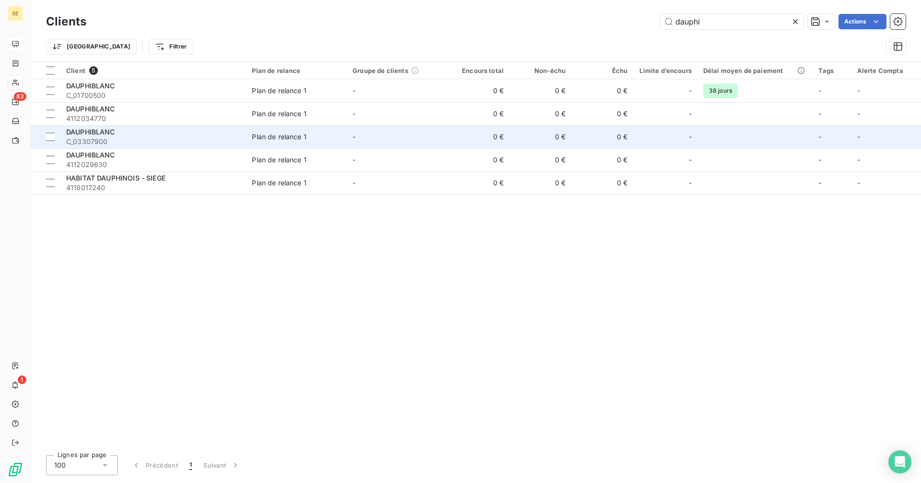
click at [122, 134] on div "DAUPHIBLANC" at bounding box center [153, 132] width 174 height 10
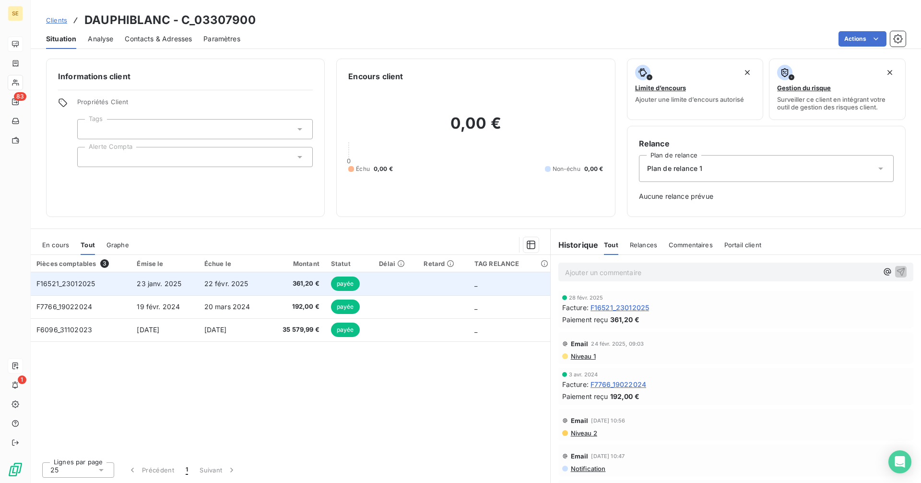
click at [217, 282] on span "22 févr. 2025" at bounding box center [226, 283] width 44 height 8
